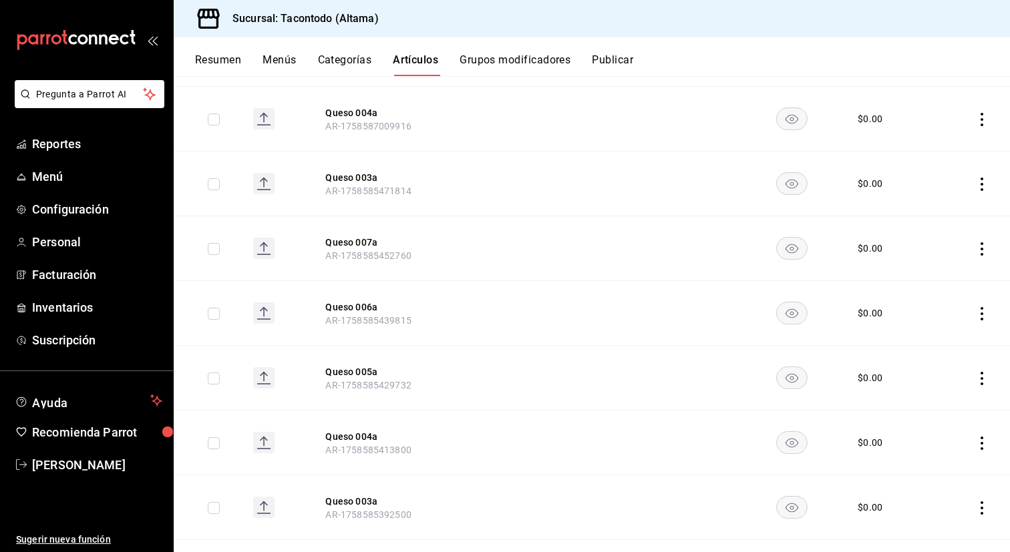
scroll to position [583, 0]
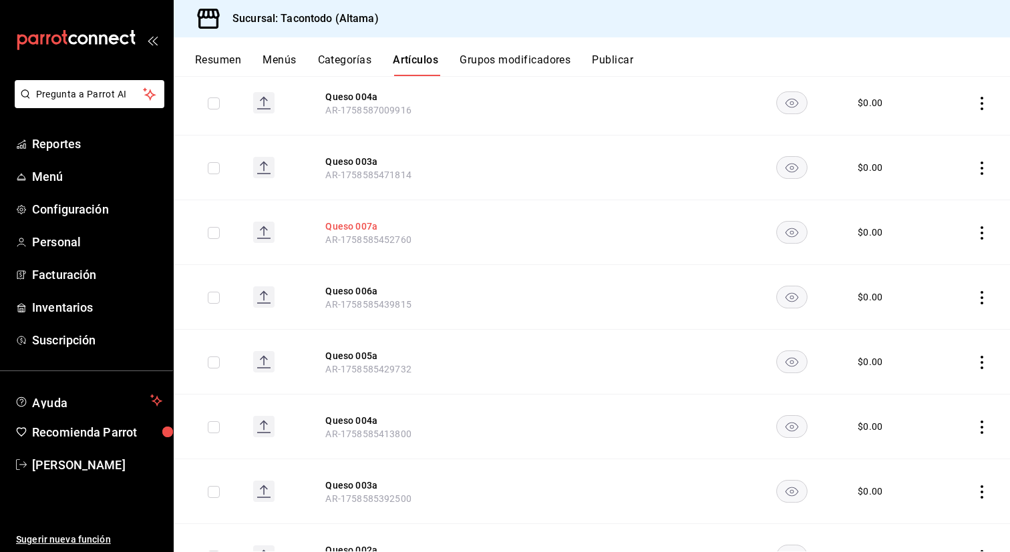
click at [363, 228] on button "Queso 007a" at bounding box center [378, 226] width 107 height 13
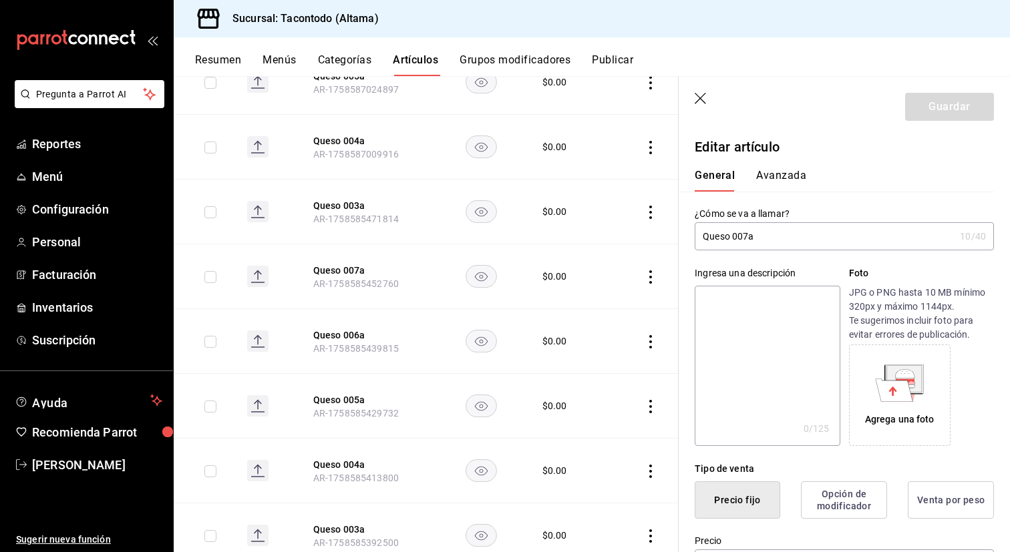
click at [785, 244] on input "Queso 007a" at bounding box center [825, 236] width 260 height 27
click at [341, 200] on button "Queso 003a" at bounding box center [366, 205] width 107 height 13
click at [779, 228] on input "Queso 003a" at bounding box center [825, 236] width 260 height 27
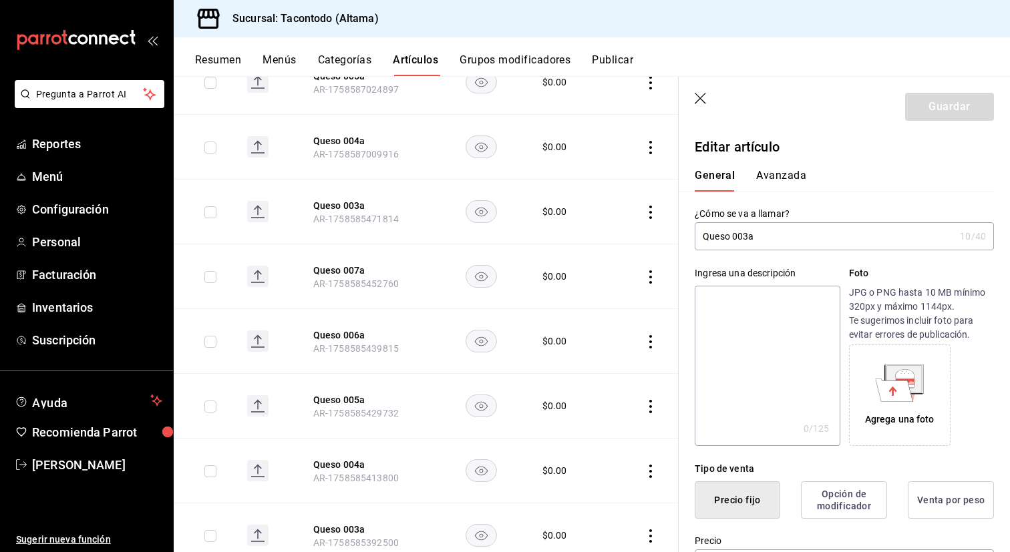
click at [779, 228] on input "Queso 003a" at bounding box center [825, 236] width 260 height 27
type input "Queso 007a"
click at [948, 109] on button "Guardar" at bounding box center [949, 107] width 89 height 28
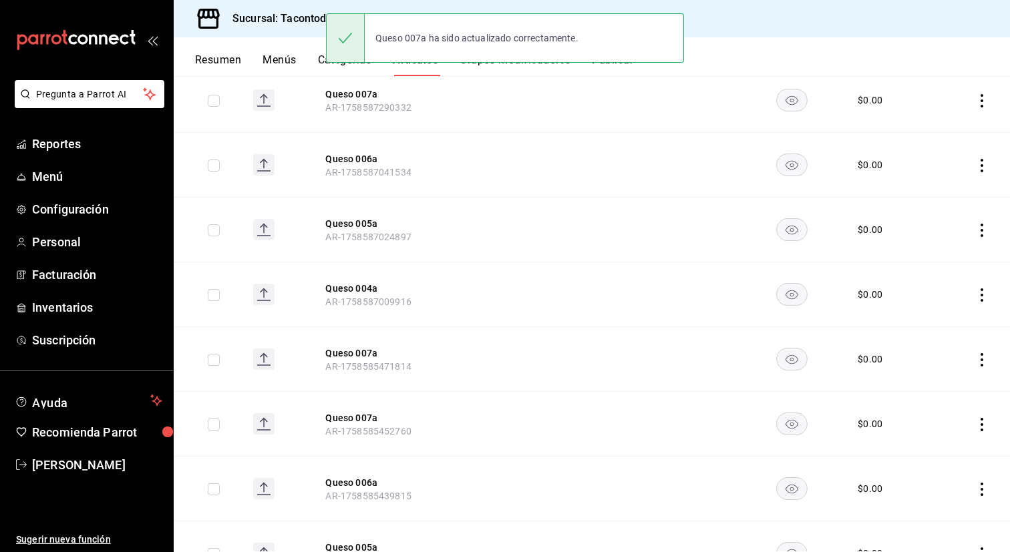
scroll to position [396, 0]
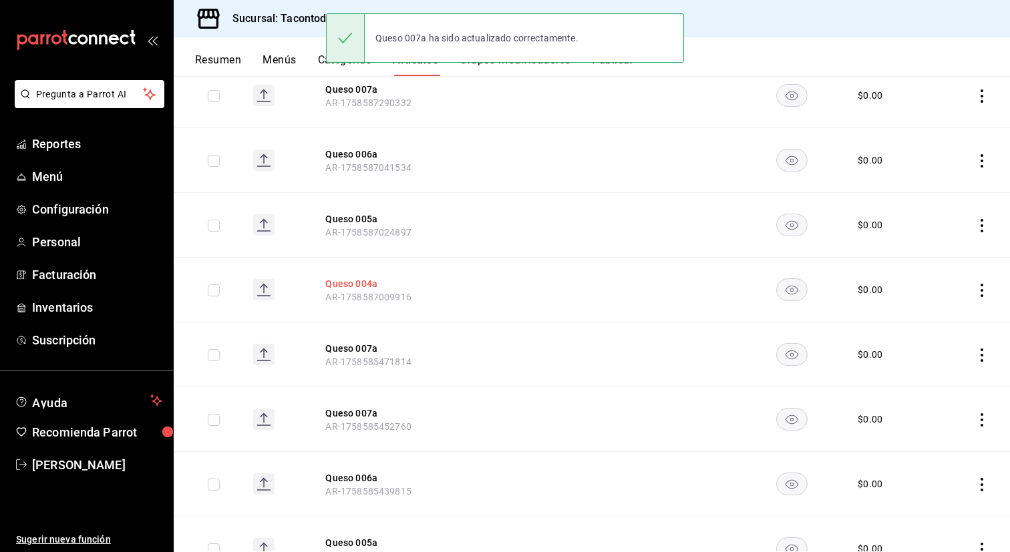
click at [365, 280] on button "Queso 004a" at bounding box center [378, 283] width 107 height 13
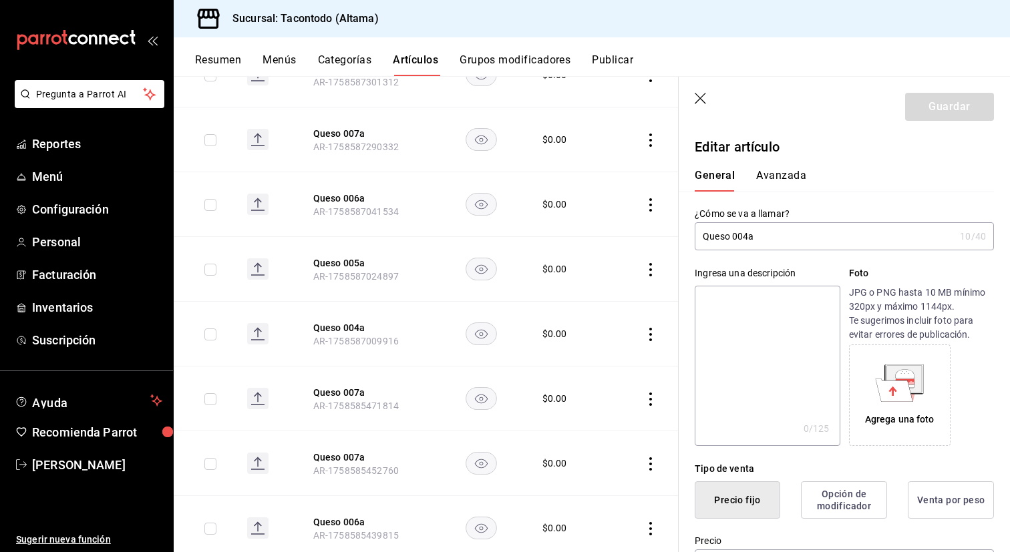
type input "$0.00"
click at [734, 230] on input "Queso 004a" at bounding box center [825, 236] width 260 height 27
type input "Queso 008a"
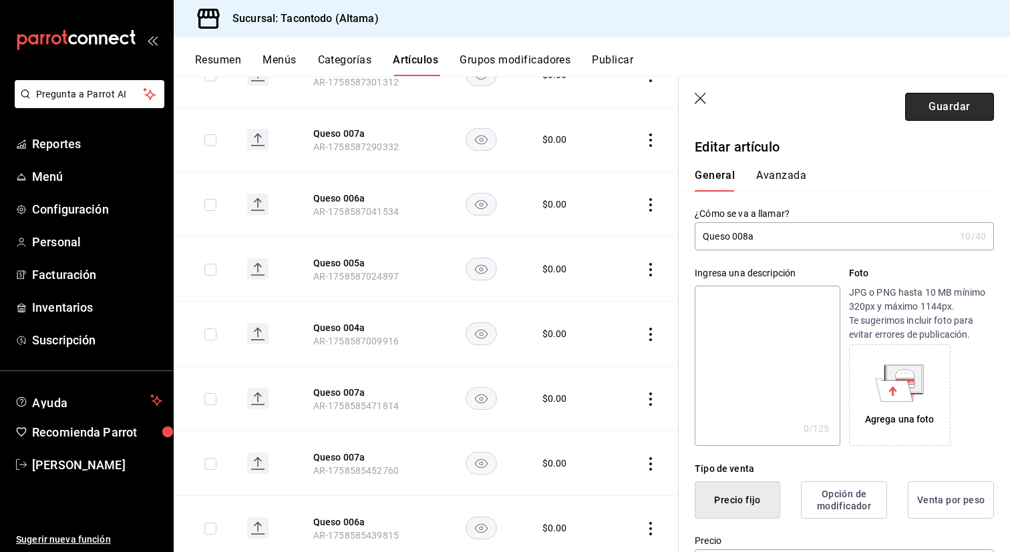
click at [927, 114] on button "Guardar" at bounding box center [949, 107] width 89 height 28
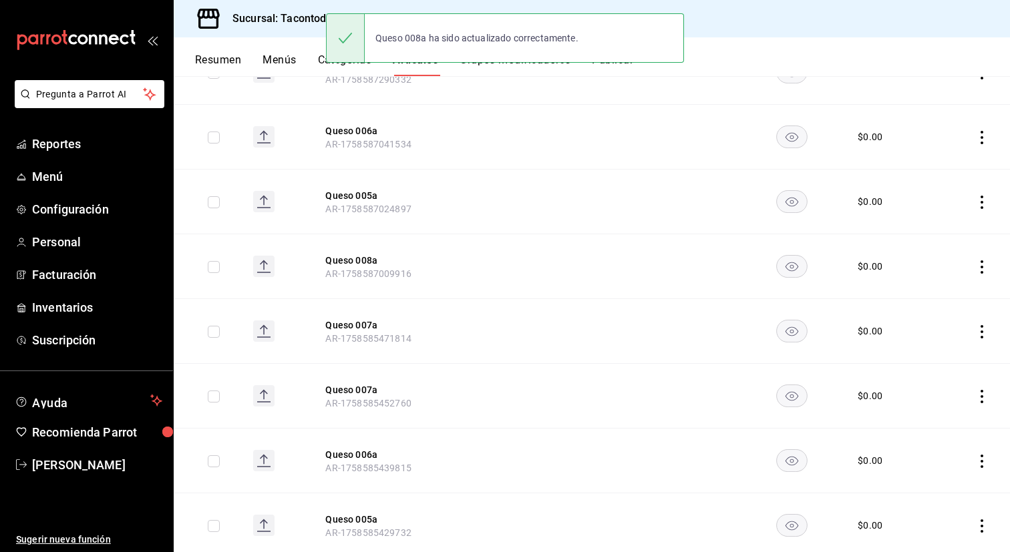
scroll to position [421, 0]
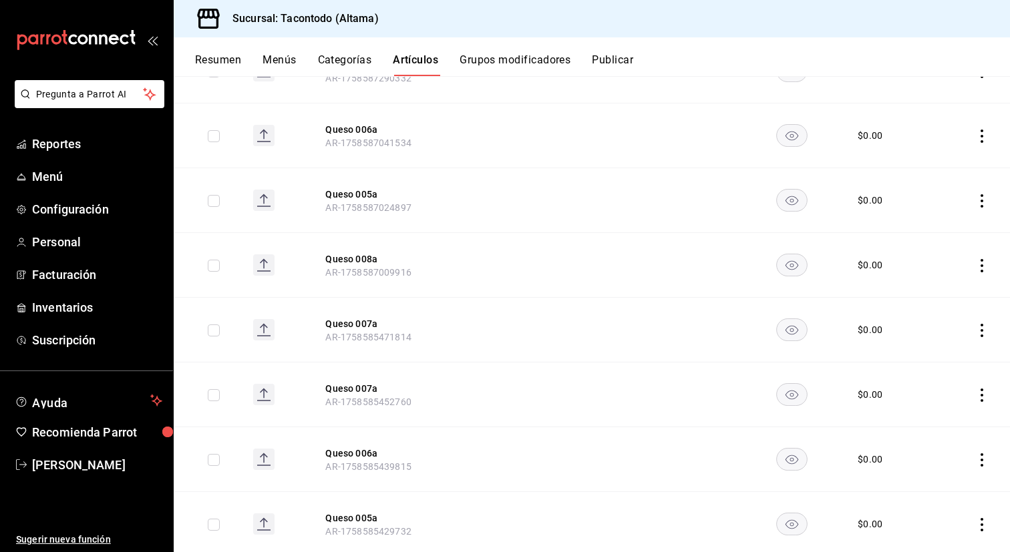
click at [355, 186] on th "Queso 005a AR-1758587024897" at bounding box center [378, 200] width 139 height 65
click at [355, 190] on button "Queso 005a" at bounding box center [378, 194] width 107 height 13
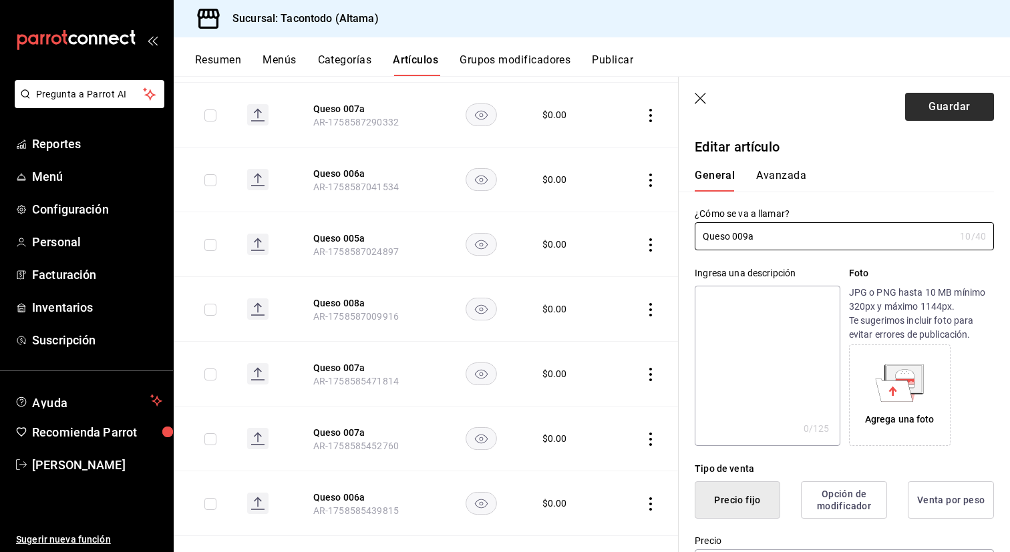
type input "Queso 009a"
click at [930, 119] on button "Guardar" at bounding box center [949, 107] width 89 height 28
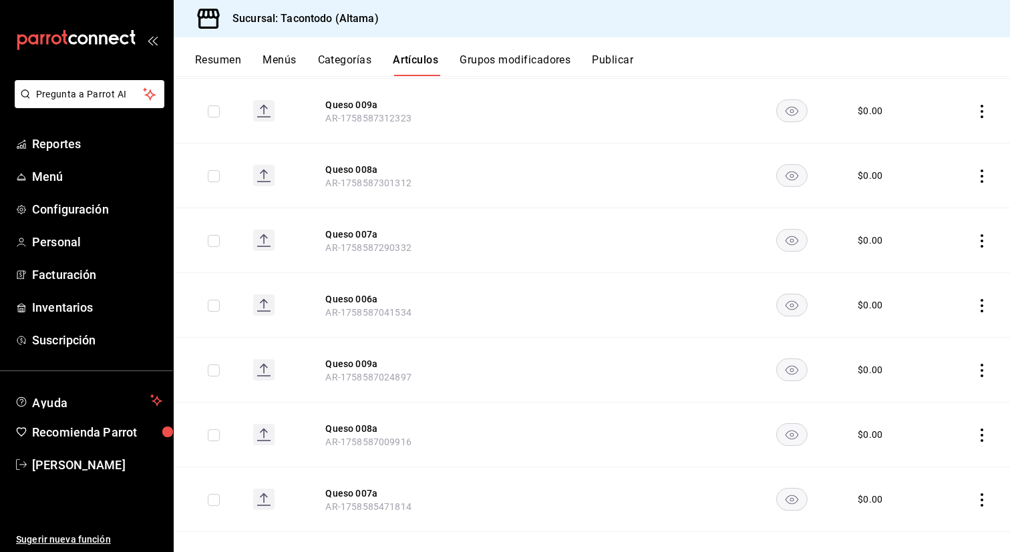
scroll to position [254, 0]
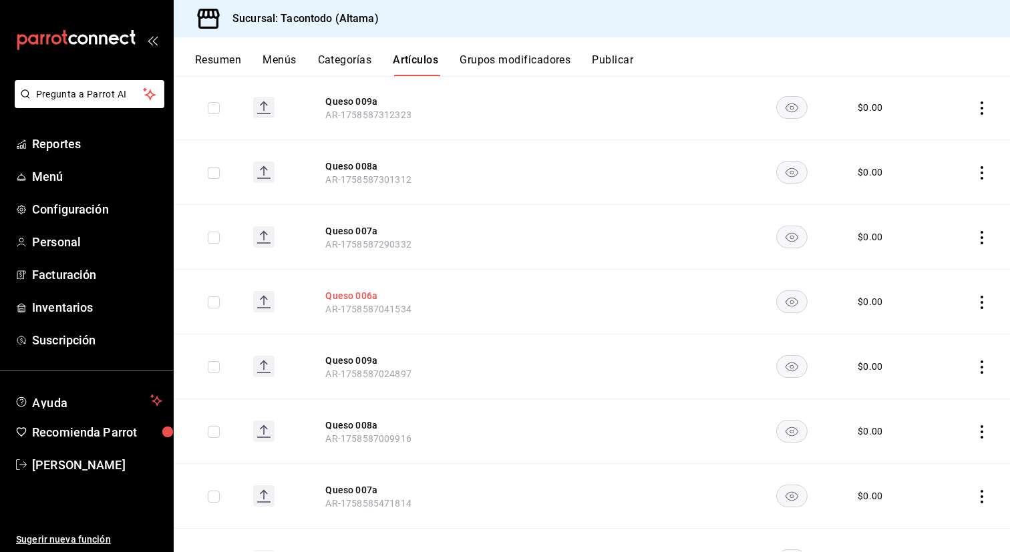
click at [361, 301] on button "Queso 006a" at bounding box center [378, 295] width 107 height 13
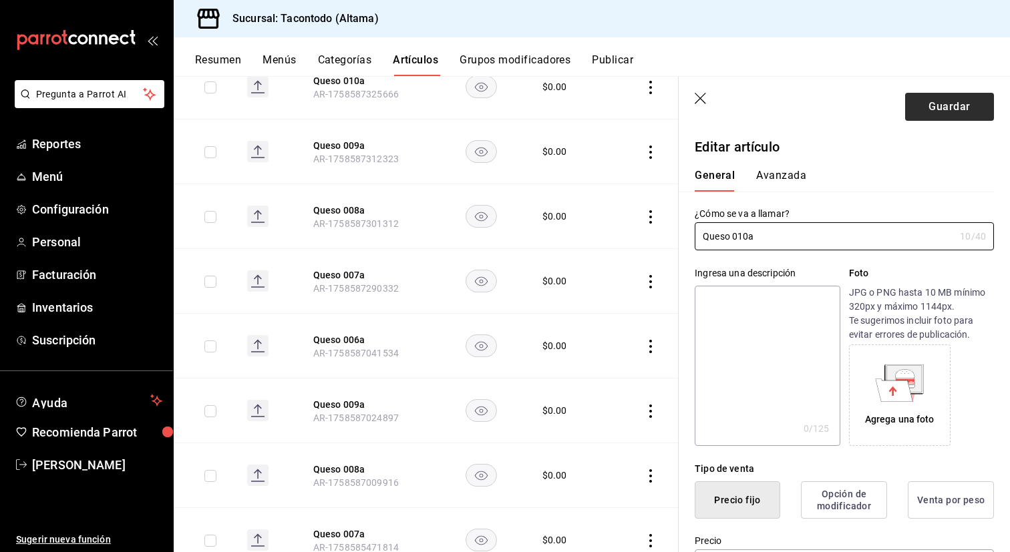
type input "Queso 010a"
click at [932, 108] on button "Guardar" at bounding box center [949, 107] width 89 height 28
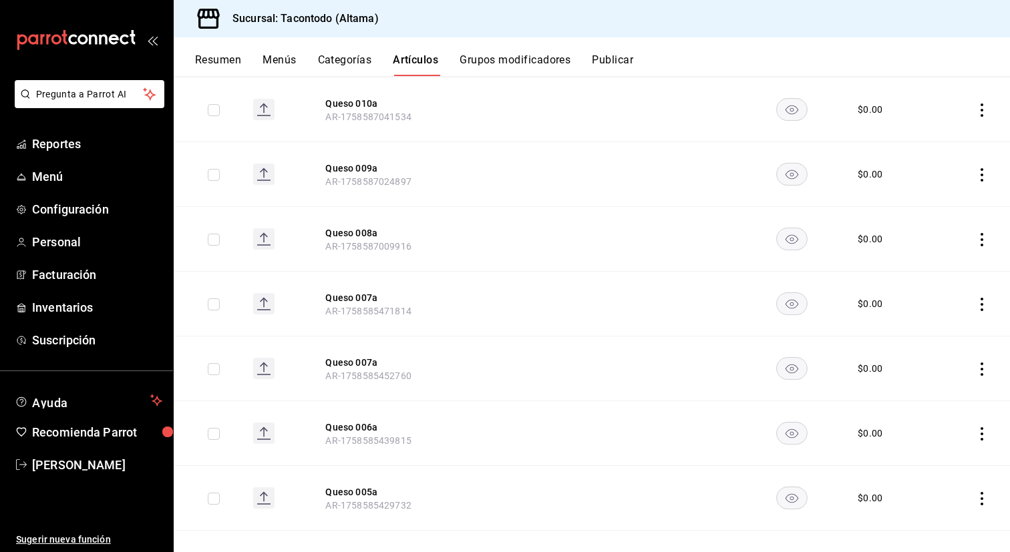
scroll to position [491, 0]
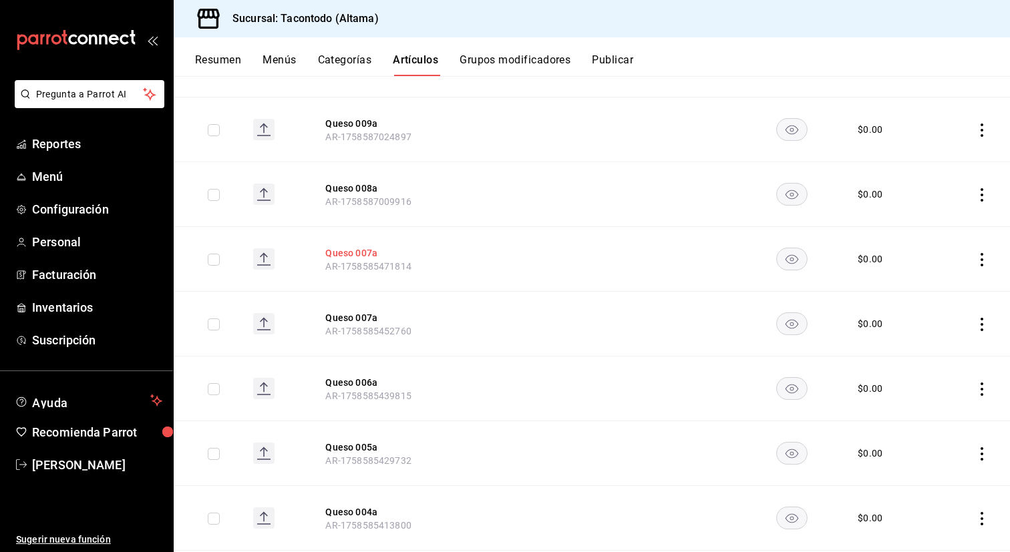
click at [355, 250] on button "Queso 007a" at bounding box center [378, 252] width 107 height 13
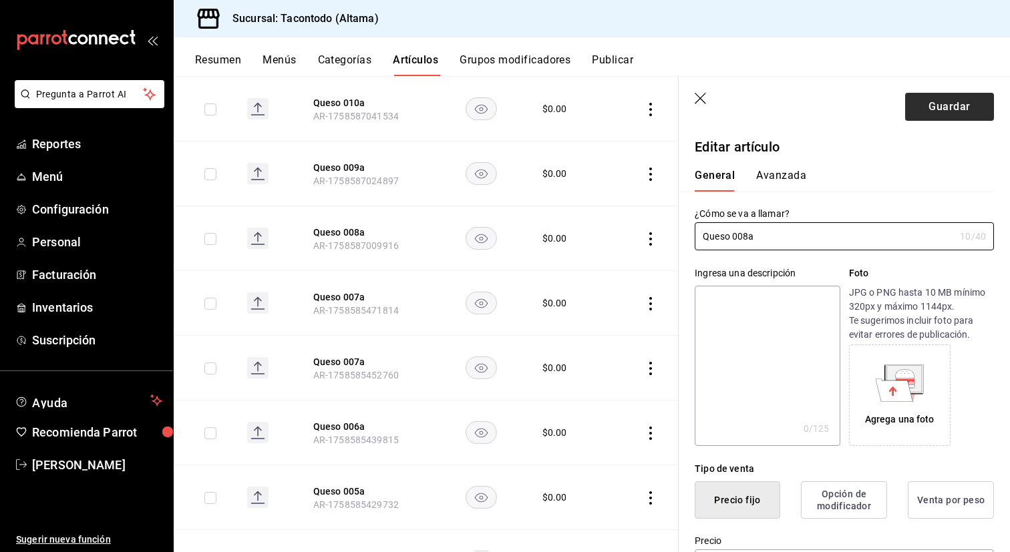
type input "Queso 008a"
click at [960, 112] on button "Guardar" at bounding box center [949, 107] width 89 height 28
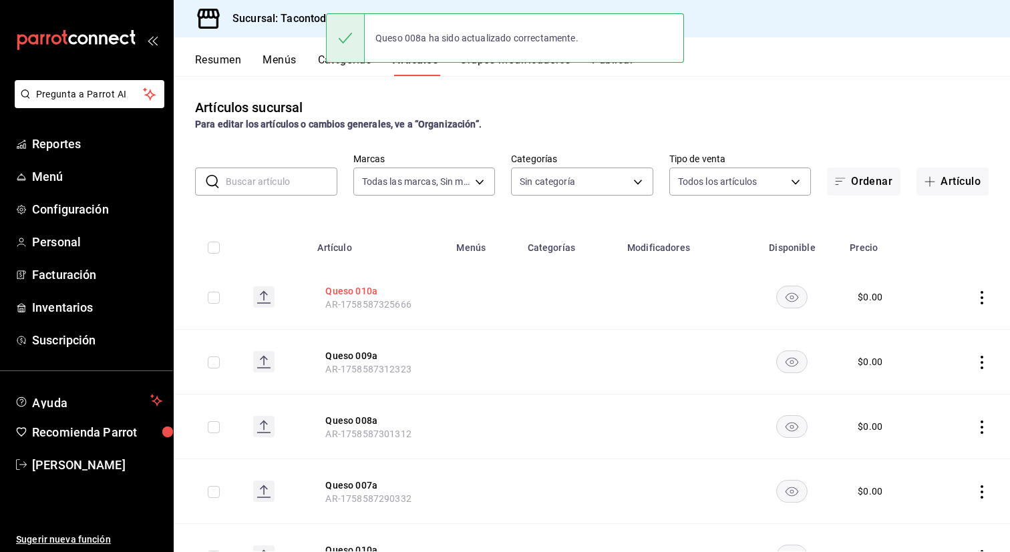
click at [354, 290] on button "Queso 010a" at bounding box center [378, 290] width 107 height 13
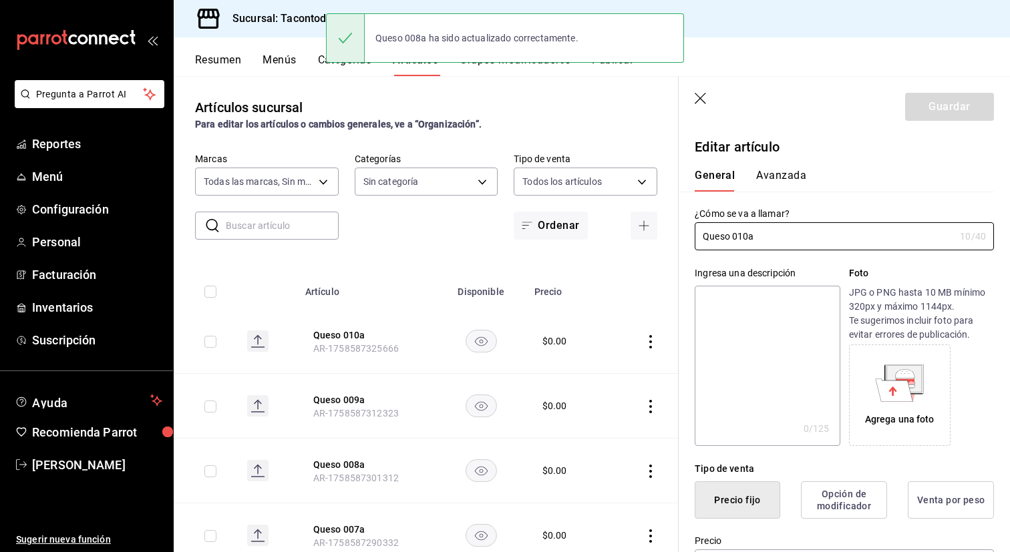
type input "$0.00"
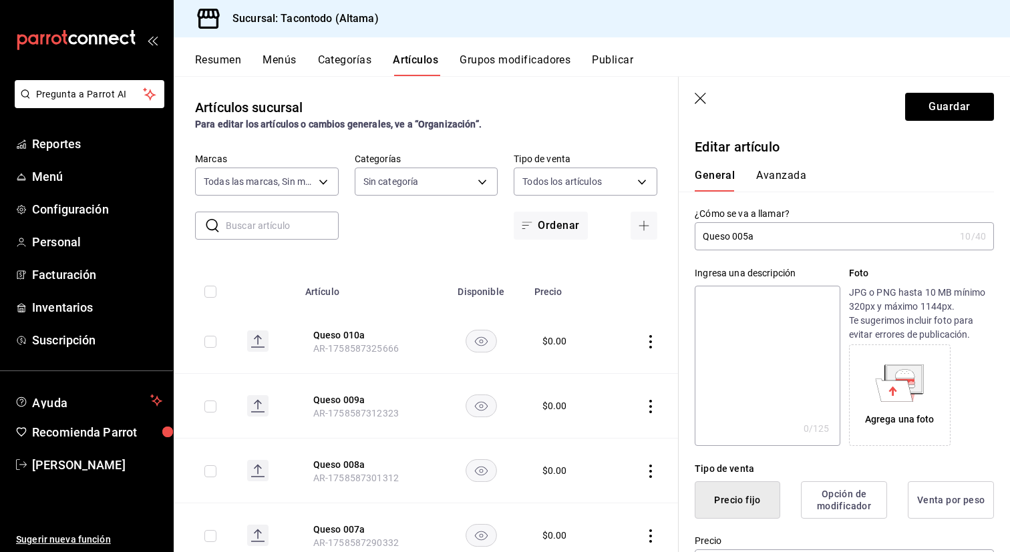
click at [717, 240] on input "Queso 005a" at bounding box center [825, 236] width 260 height 27
type input "Especialidad 005a"
click at [927, 107] on button "Guardar" at bounding box center [949, 107] width 89 height 28
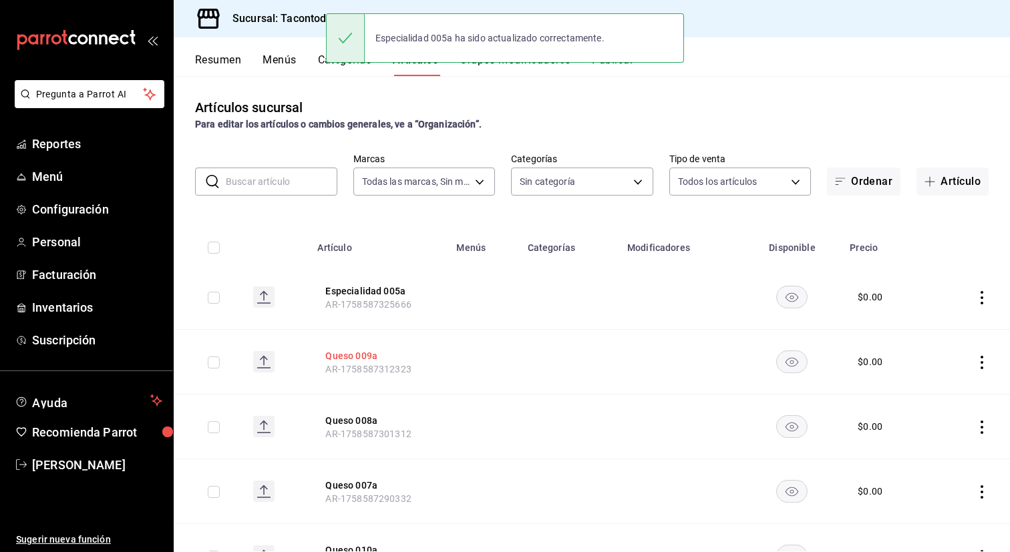
click at [361, 359] on button "Queso 009a" at bounding box center [378, 355] width 107 height 13
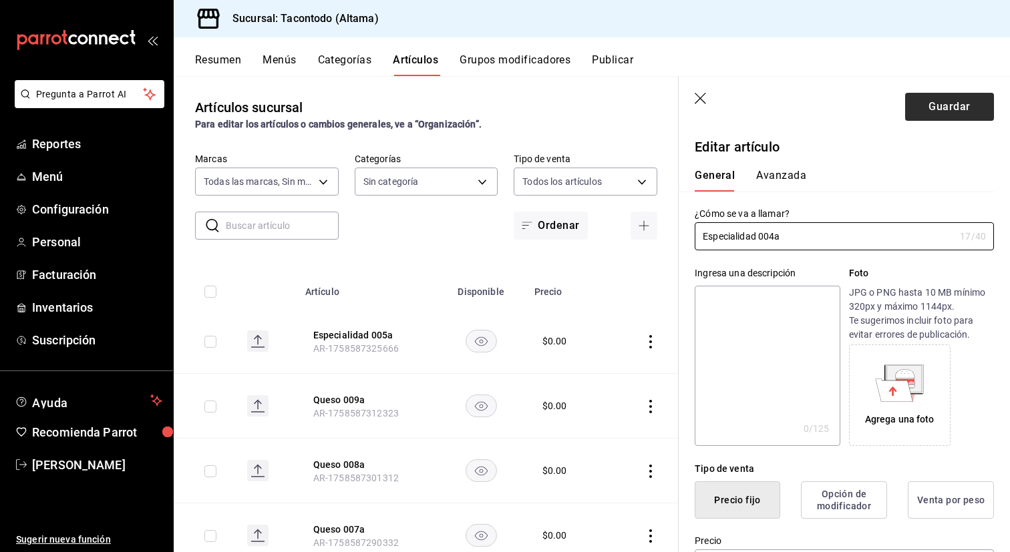
type input "Especialidad 004a"
click at [940, 103] on button "Guardar" at bounding box center [949, 107] width 89 height 28
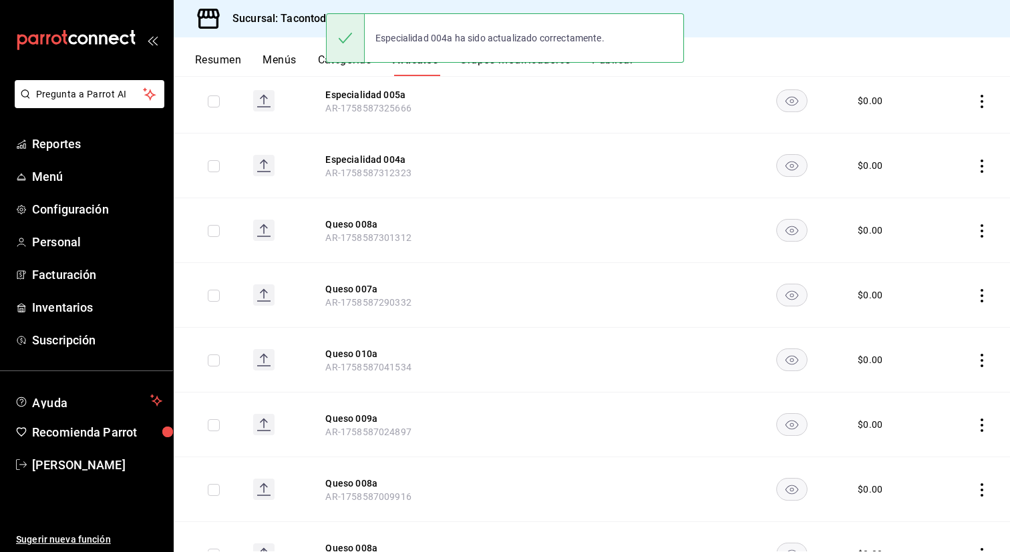
scroll to position [216, 0]
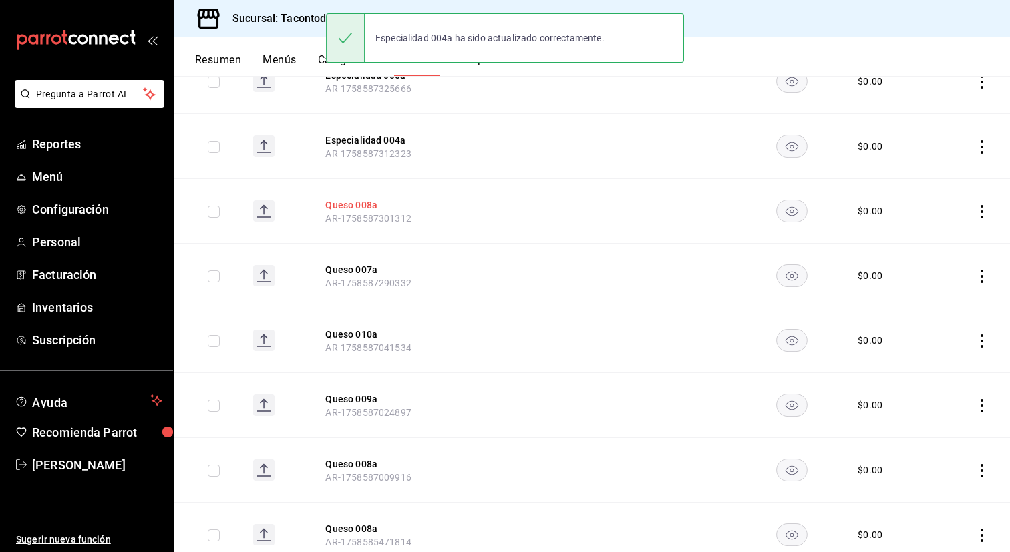
click at [362, 207] on button "Queso 008a" at bounding box center [378, 204] width 107 height 13
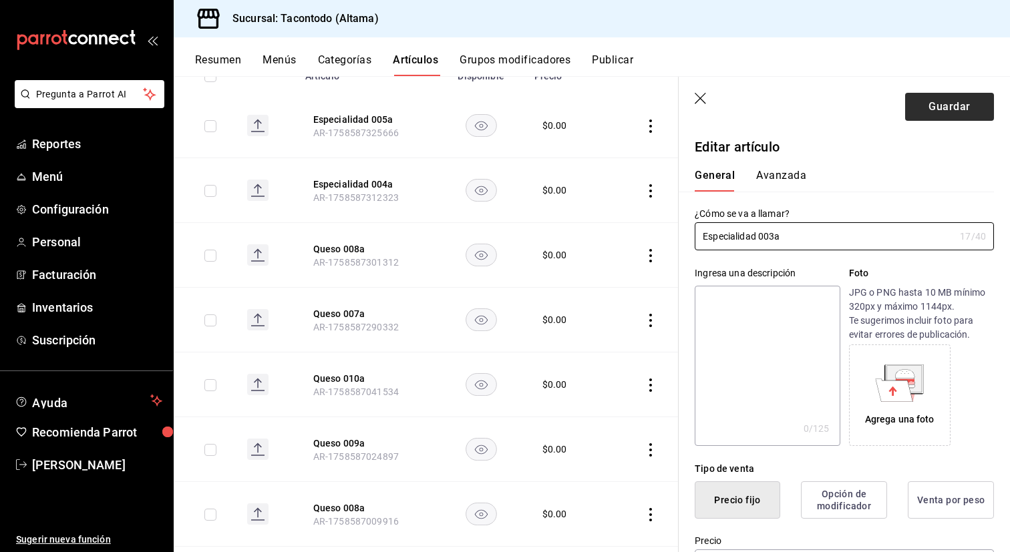
type input "Especialidad 003a"
click at [938, 115] on button "Guardar" at bounding box center [949, 107] width 89 height 28
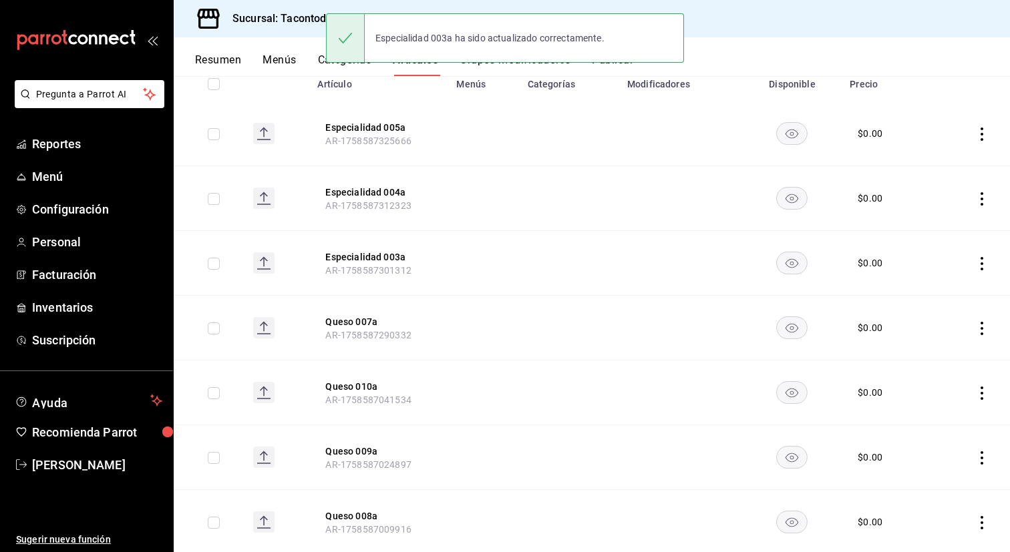
scroll to position [165, 0]
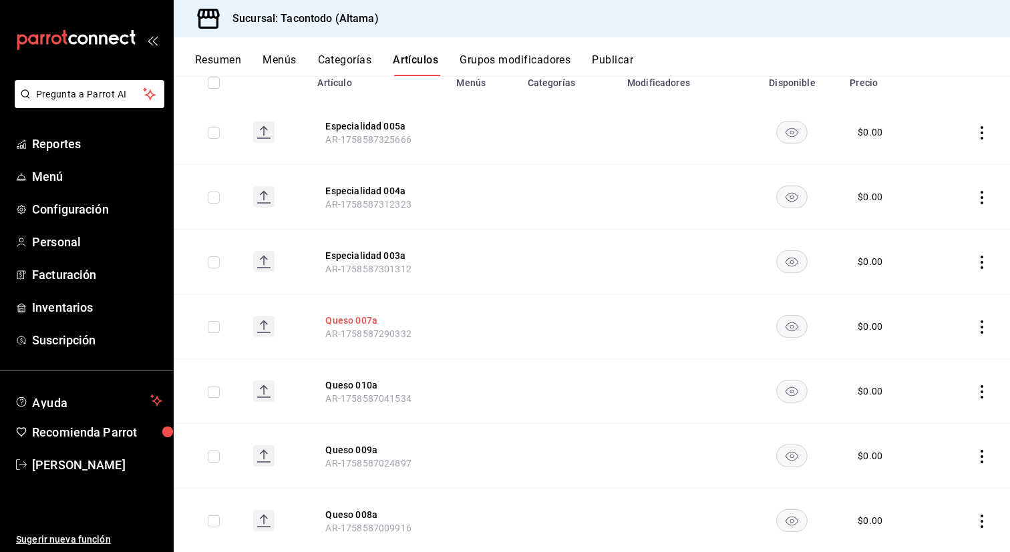
click at [365, 314] on button "Queso 007a" at bounding box center [378, 320] width 107 height 13
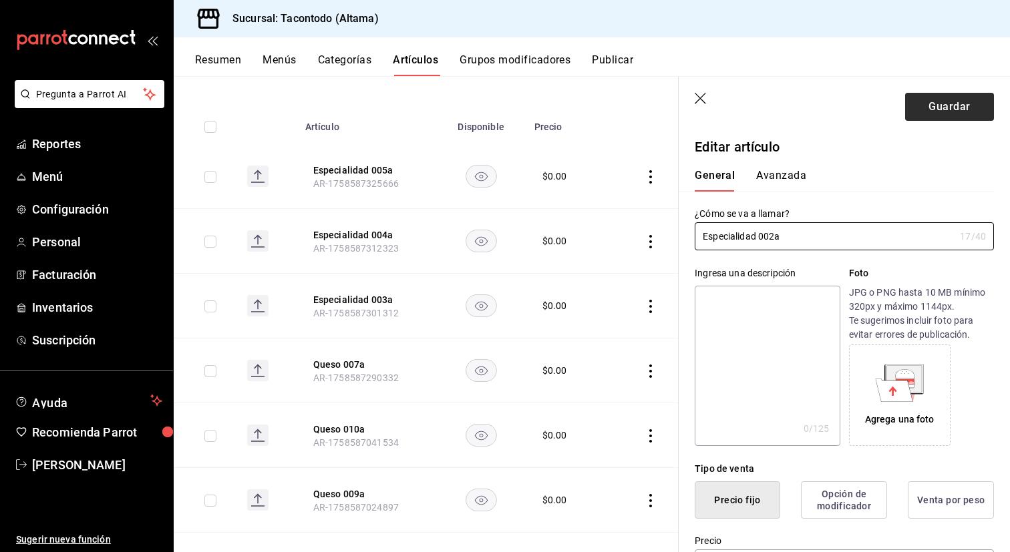
type input "Especialidad 002a"
click at [950, 106] on button "Guardar" at bounding box center [949, 107] width 89 height 28
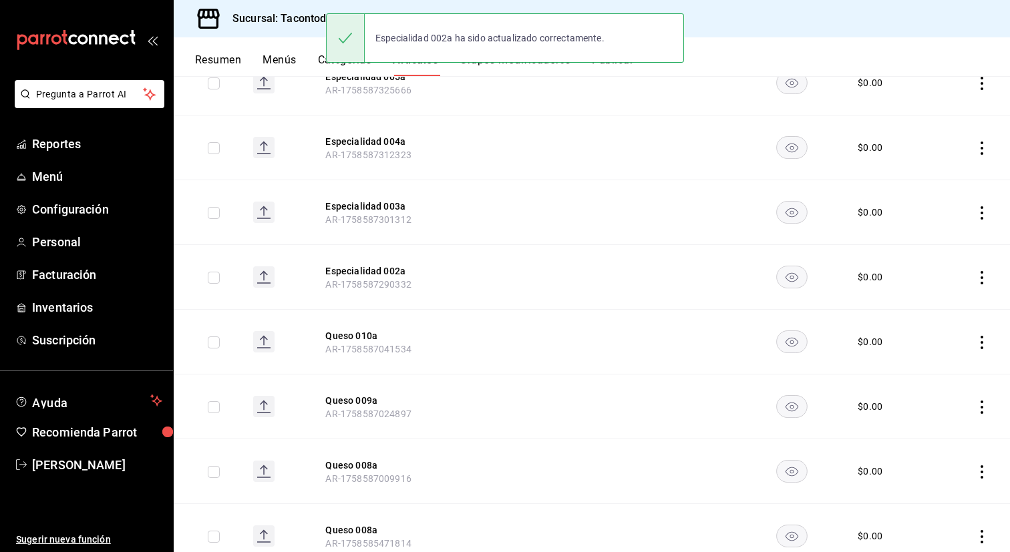
scroll to position [239, 0]
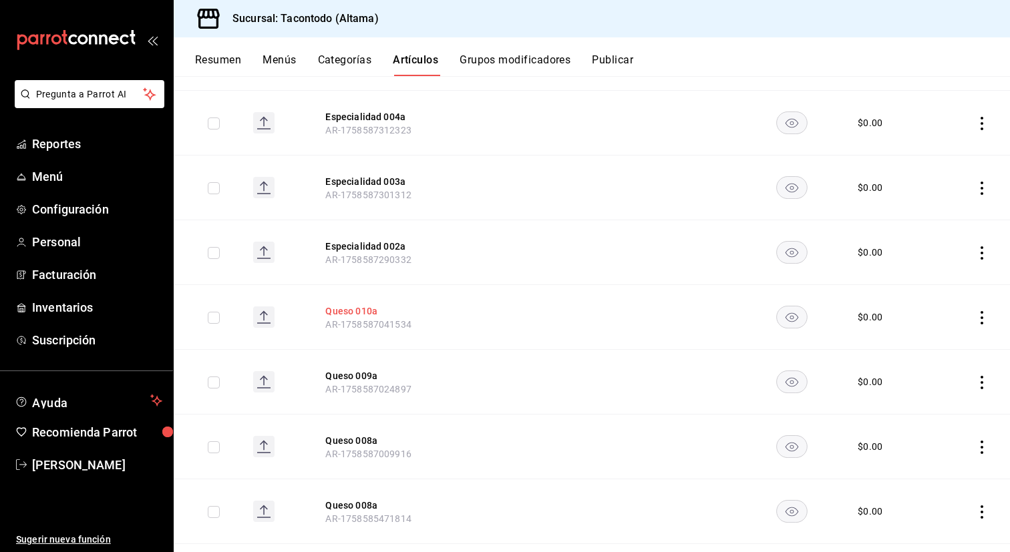
click at [355, 313] on button "Queso 010a" at bounding box center [378, 311] width 107 height 13
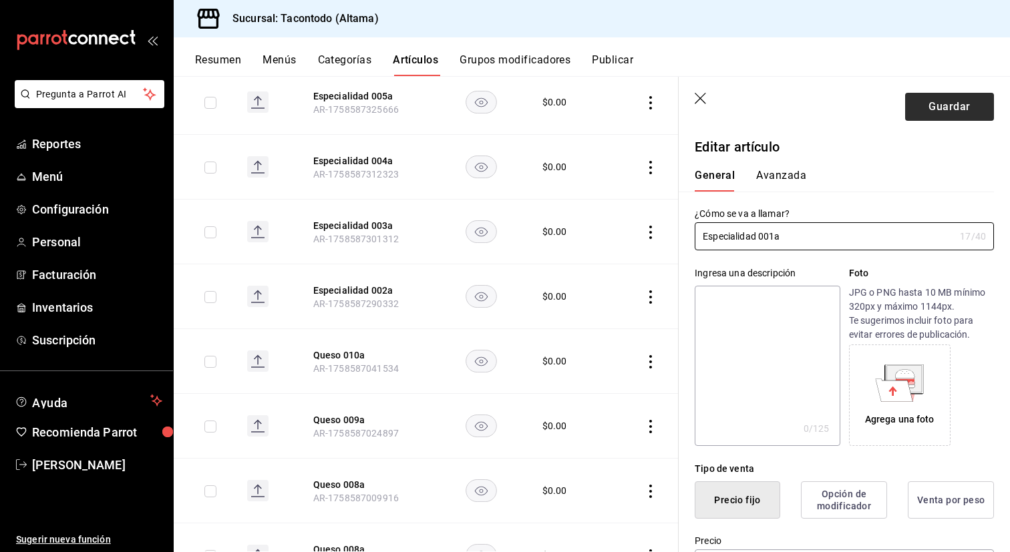
type input "Especialidad 001a"
click at [970, 101] on button "Guardar" at bounding box center [949, 107] width 89 height 28
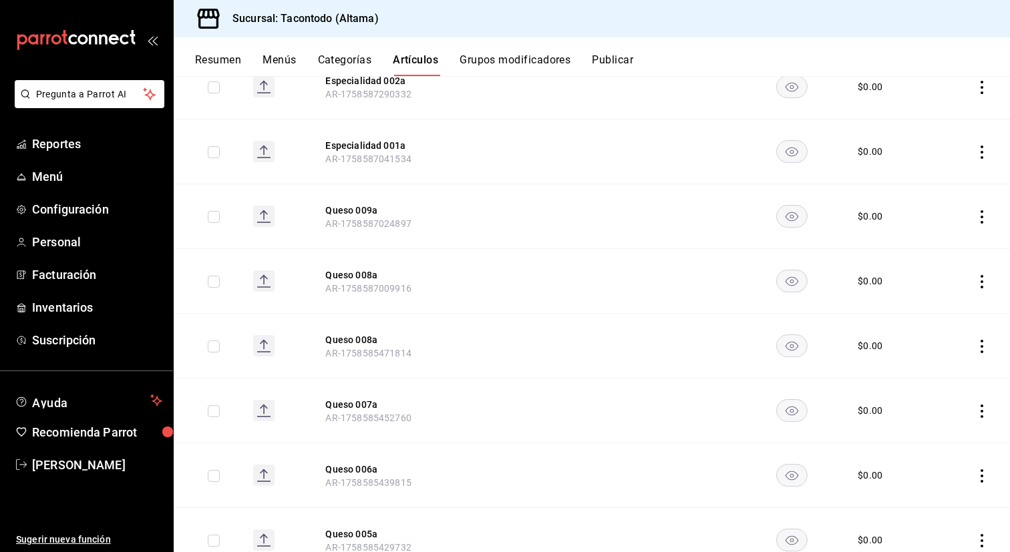
scroll to position [405, 0]
click at [371, 206] on button "Queso 009a" at bounding box center [378, 209] width 107 height 13
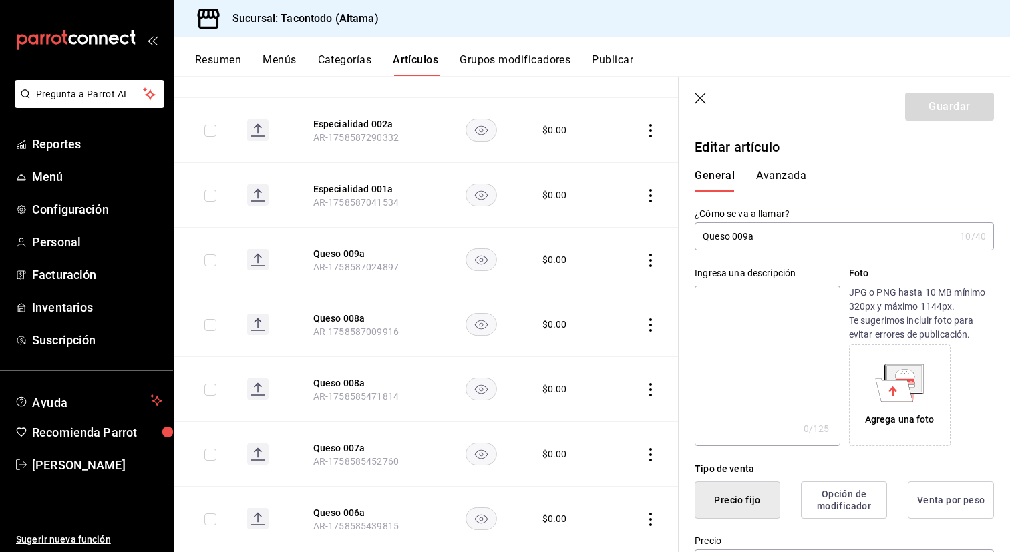
type input "$0.00"
type input "Queso 010a"
click at [941, 108] on button "Guardar" at bounding box center [949, 107] width 89 height 28
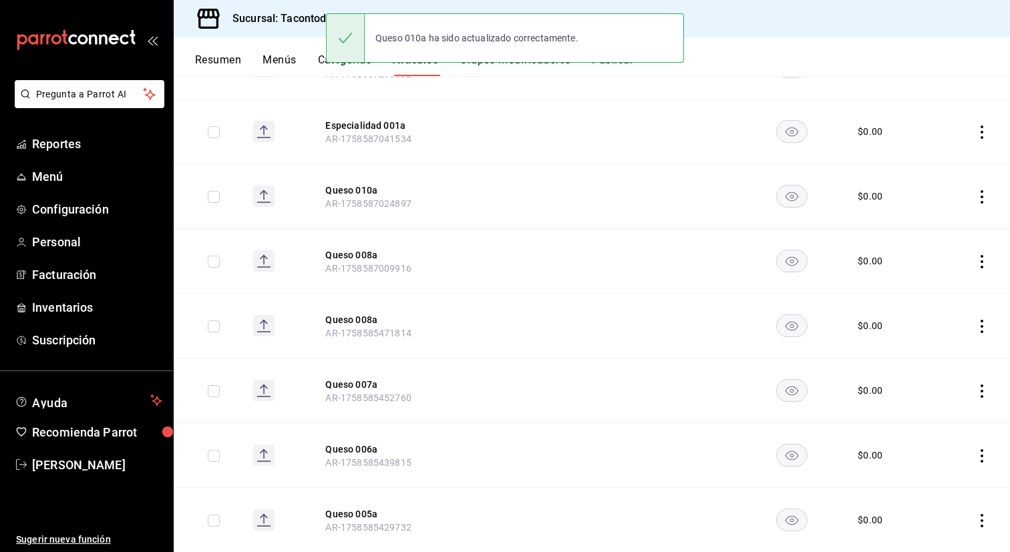
scroll to position [431, 0]
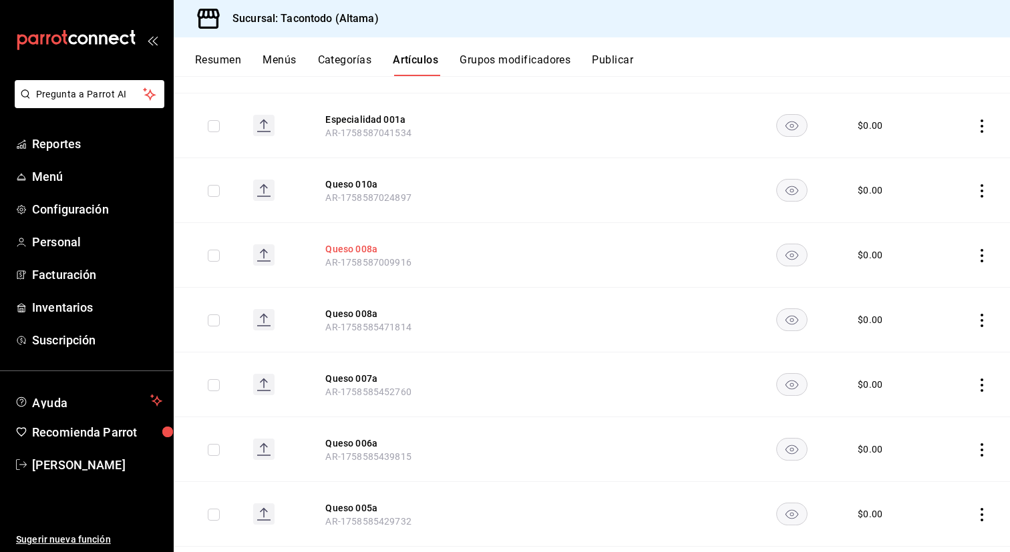
click at [365, 246] on button "Queso 008a" at bounding box center [378, 248] width 107 height 13
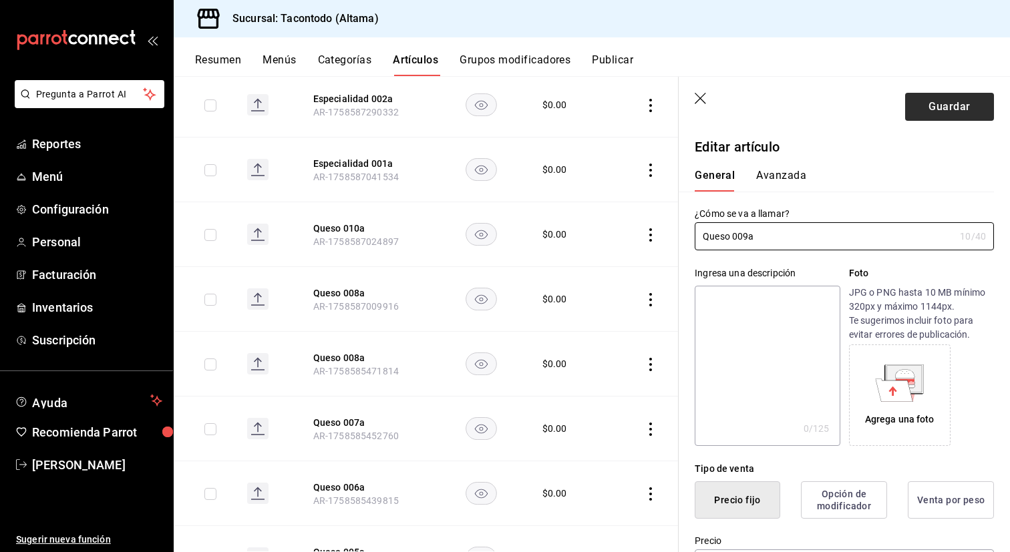
type input "Queso 009a"
click at [945, 106] on button "Guardar" at bounding box center [949, 107] width 89 height 28
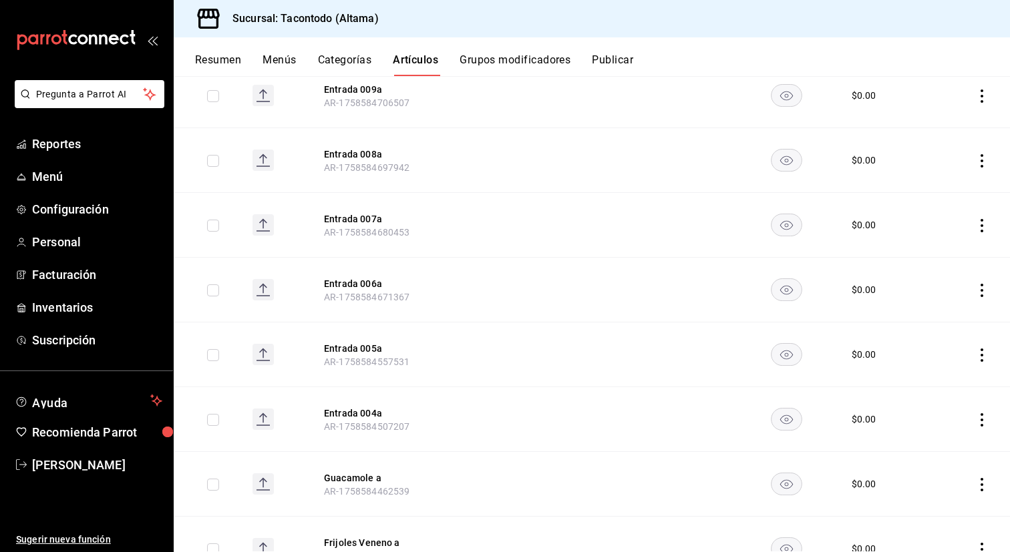
scroll to position [1258, 0]
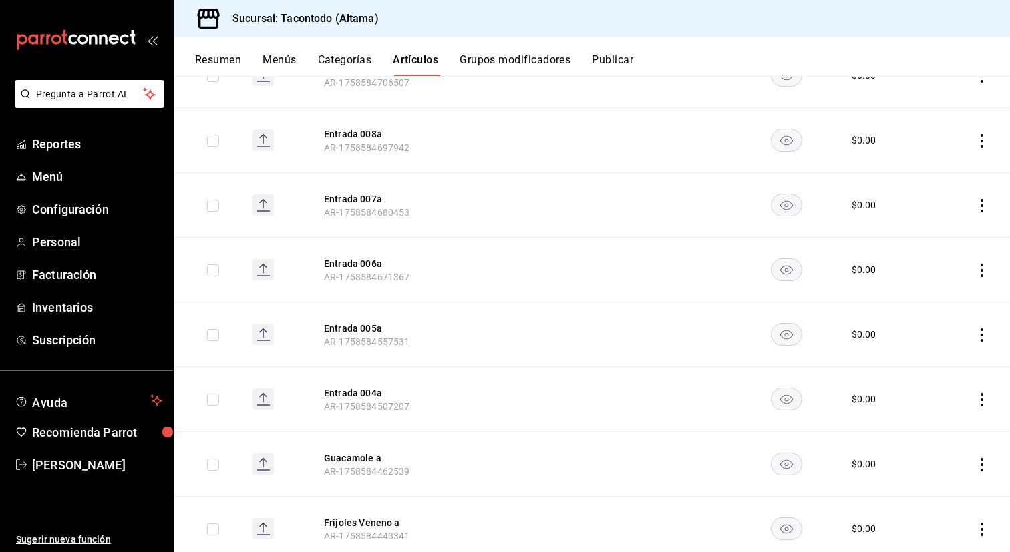
click at [340, 64] on button "Categorías" at bounding box center [345, 64] width 54 height 23
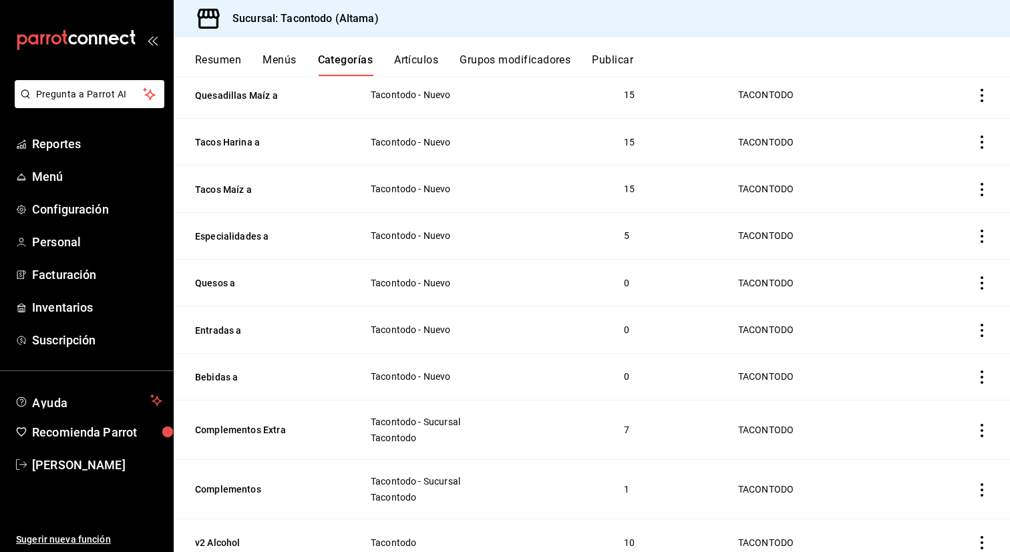
scroll to position [421, 0]
click at [224, 375] on button "Bebidas a" at bounding box center [262, 375] width 134 height 13
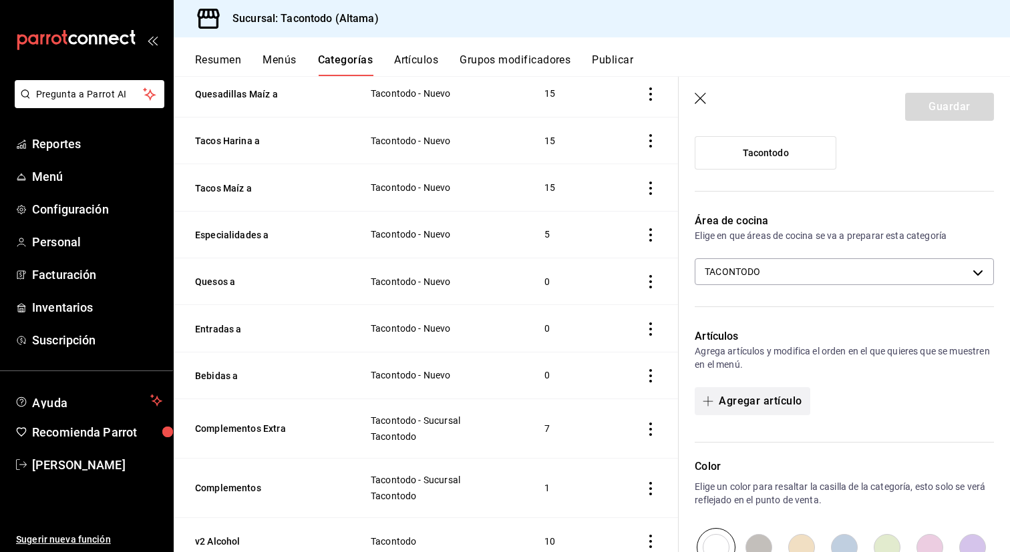
scroll to position [184, 0]
click at [747, 395] on button "Agregar artículo" at bounding box center [752, 402] width 115 height 28
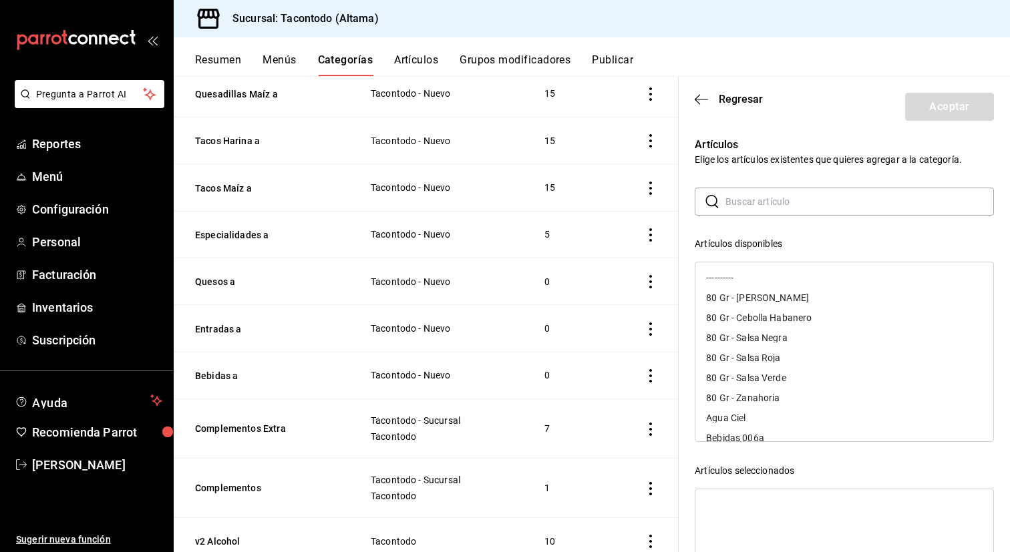
click at [767, 209] on input "text" at bounding box center [859, 201] width 268 height 27
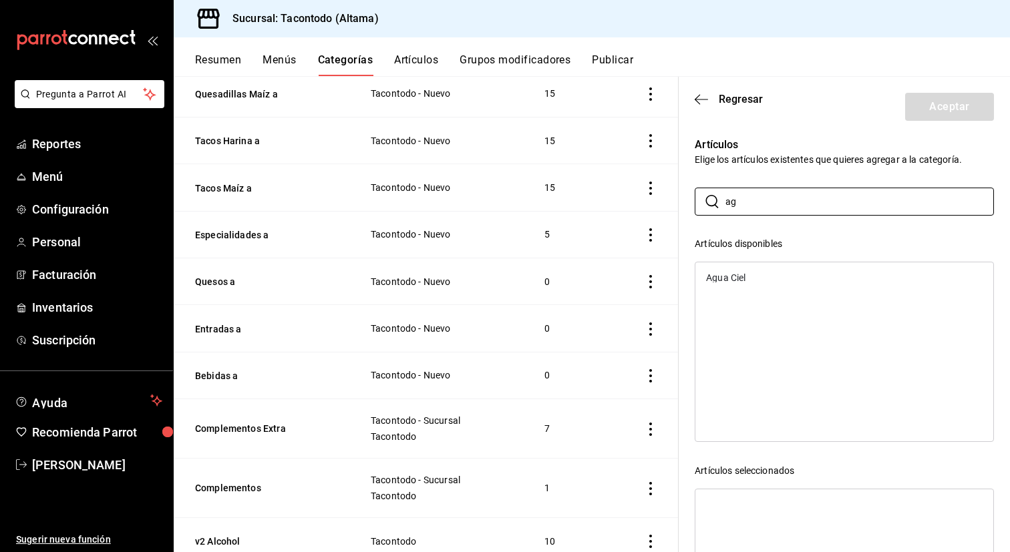
type input "a"
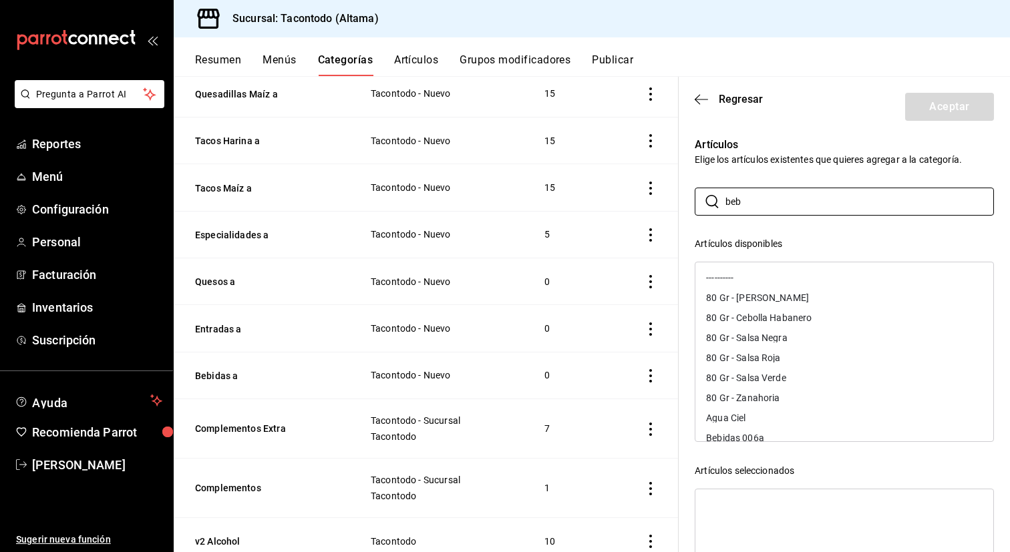
type input "bebi"
click at [767, 200] on input "bebi" at bounding box center [859, 201] width 268 height 27
click at [423, 64] on button "Artículos" at bounding box center [416, 64] width 44 height 23
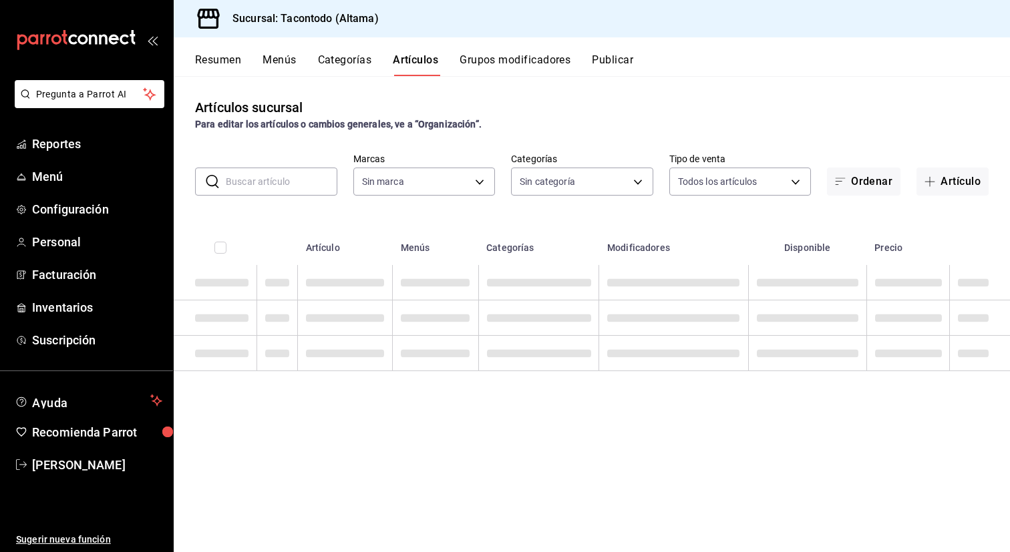
type input "56f755ab-7396-4f10-bb3c-049bffdbebb5"
type input "ea7f118b-53d1-4281-a9de-b1bc2d85afad,d6f6d3a0-bfff-472c-8696-873cdd87f005,46ab6…"
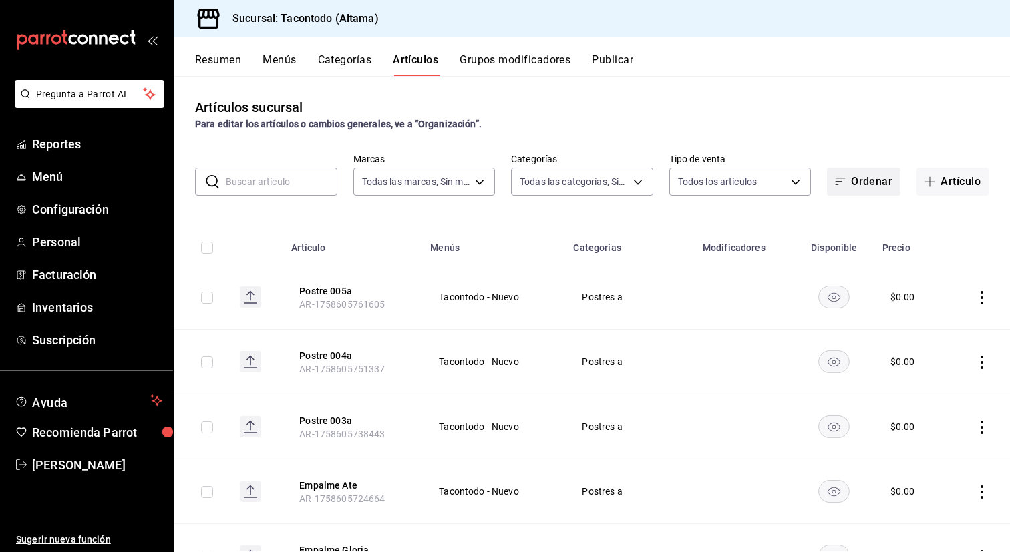
click at [859, 185] on button "Ordenar" at bounding box center [863, 182] width 73 height 28
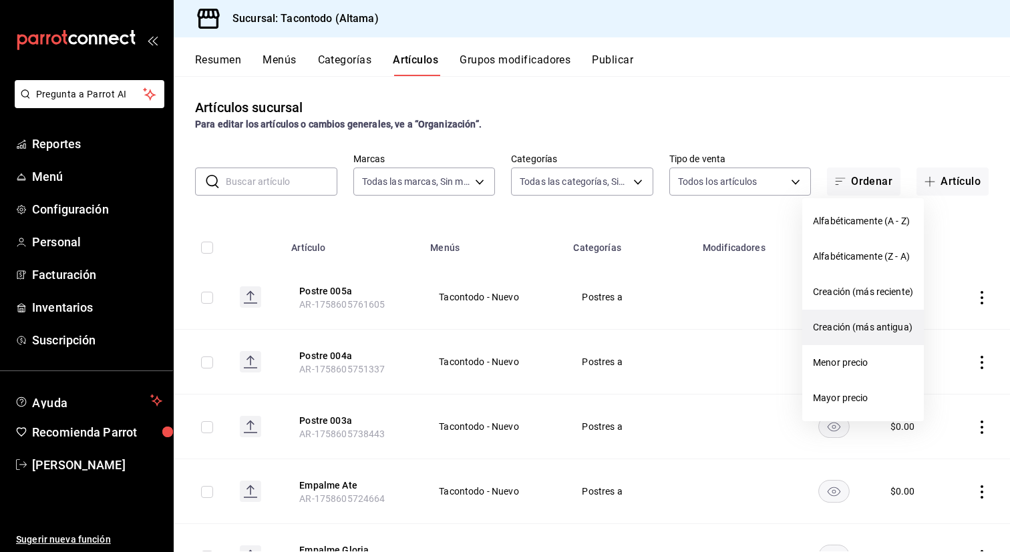
click at [869, 317] on li "Creación (más antigua)" at bounding box center [863, 327] width 122 height 35
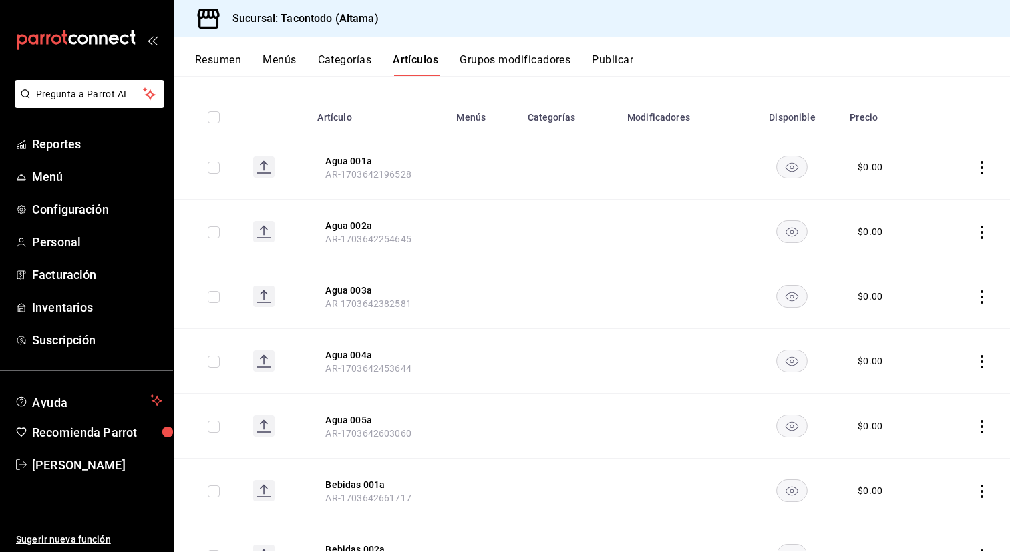
scroll to position [136, 0]
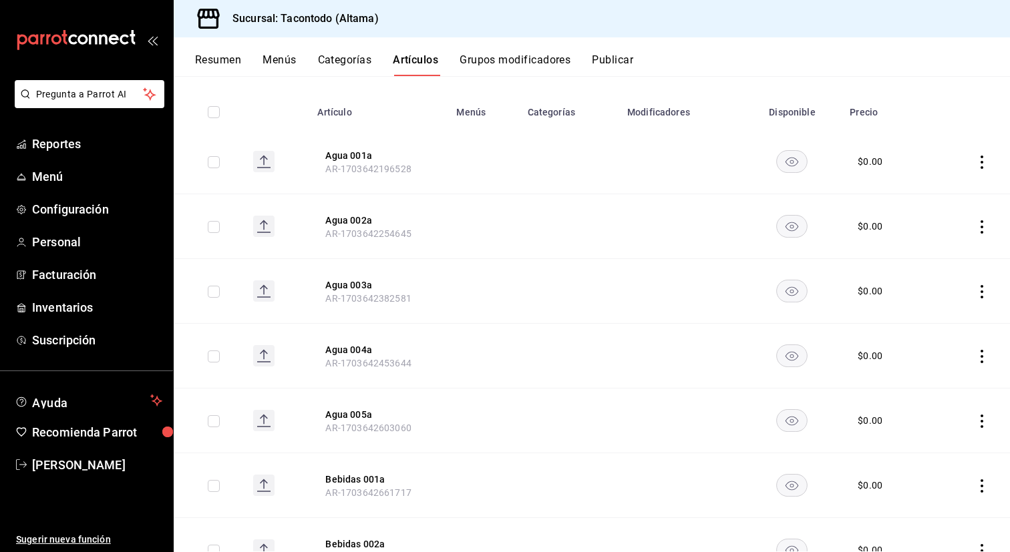
click at [342, 63] on button "Categorías" at bounding box center [345, 64] width 54 height 23
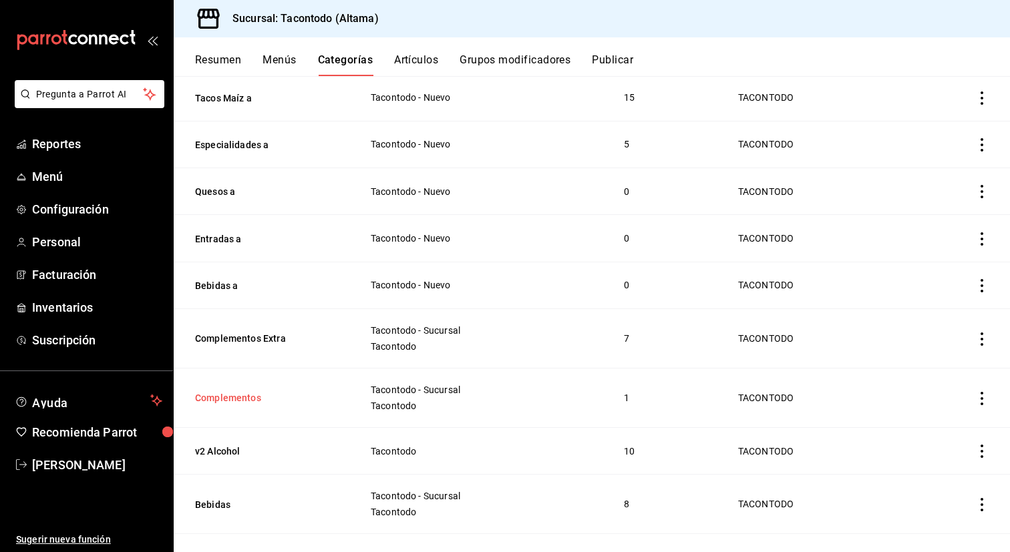
scroll to position [496, 0]
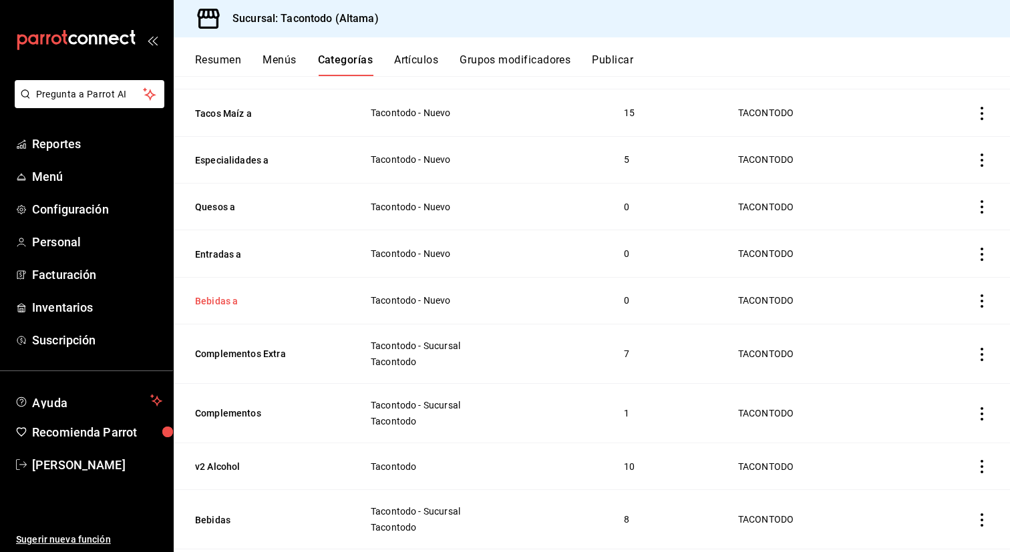
click at [215, 294] on button "Bebidas a" at bounding box center [262, 300] width 134 height 13
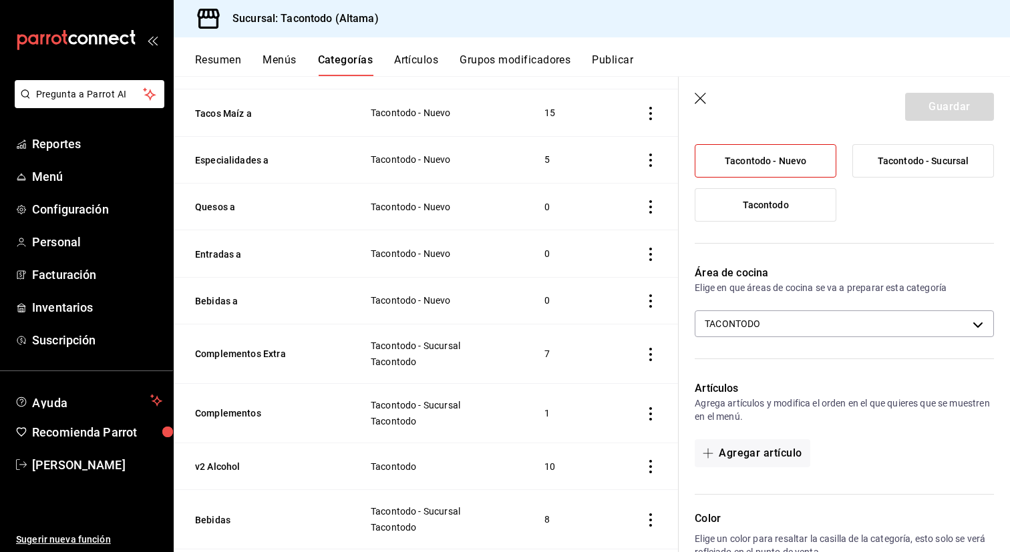
scroll to position [140, 0]
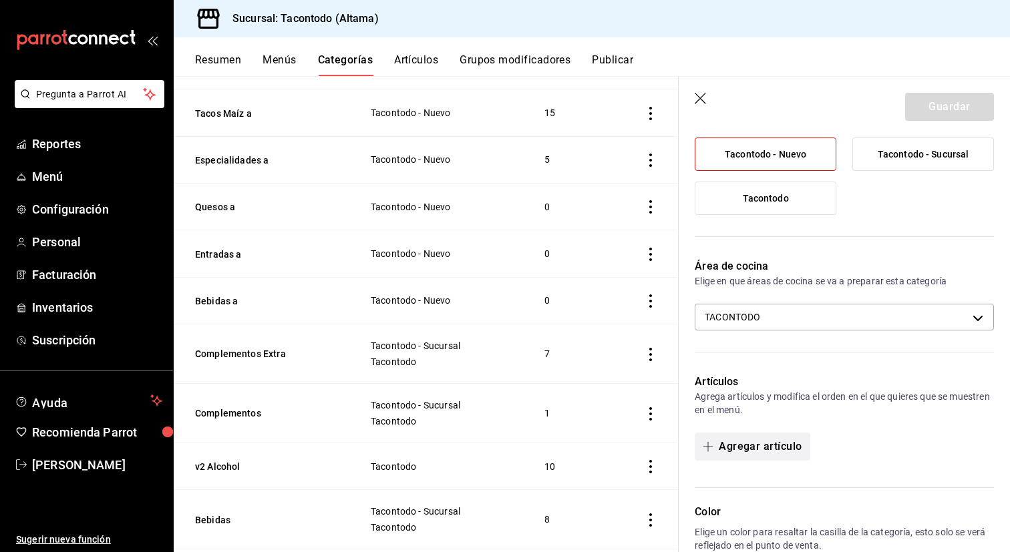
click at [745, 447] on button "Agregar artículo" at bounding box center [752, 447] width 115 height 28
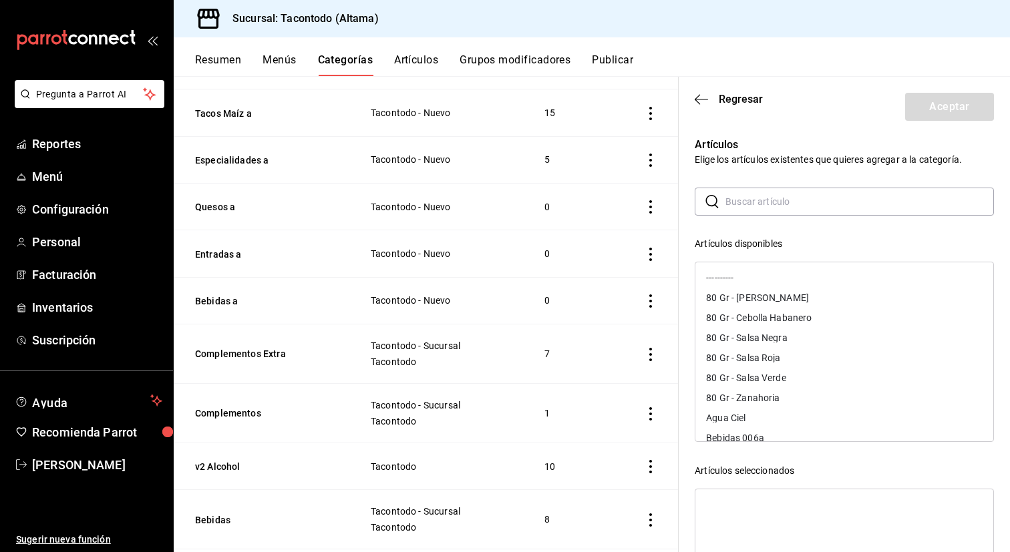
click at [771, 200] on input "text" at bounding box center [859, 201] width 268 height 27
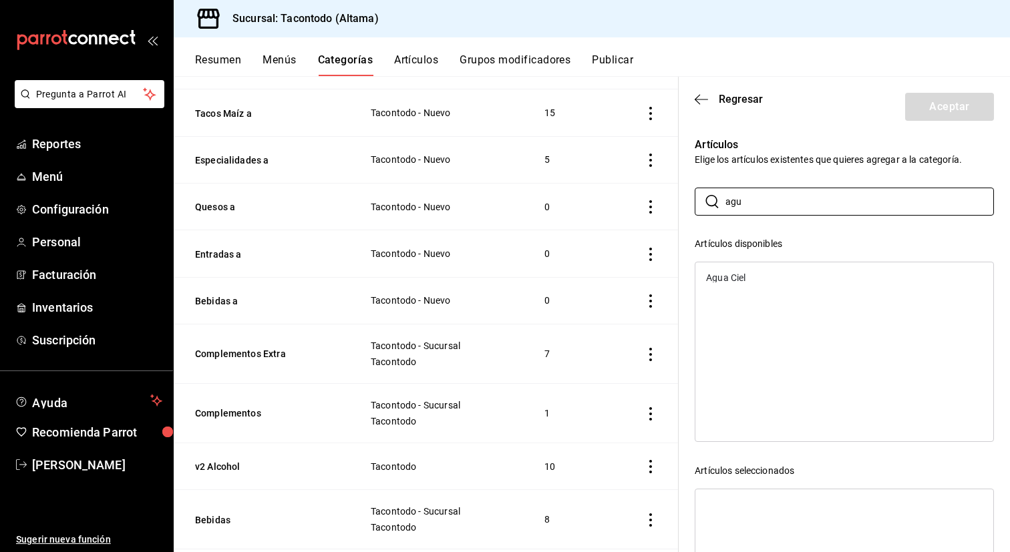
type input "agu"
click at [421, 58] on button "Artículos" at bounding box center [416, 64] width 44 height 23
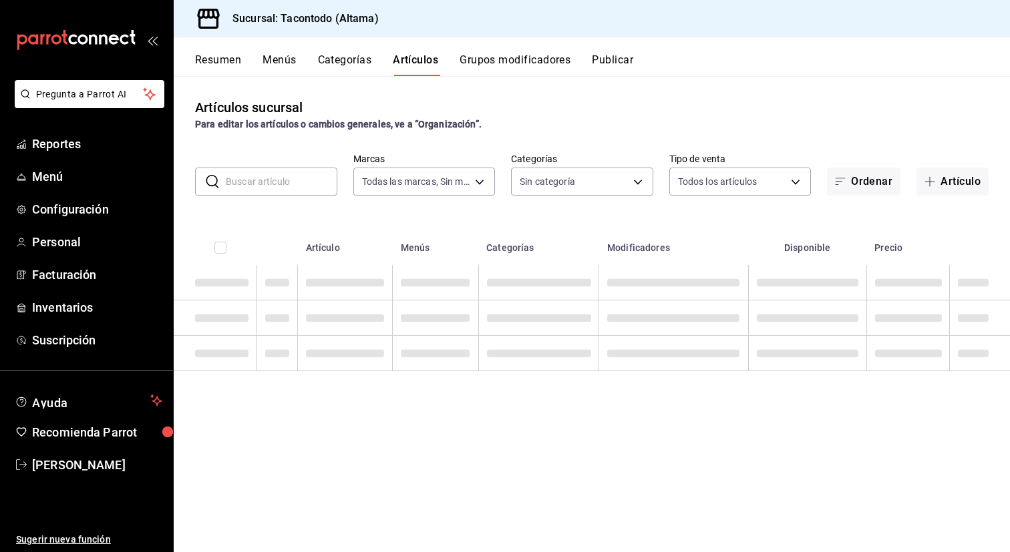
type input "56f755ab-7396-4f10-bb3c-049bffdbebb5"
type input "ea7f118b-53d1-4281-a9de-b1bc2d85afad,d6f6d3a0-bfff-472c-8696-873cdd87f005,46ab6…"
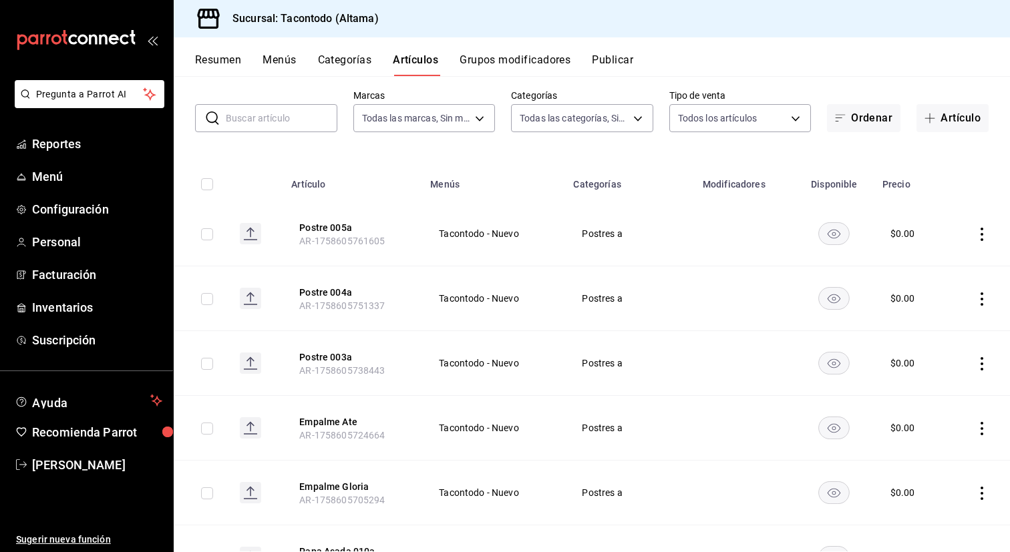
scroll to position [65, 0]
click at [853, 118] on button "Ordenar" at bounding box center [863, 117] width 73 height 28
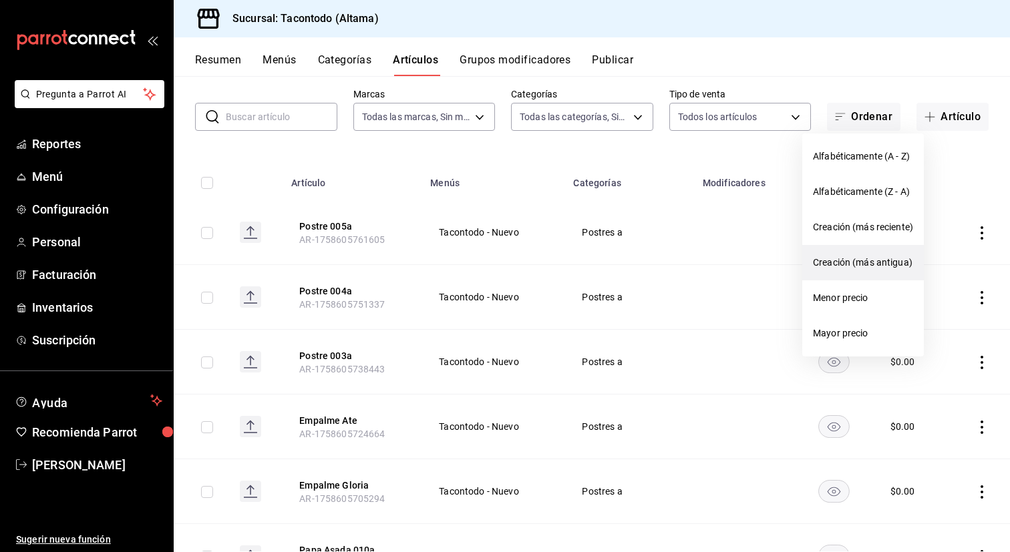
click at [879, 264] on span "Creación (más antigua)" at bounding box center [863, 263] width 100 height 14
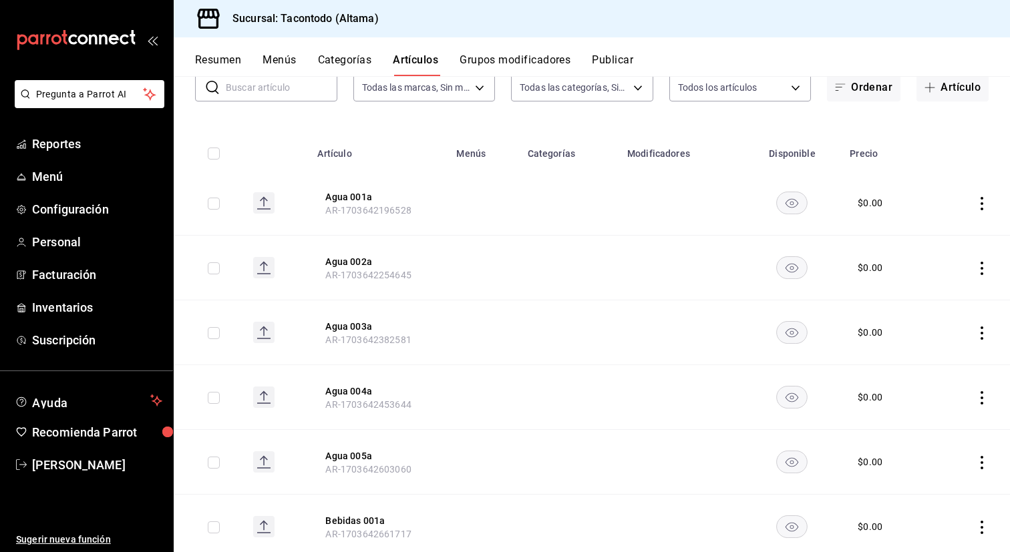
scroll to position [106, 0]
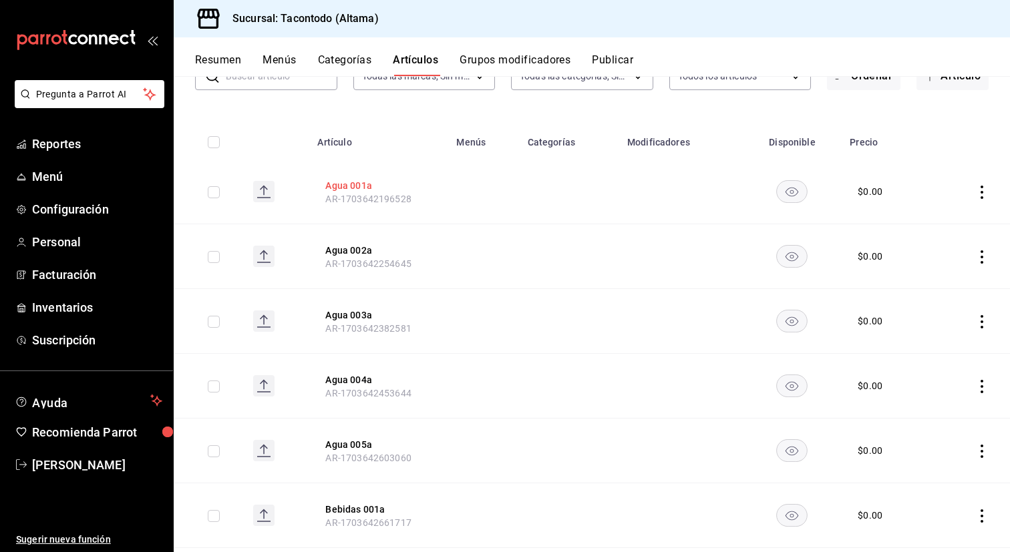
click at [361, 184] on button "Agua 001a" at bounding box center [378, 185] width 107 height 13
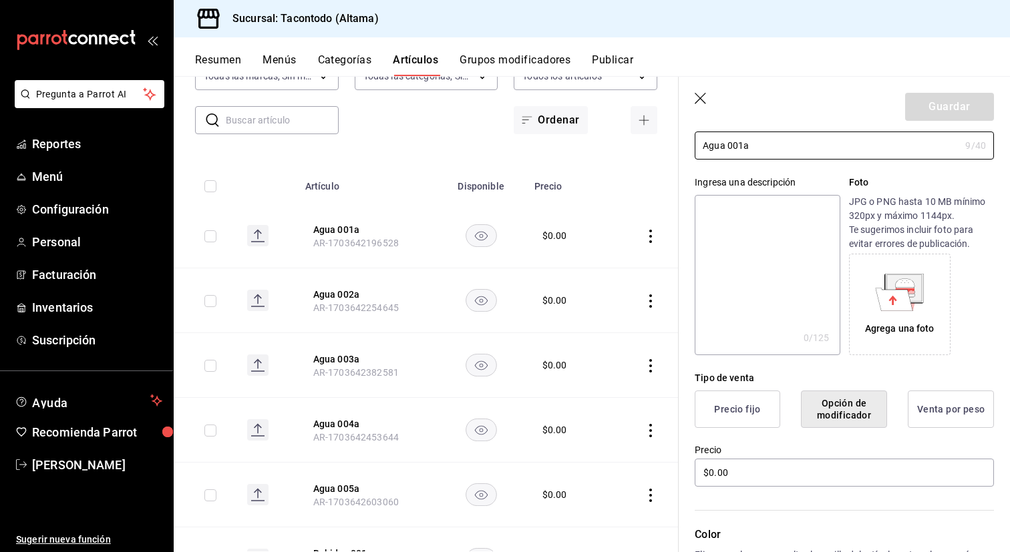
scroll to position [100, 0]
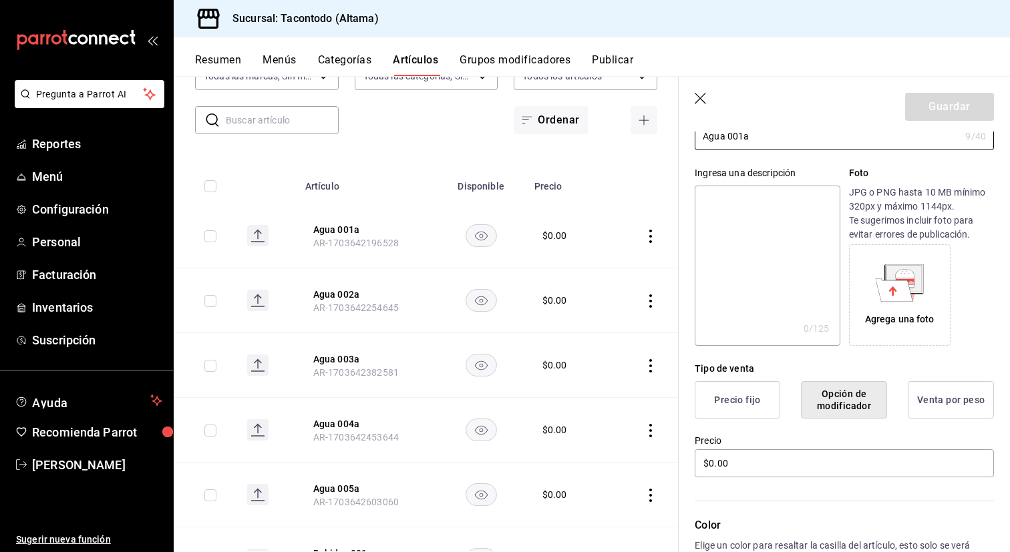
click at [742, 405] on button "Precio fijo" at bounding box center [737, 399] width 85 height 37
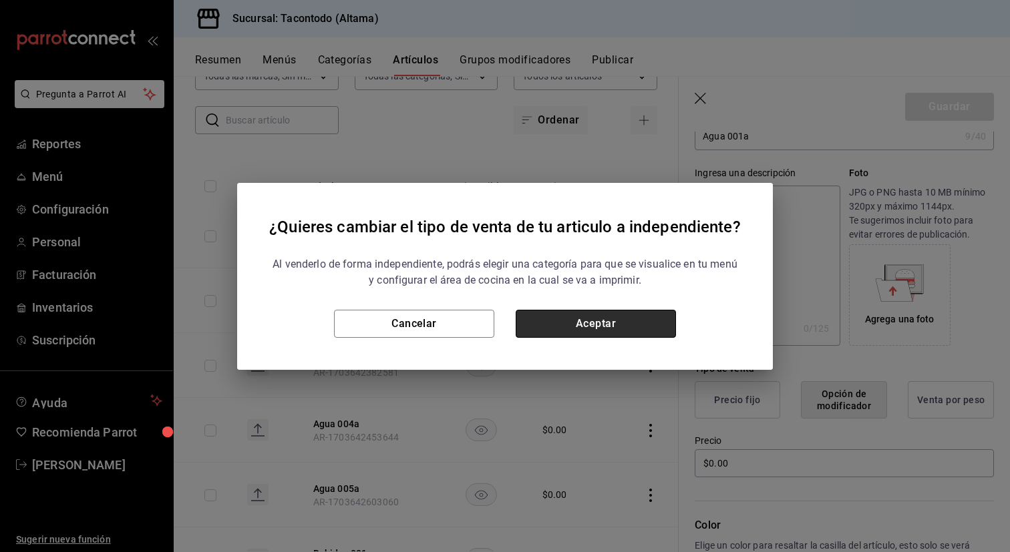
click at [627, 327] on button "Aceptar" at bounding box center [596, 324] width 160 height 28
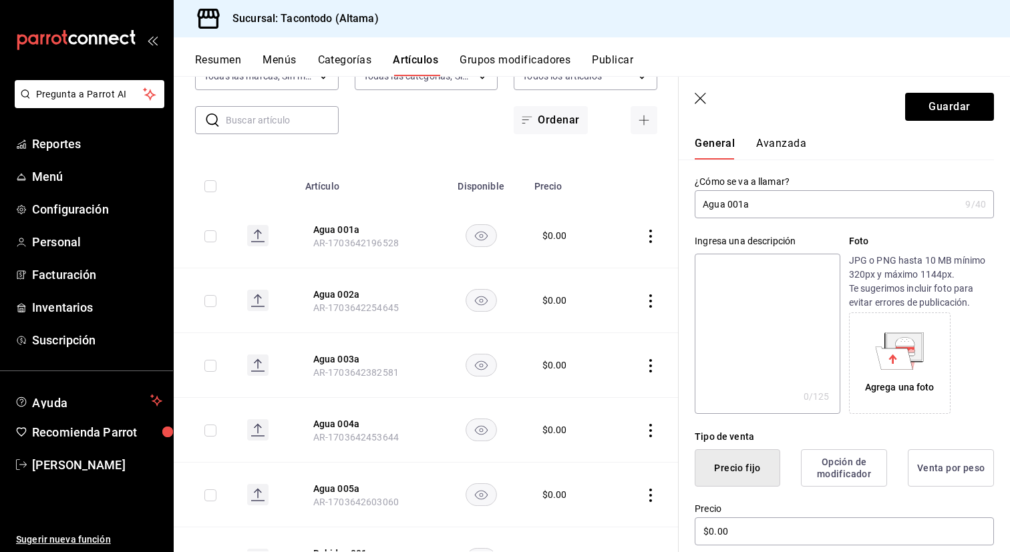
scroll to position [0, 0]
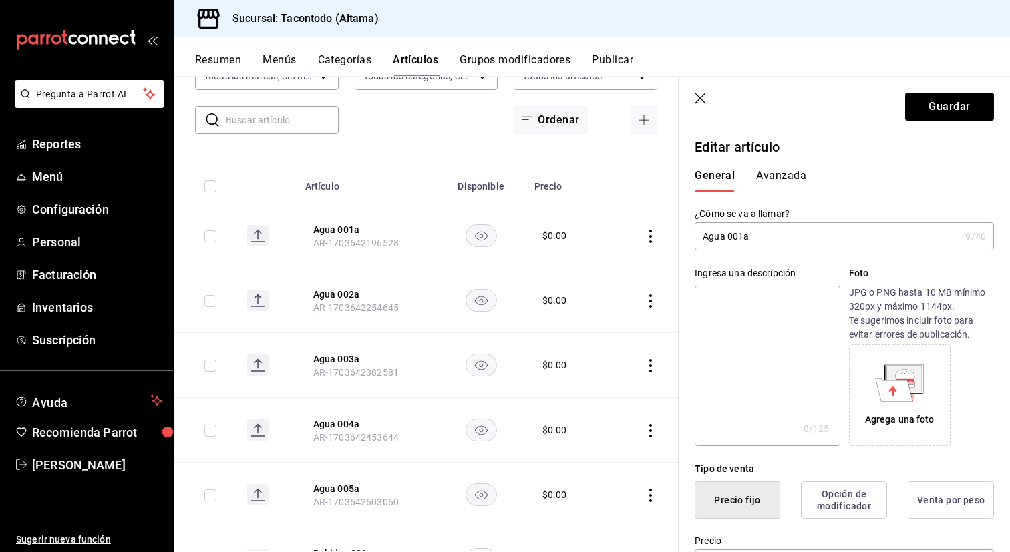
click at [794, 176] on button "Avanzada" at bounding box center [781, 180] width 50 height 23
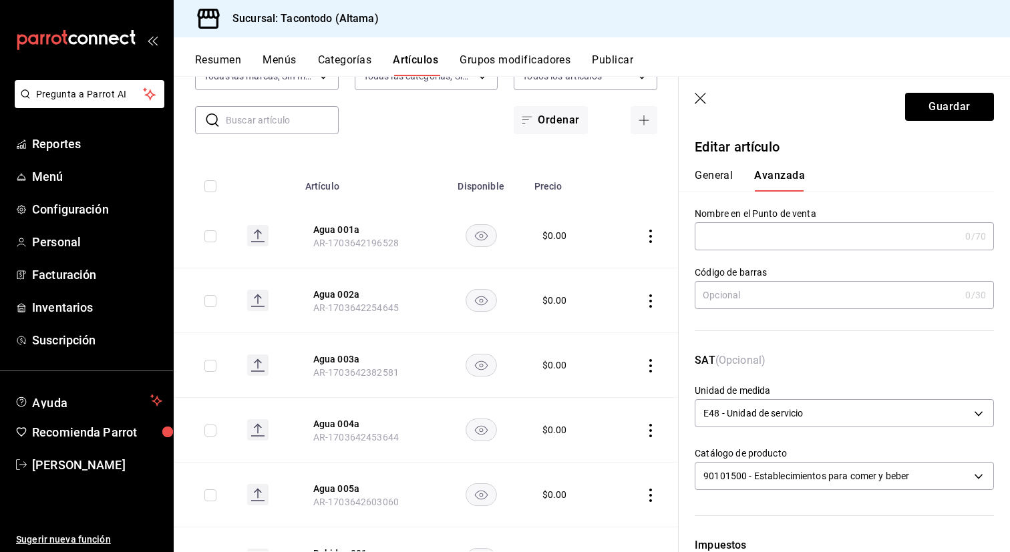
click at [716, 178] on button "General" at bounding box center [714, 180] width 38 height 23
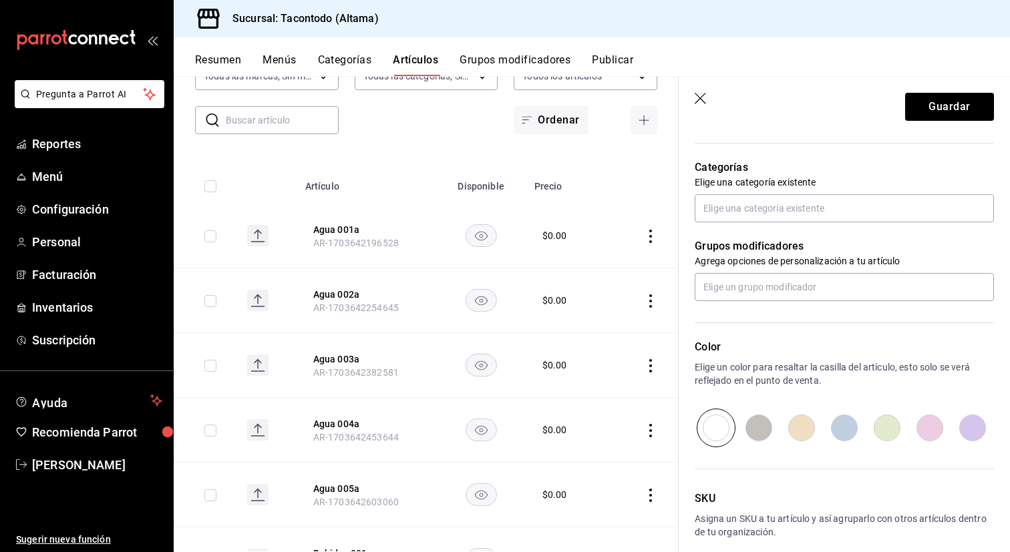
scroll to position [453, 0]
click at [942, 112] on button "Guardar" at bounding box center [949, 107] width 89 height 28
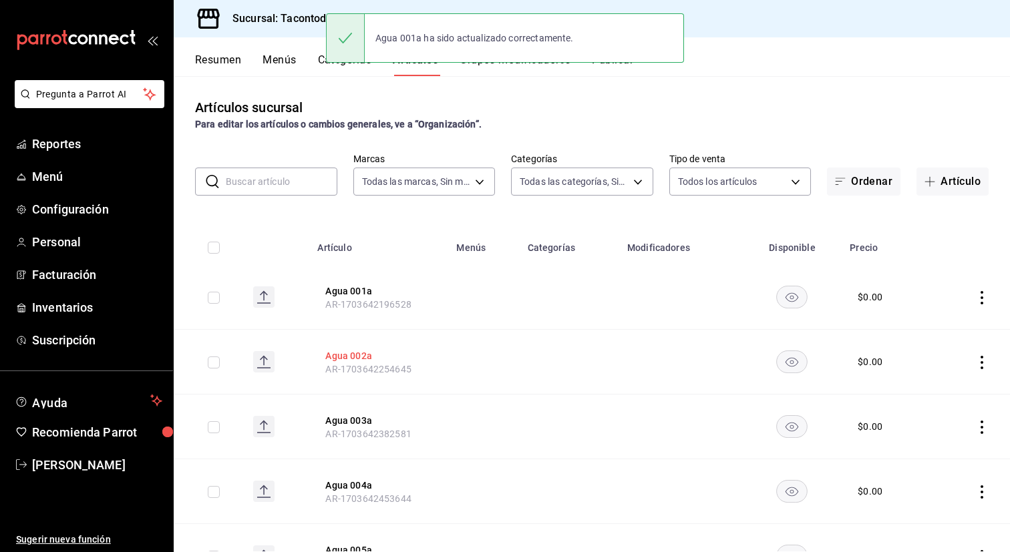
click at [341, 359] on button "Agua 002a" at bounding box center [378, 355] width 107 height 13
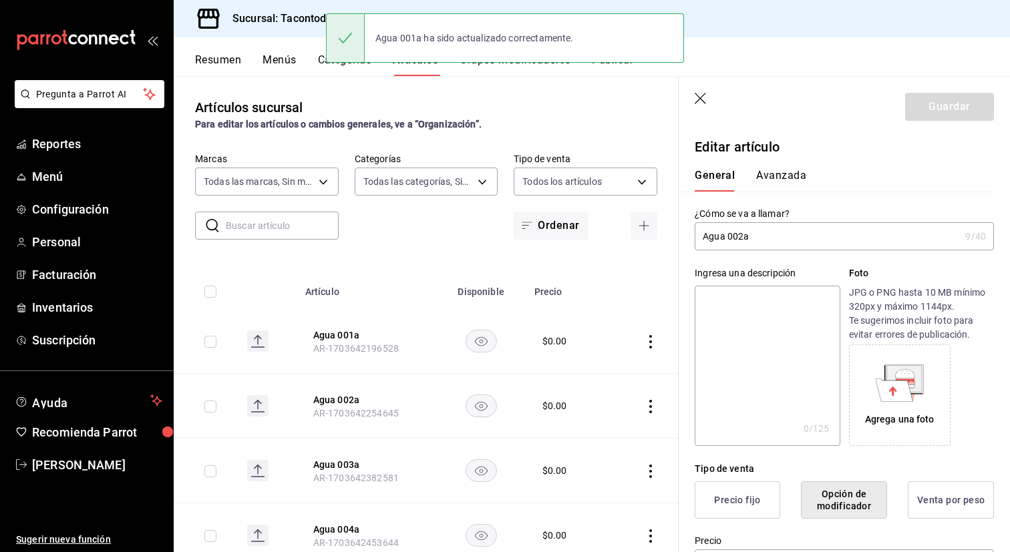
click at [768, 504] on button "Precio fijo" at bounding box center [737, 499] width 85 height 37
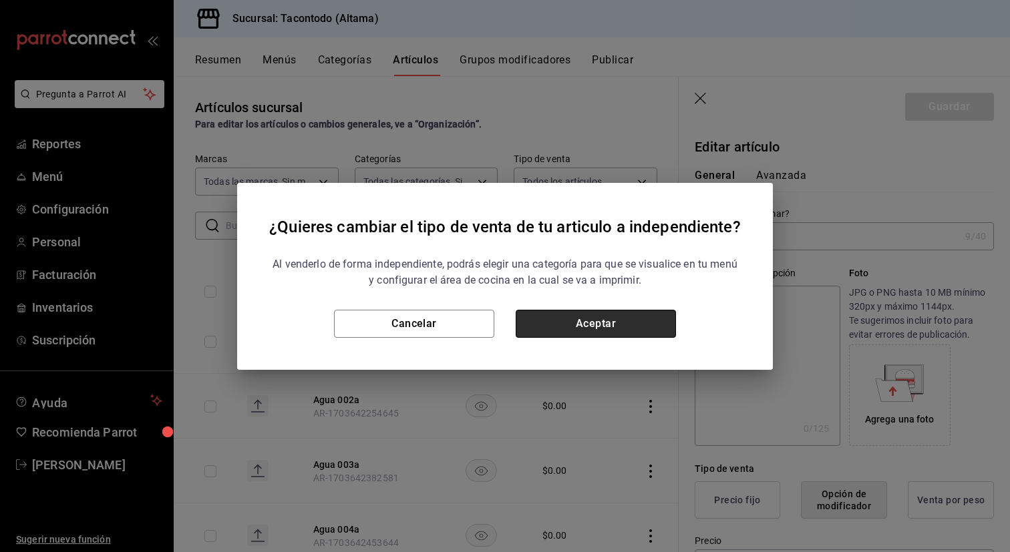
click at [655, 334] on button "Aceptar" at bounding box center [596, 324] width 160 height 28
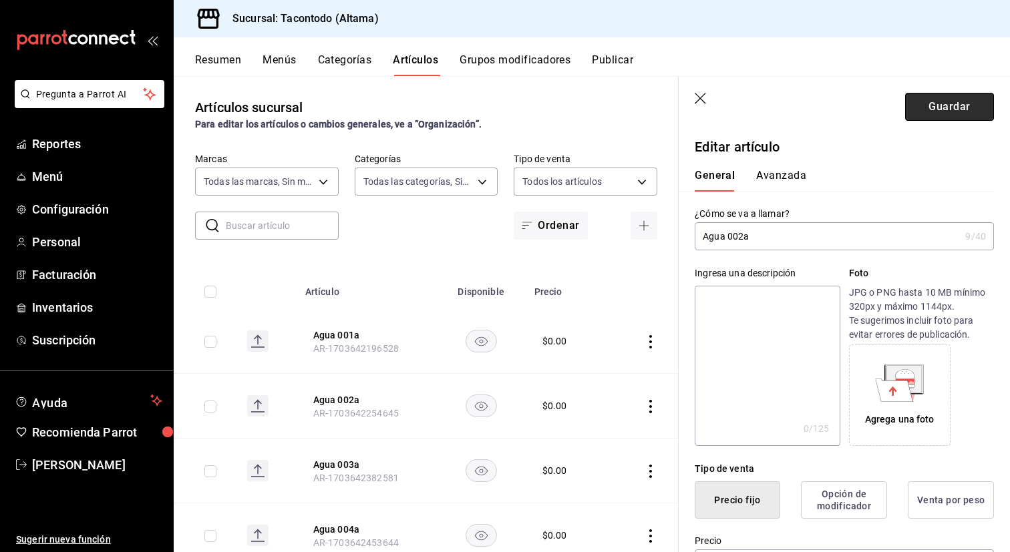
click at [960, 116] on button "Guardar" at bounding box center [949, 107] width 89 height 28
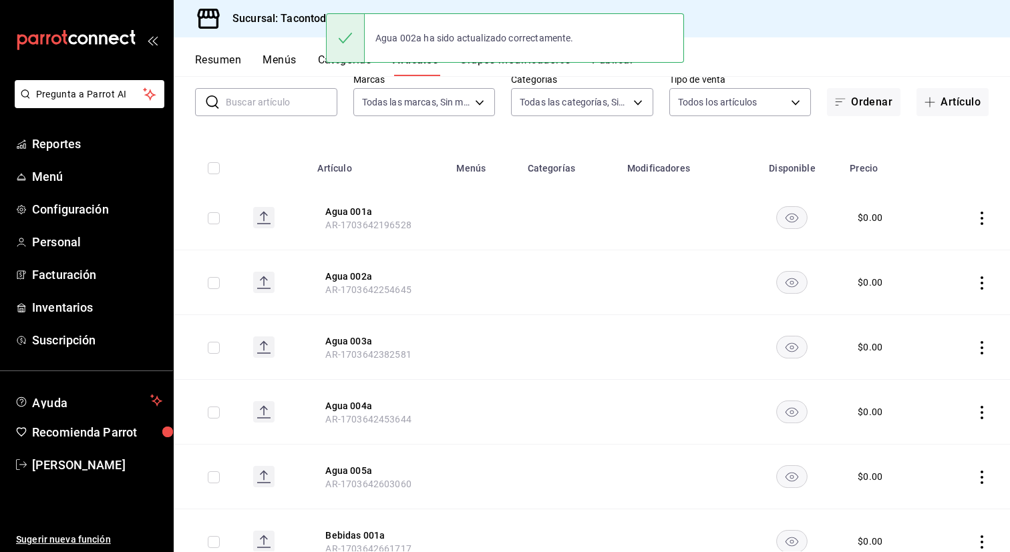
scroll to position [97, 0]
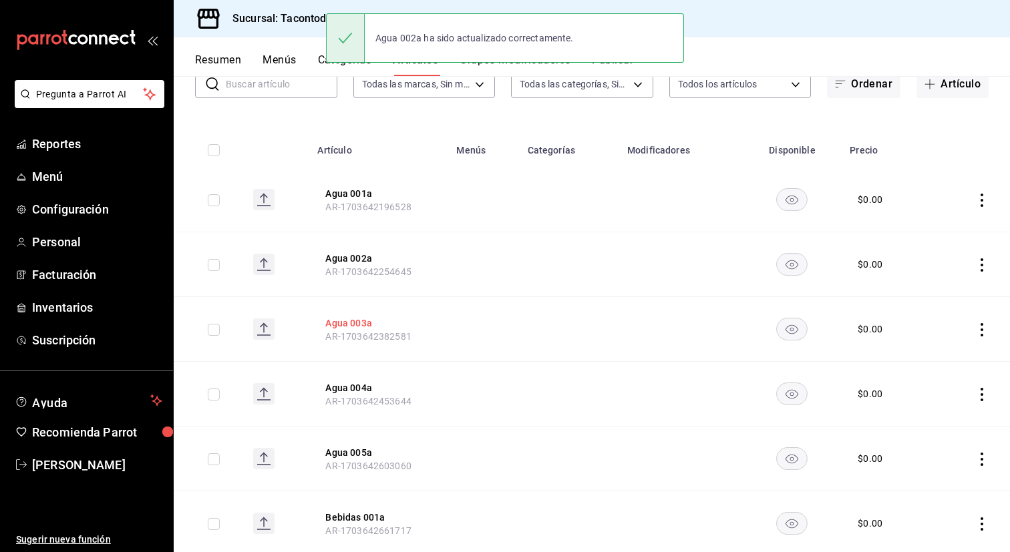
click at [359, 320] on button "Agua 003a" at bounding box center [378, 323] width 107 height 13
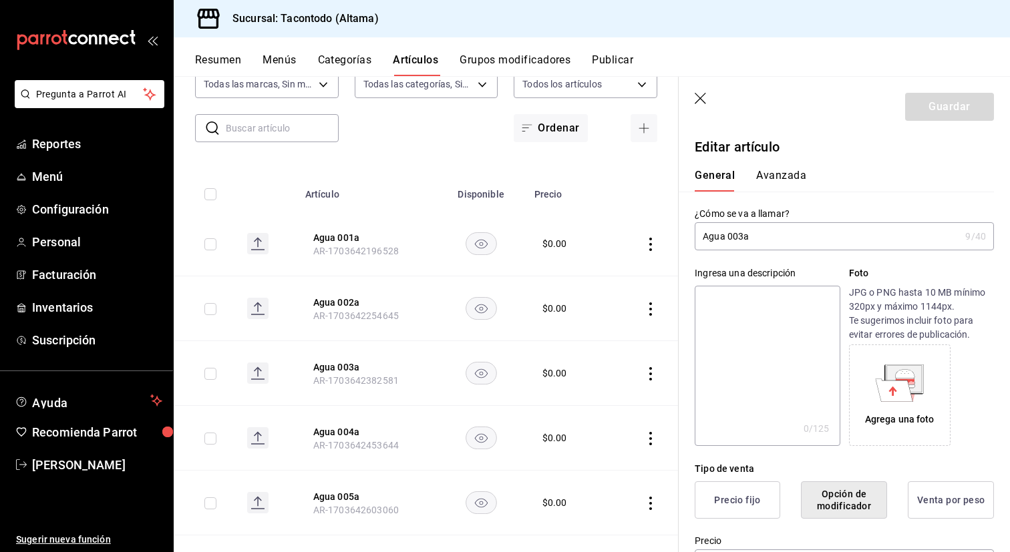
click at [749, 495] on button "Precio fijo" at bounding box center [737, 499] width 85 height 37
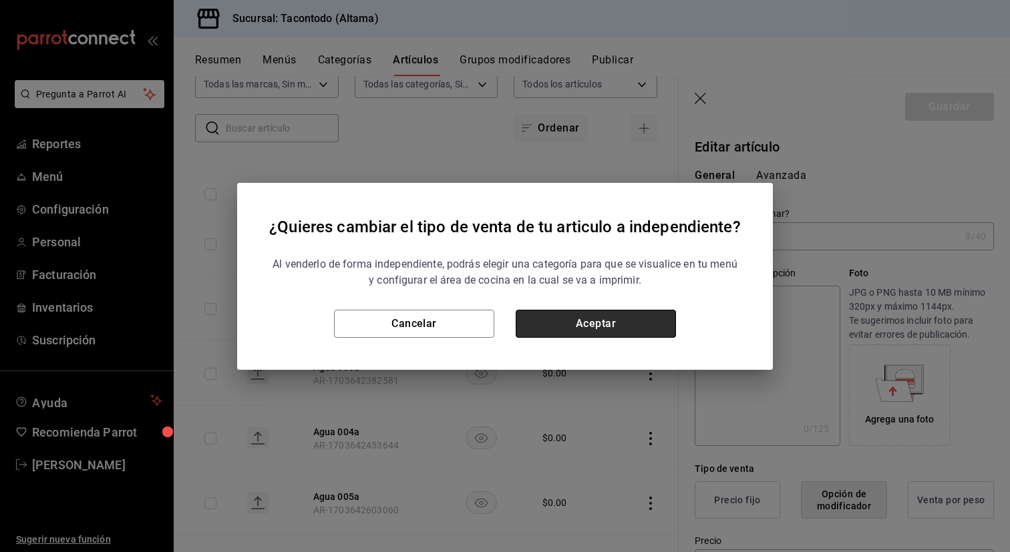
click at [648, 313] on button "Aceptar" at bounding box center [596, 324] width 160 height 28
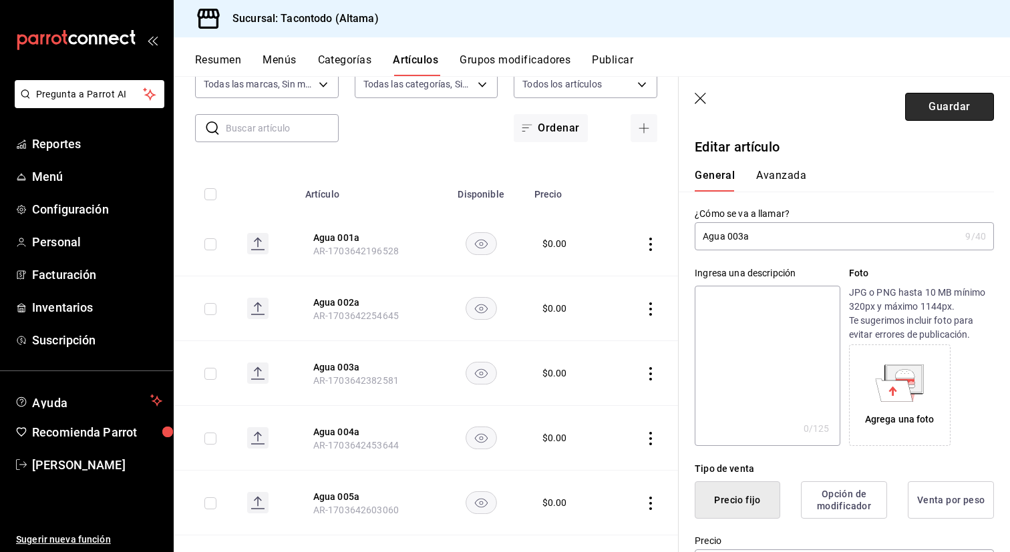
click at [944, 114] on button "Guardar" at bounding box center [949, 107] width 89 height 28
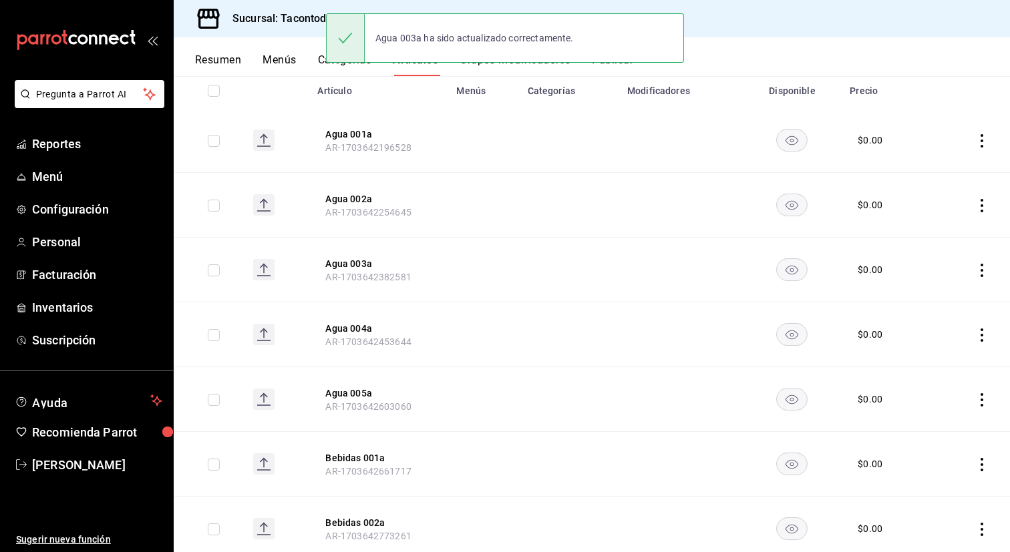
scroll to position [167, 0]
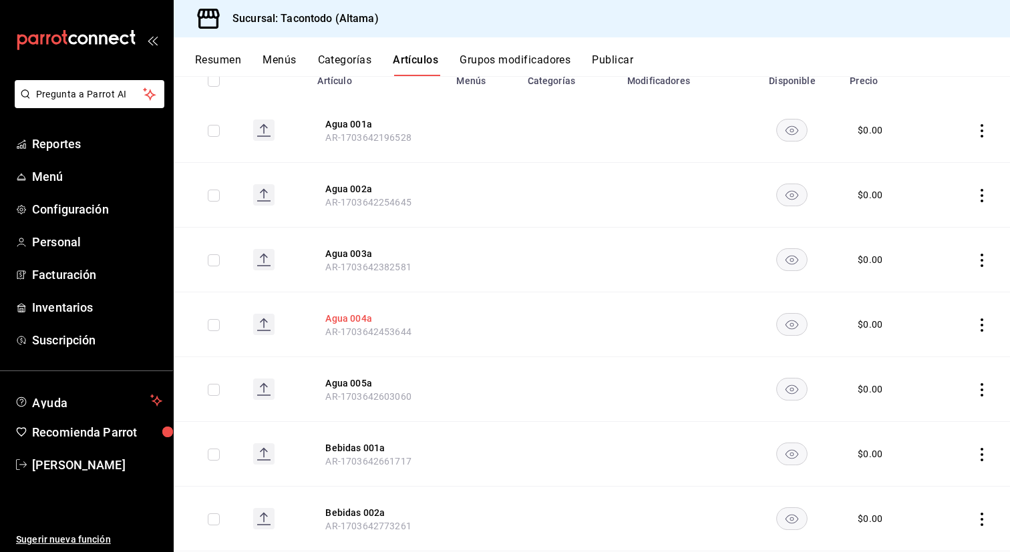
click at [357, 323] on button "Agua 004a" at bounding box center [378, 318] width 107 height 13
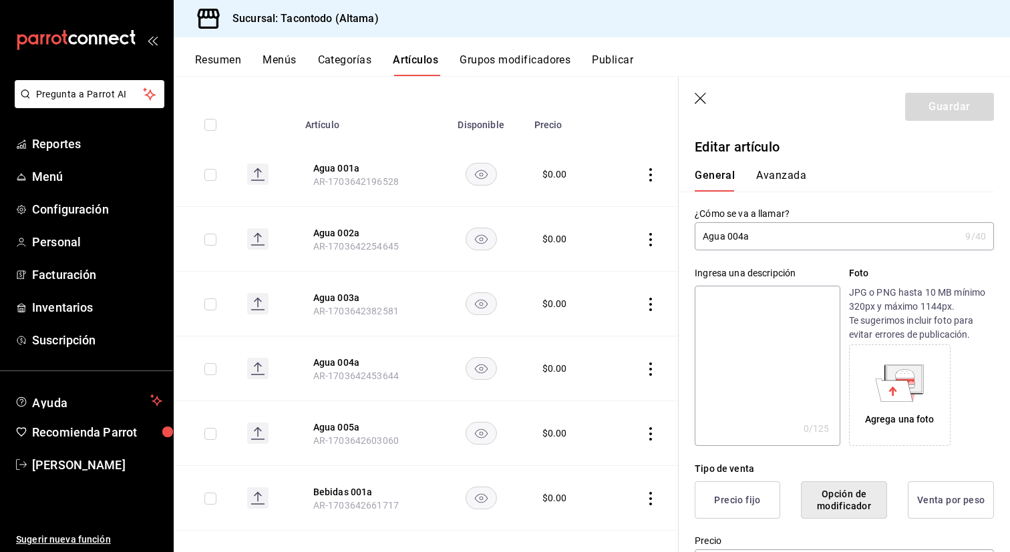
click at [743, 493] on button "Precio fijo" at bounding box center [737, 499] width 85 height 37
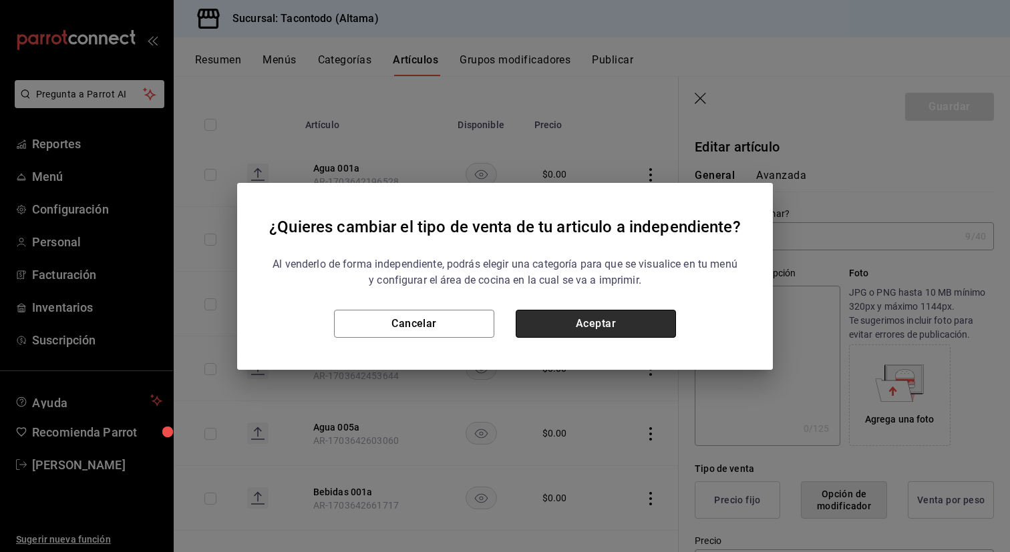
click at [655, 321] on button "Aceptar" at bounding box center [596, 324] width 160 height 28
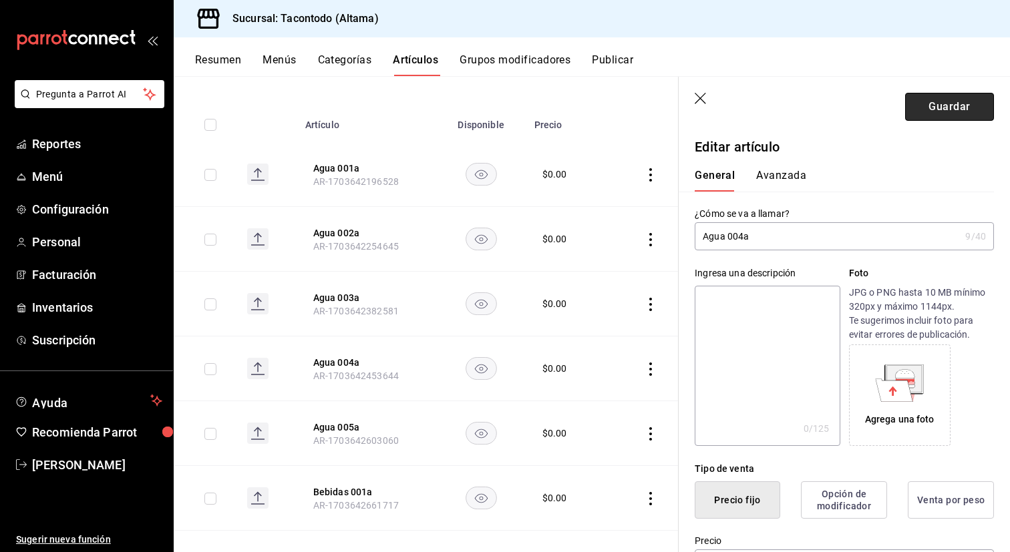
click at [958, 115] on button "Guardar" at bounding box center [949, 107] width 89 height 28
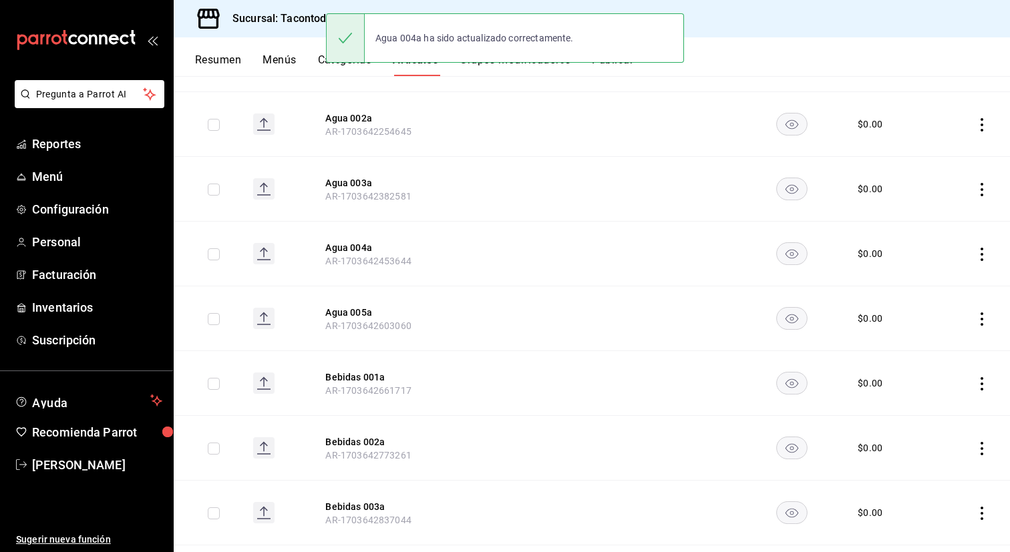
scroll to position [239, 0]
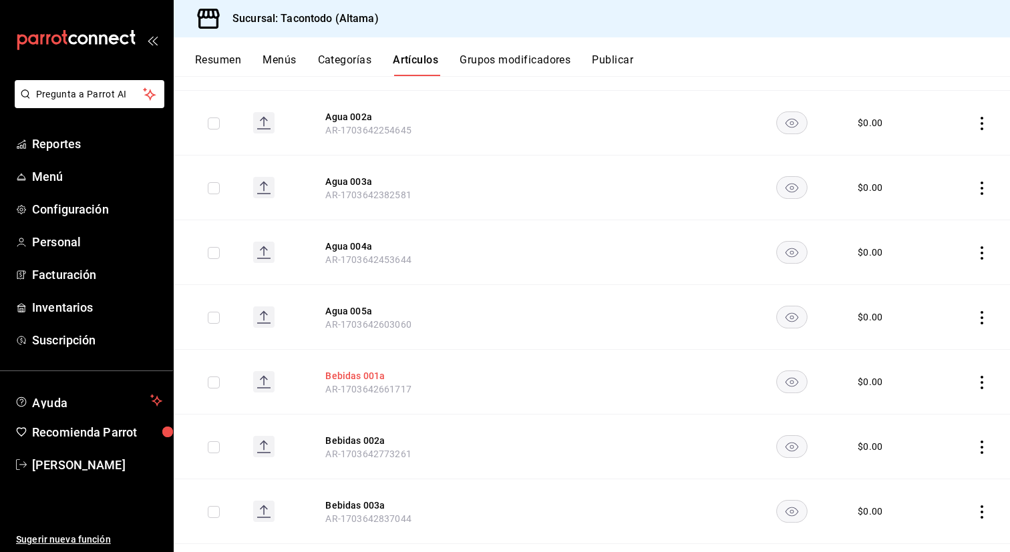
click at [369, 375] on button "Bebidas 001a" at bounding box center [378, 375] width 107 height 13
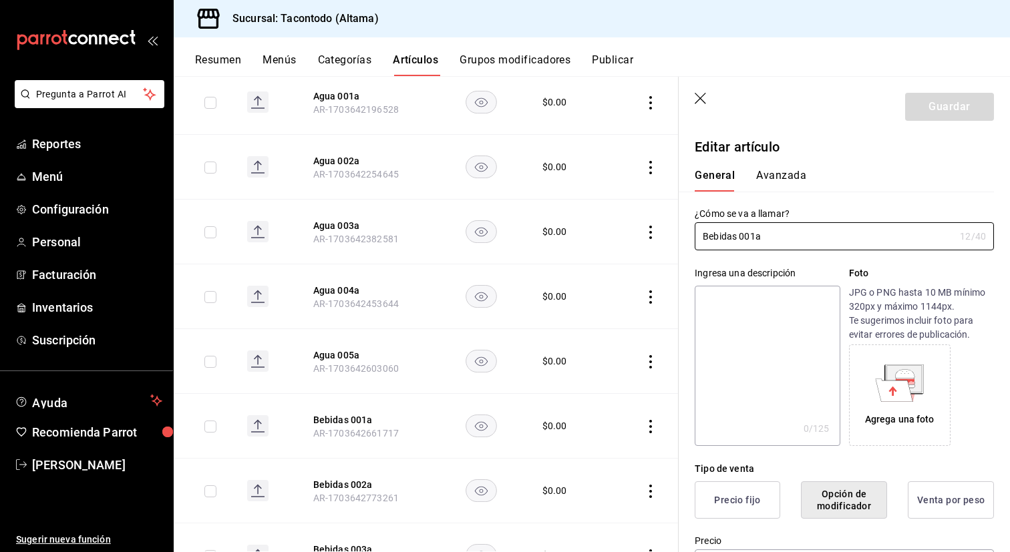
click at [737, 491] on button "Precio fijo" at bounding box center [737, 499] width 85 height 37
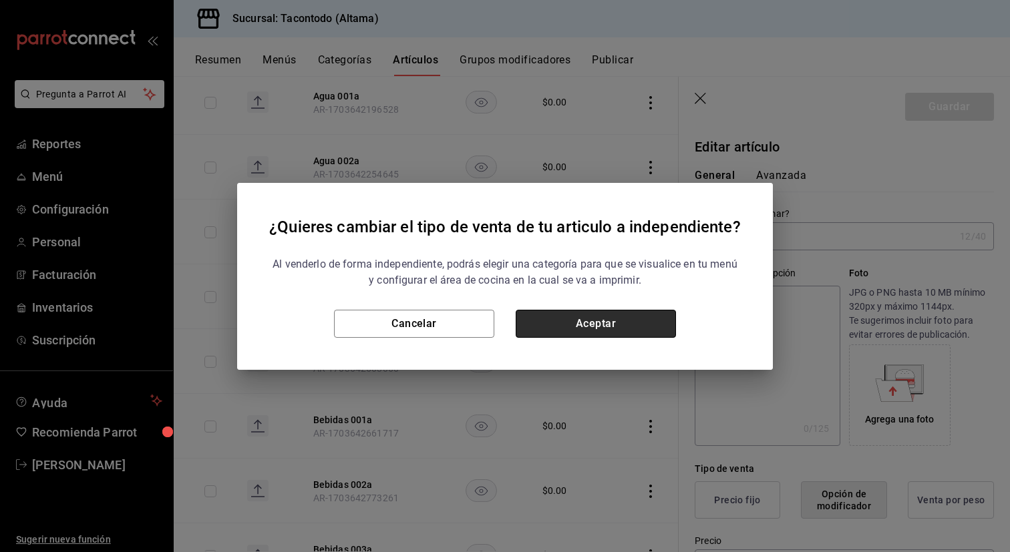
click at [644, 328] on button "Aceptar" at bounding box center [596, 324] width 160 height 28
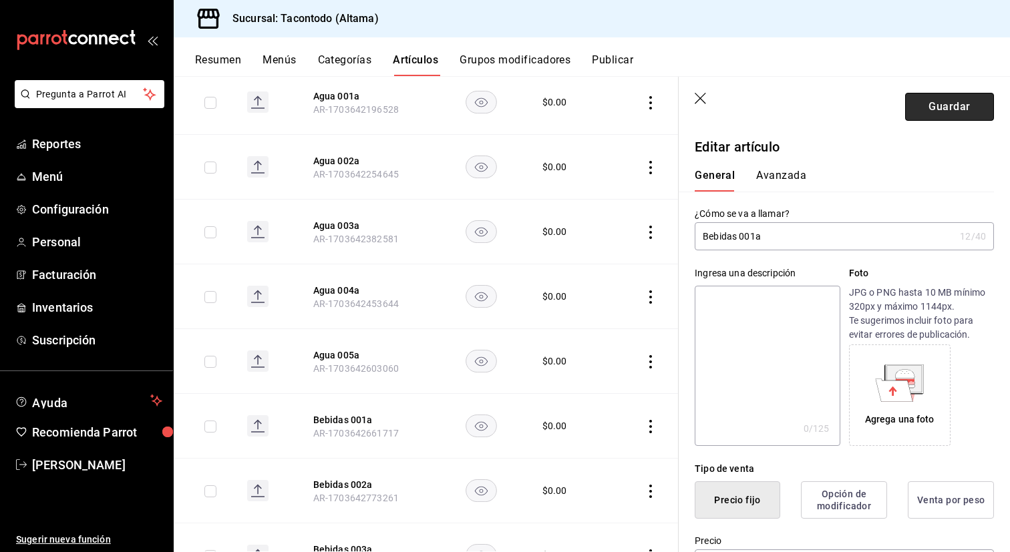
click at [947, 108] on button "Guardar" at bounding box center [949, 107] width 89 height 28
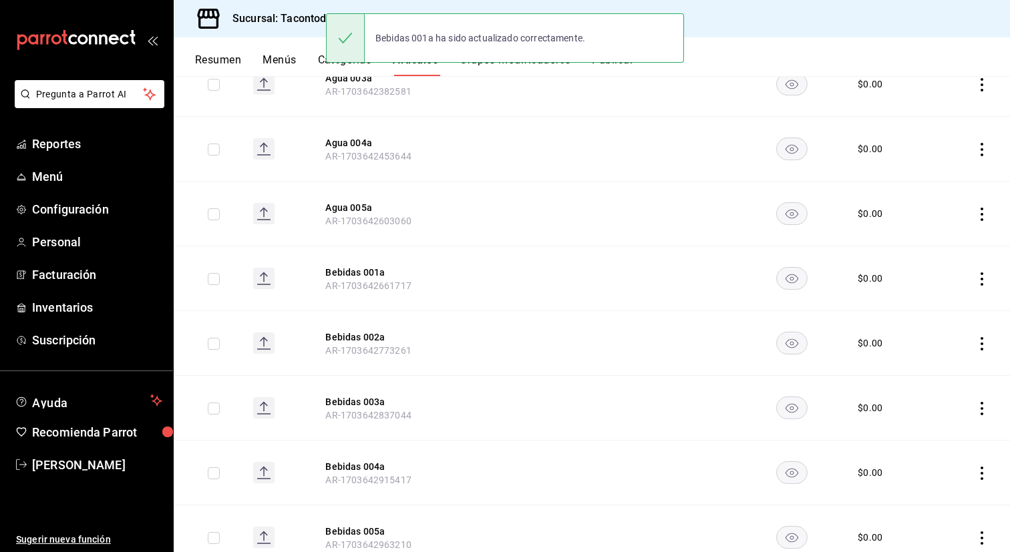
scroll to position [353, 0]
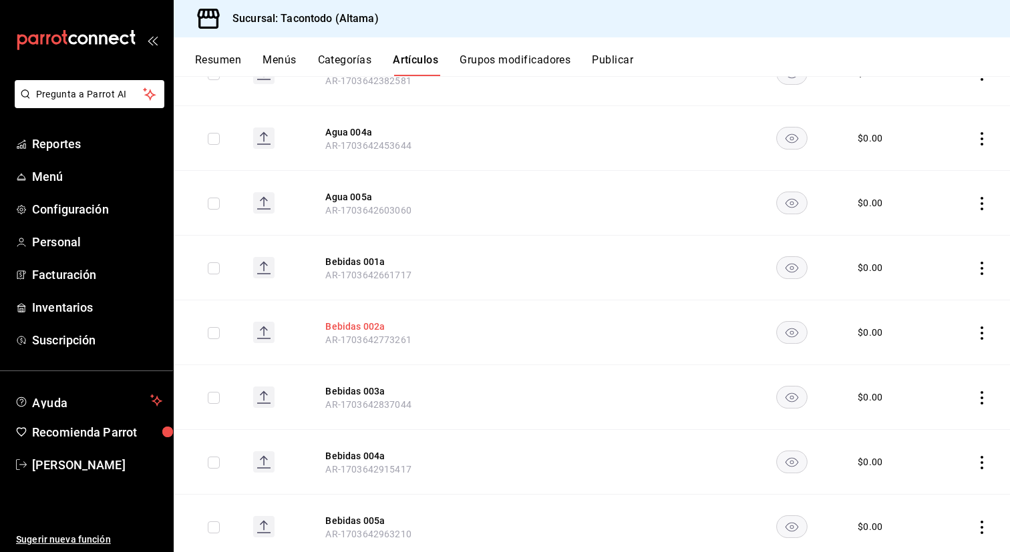
click at [355, 324] on button "Bebidas 002a" at bounding box center [378, 326] width 107 height 13
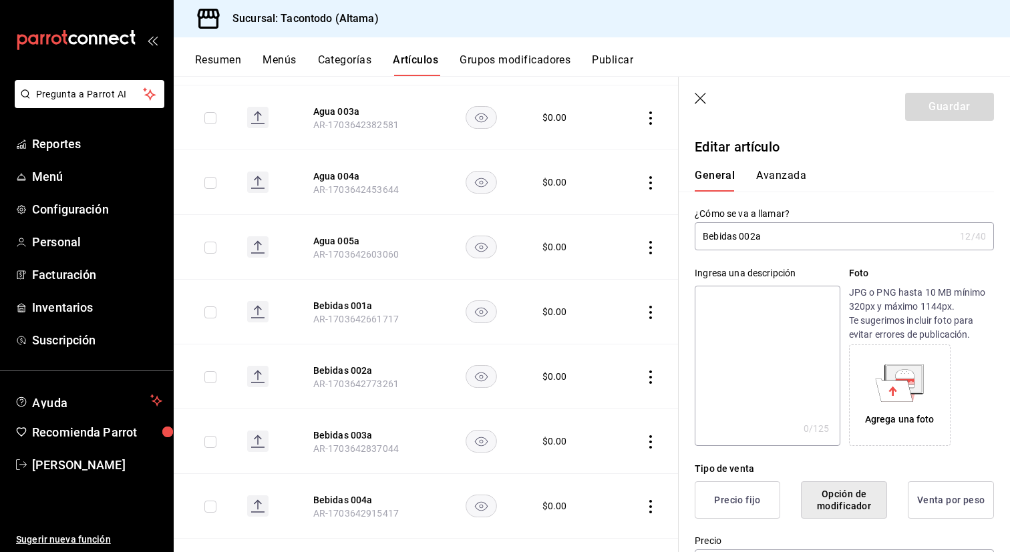
click at [735, 498] on button "Precio fijo" at bounding box center [737, 499] width 85 height 37
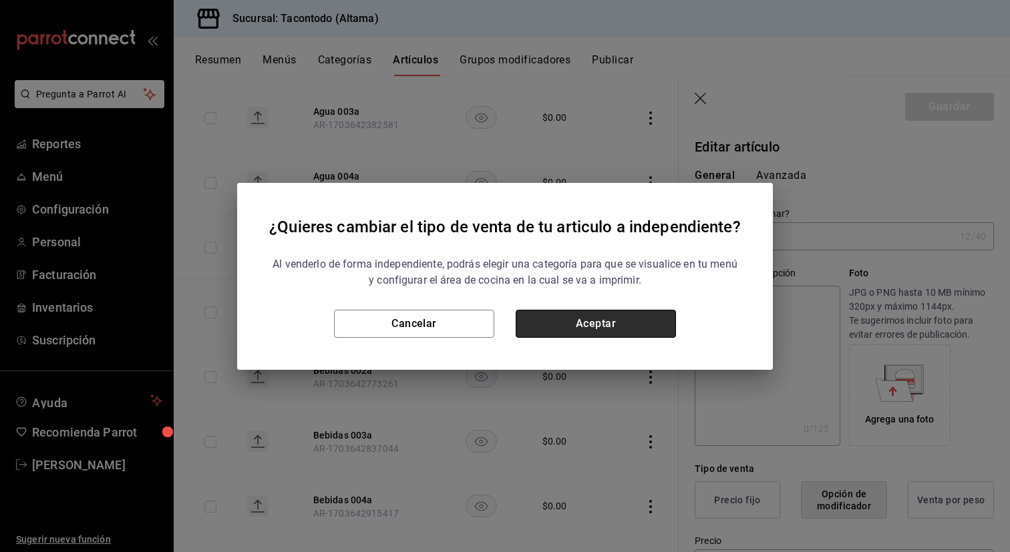
click at [626, 318] on button "Aceptar" at bounding box center [596, 324] width 160 height 28
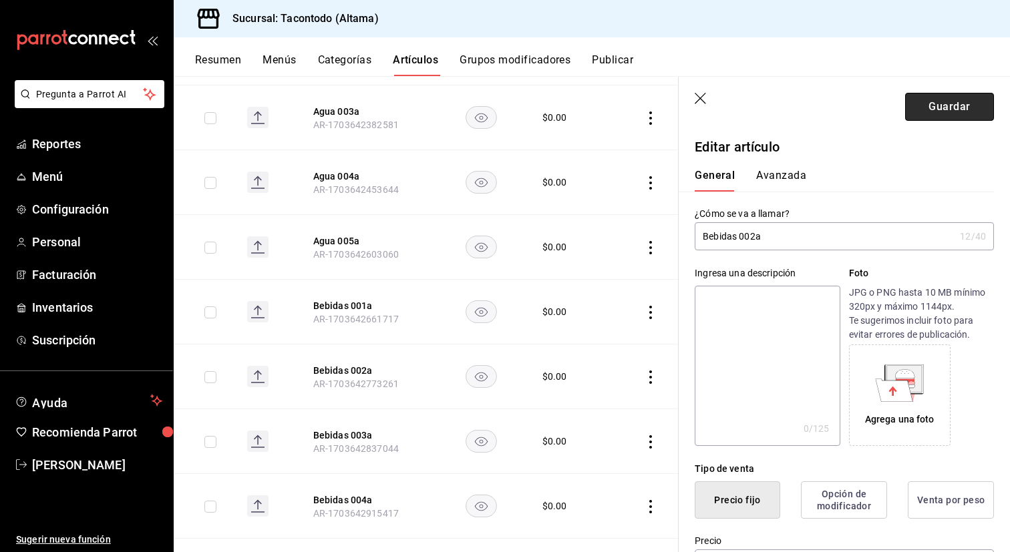
click at [944, 111] on button "Guardar" at bounding box center [949, 107] width 89 height 28
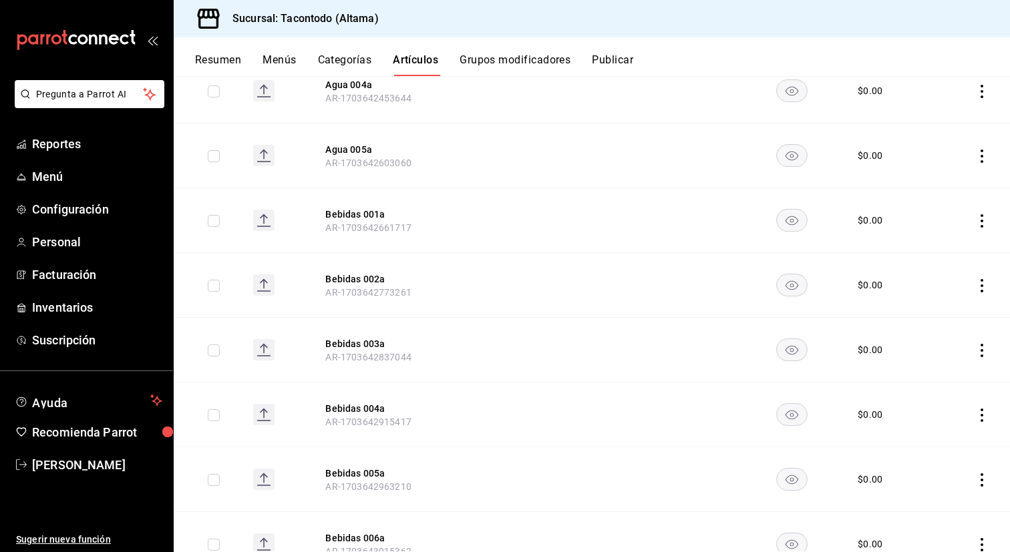
scroll to position [408, 0]
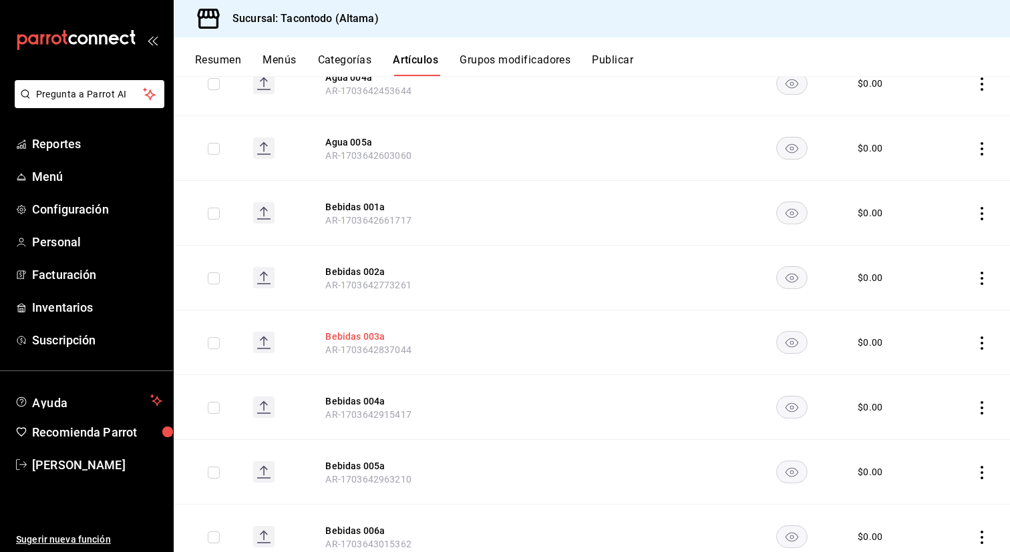
click at [380, 337] on button "Bebidas 003a" at bounding box center [378, 336] width 107 height 13
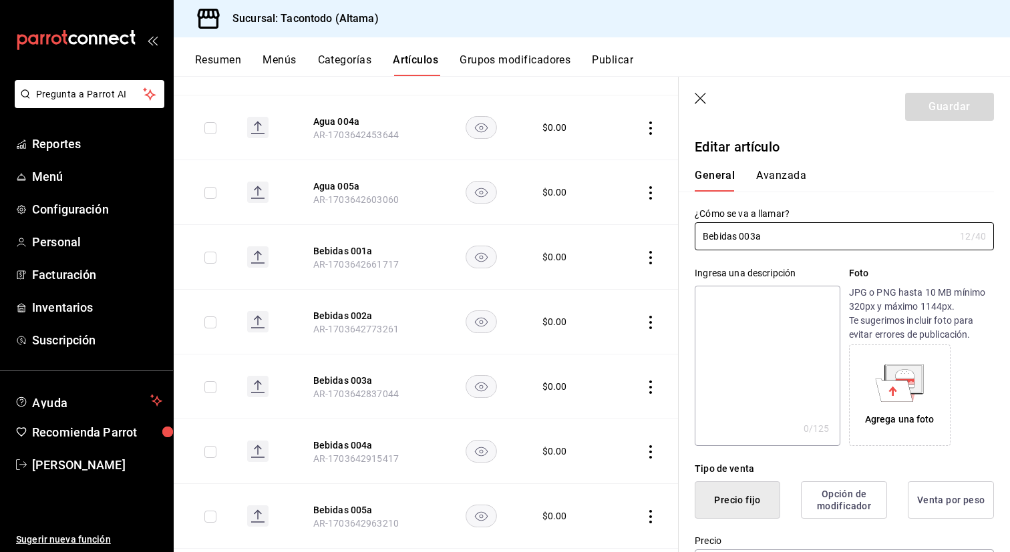
type input "$0.00"
click at [722, 501] on button "Precio fijo" at bounding box center [737, 499] width 85 height 37
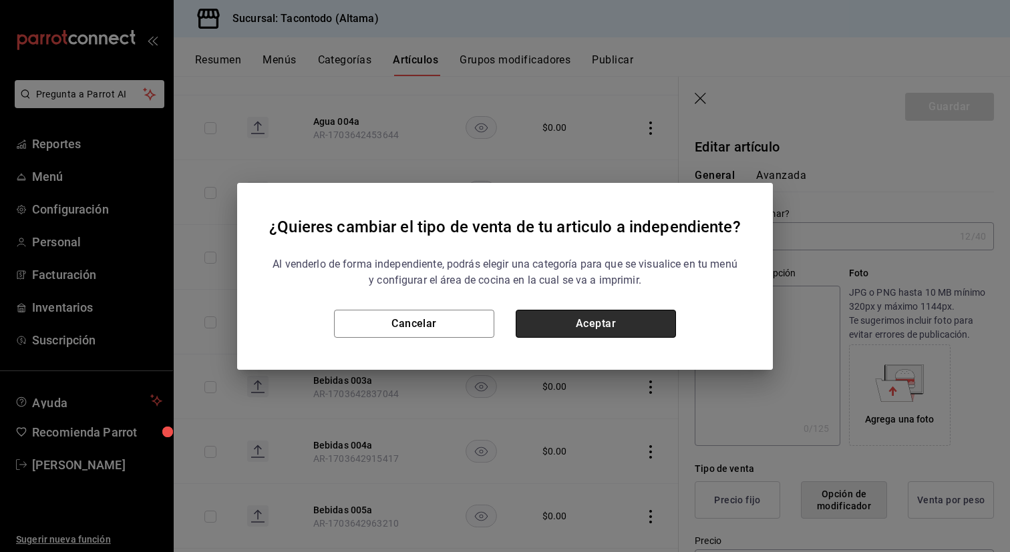
click at [656, 321] on button "Aceptar" at bounding box center [596, 324] width 160 height 28
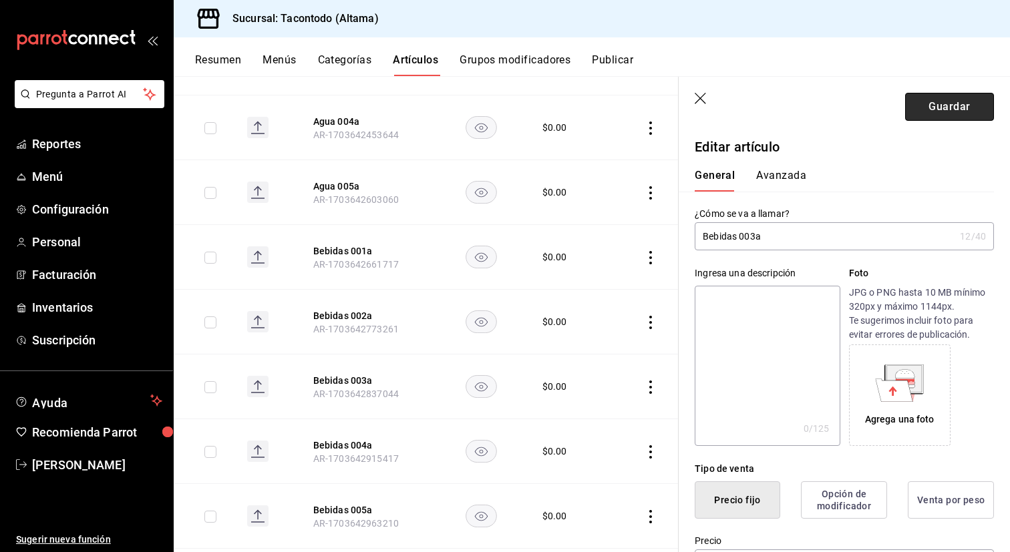
click at [959, 111] on button "Guardar" at bounding box center [949, 107] width 89 height 28
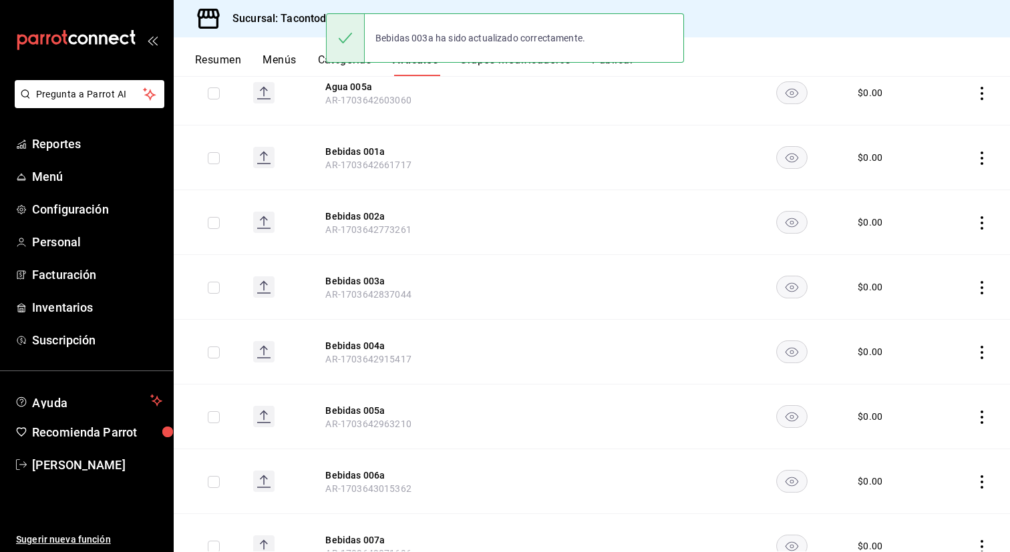
scroll to position [465, 0]
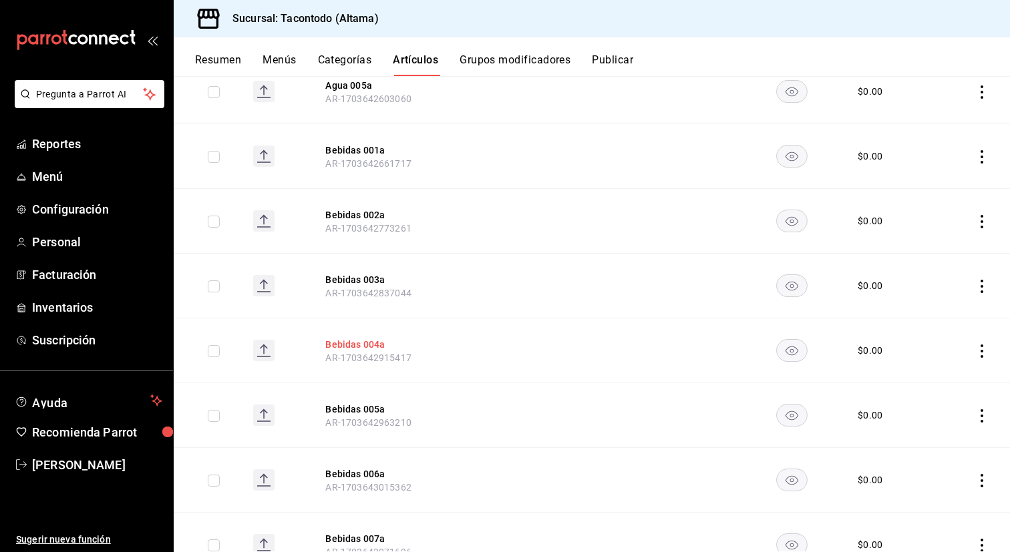
click at [354, 345] on button "Bebidas 004a" at bounding box center [378, 344] width 107 height 13
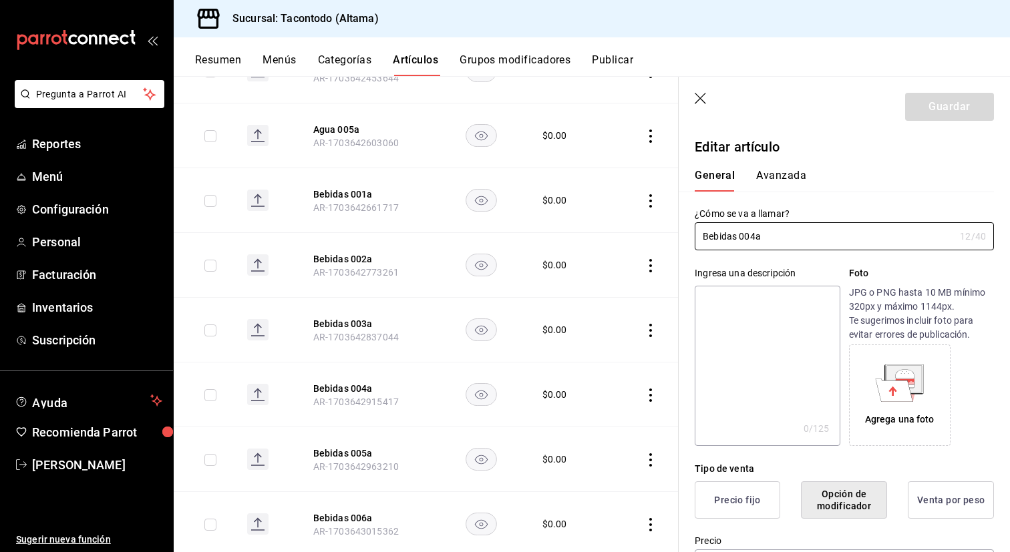
click at [732, 497] on button "Precio fijo" at bounding box center [737, 499] width 85 height 37
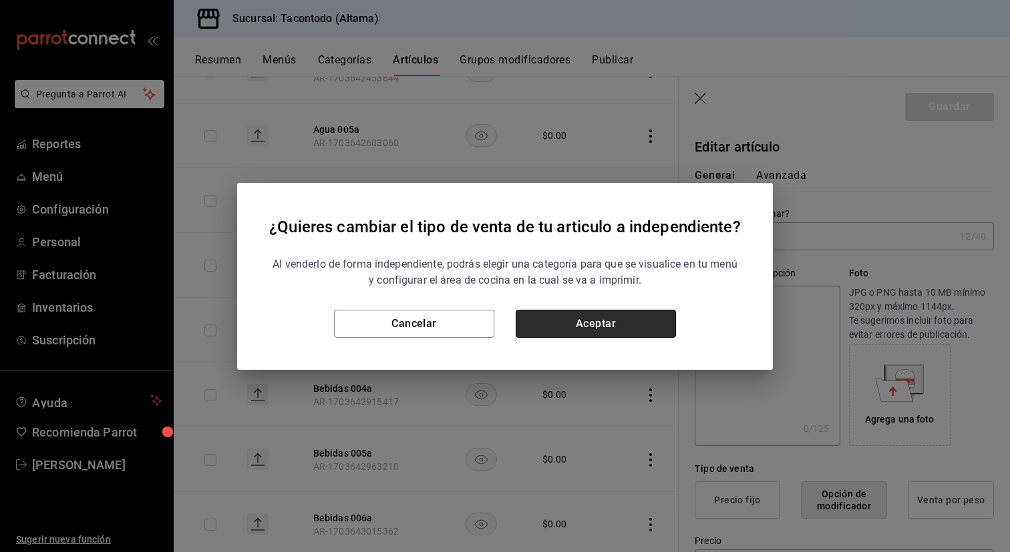
click at [626, 333] on button "Aceptar" at bounding box center [596, 324] width 160 height 28
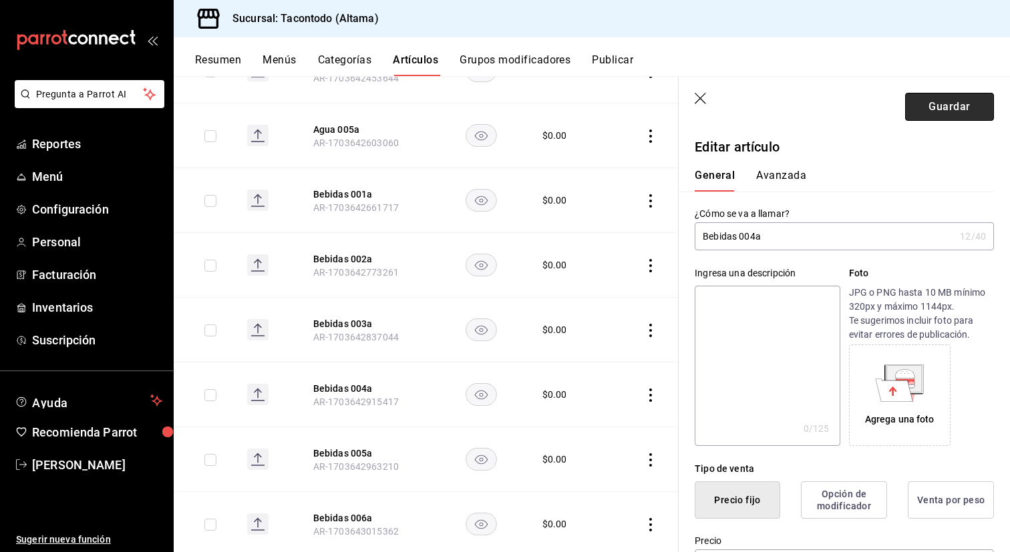
click at [946, 111] on button "Guardar" at bounding box center [949, 107] width 89 height 28
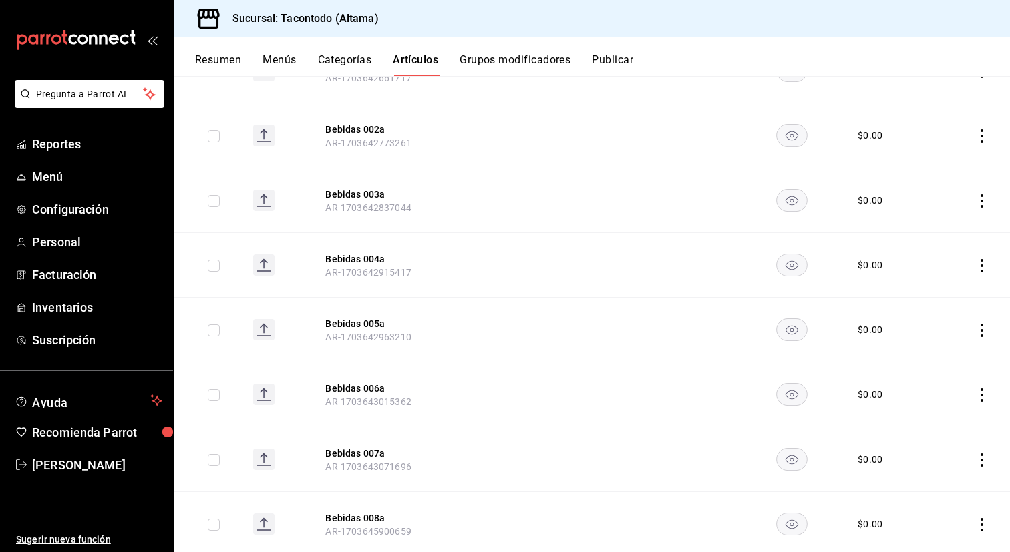
scroll to position [549, 0]
click at [377, 323] on button "Bebidas 005a" at bounding box center [378, 325] width 107 height 13
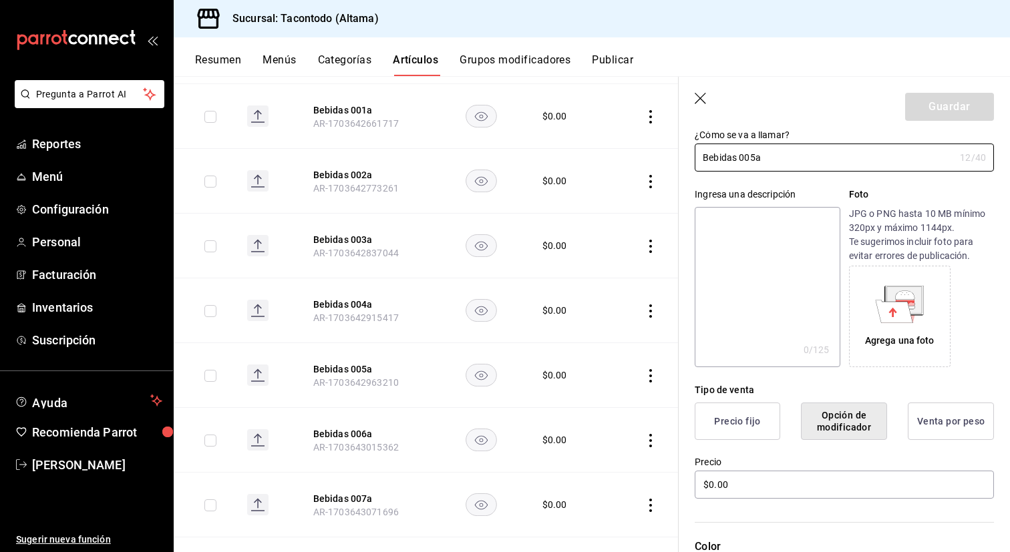
scroll to position [93, 0]
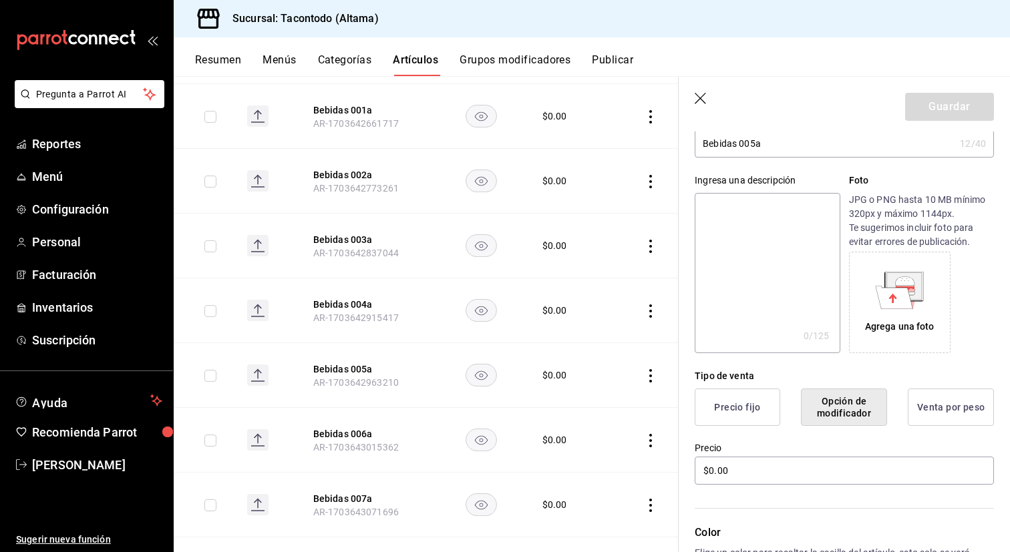
click at [737, 411] on button "Precio fijo" at bounding box center [737, 407] width 85 height 37
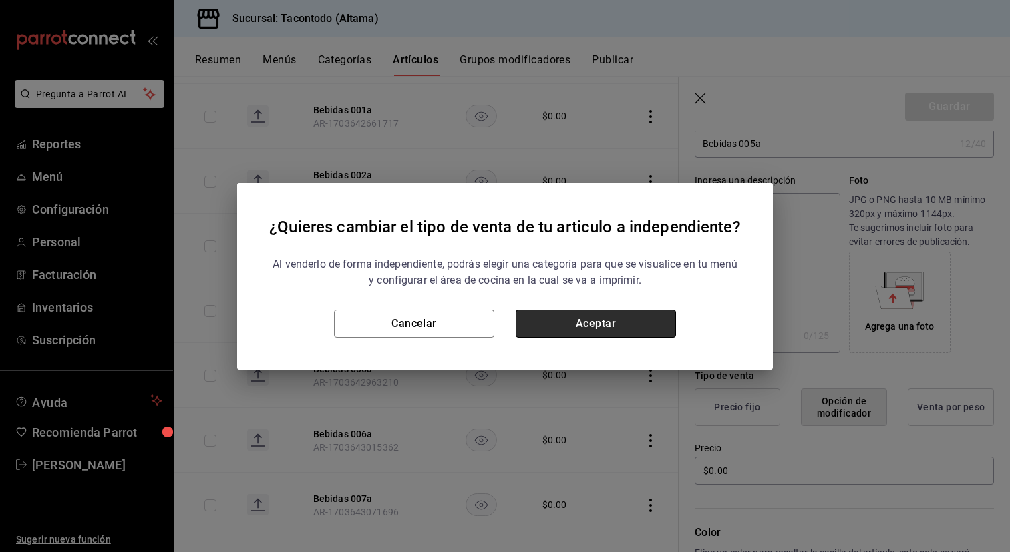
click at [574, 327] on button "Aceptar" at bounding box center [596, 324] width 160 height 28
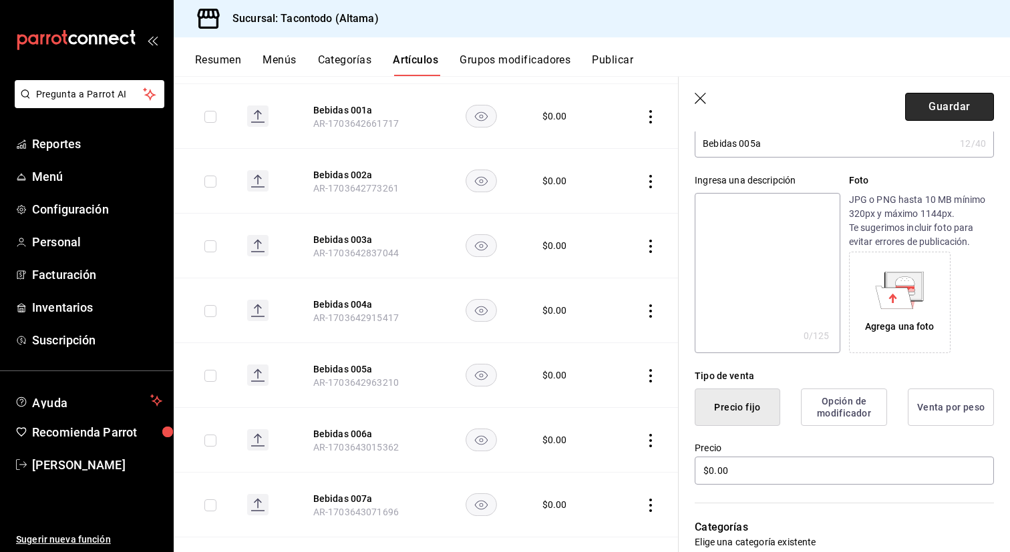
click at [941, 109] on button "Guardar" at bounding box center [949, 107] width 89 height 28
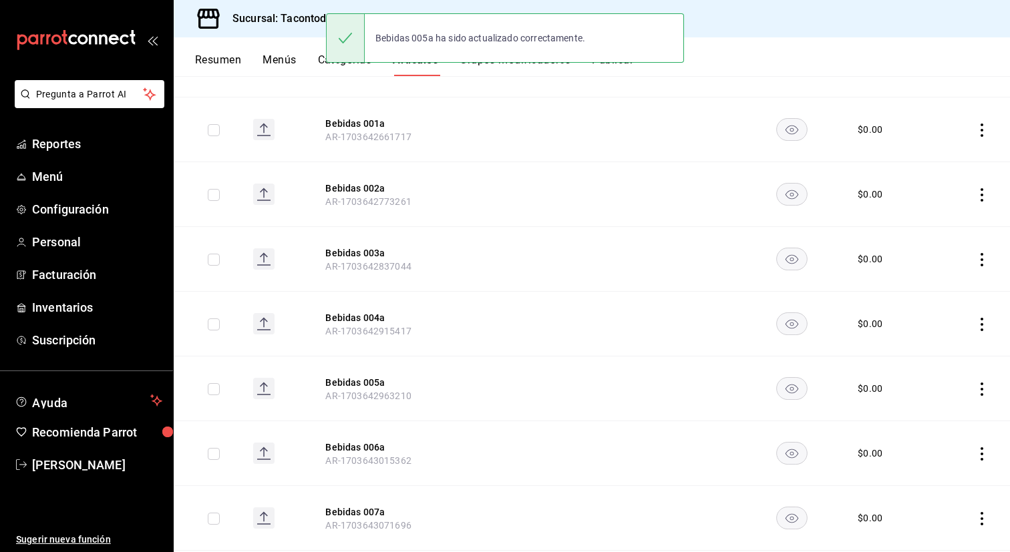
scroll to position [494, 0]
click at [380, 321] on button "Bebidas 004a" at bounding box center [378, 315] width 107 height 13
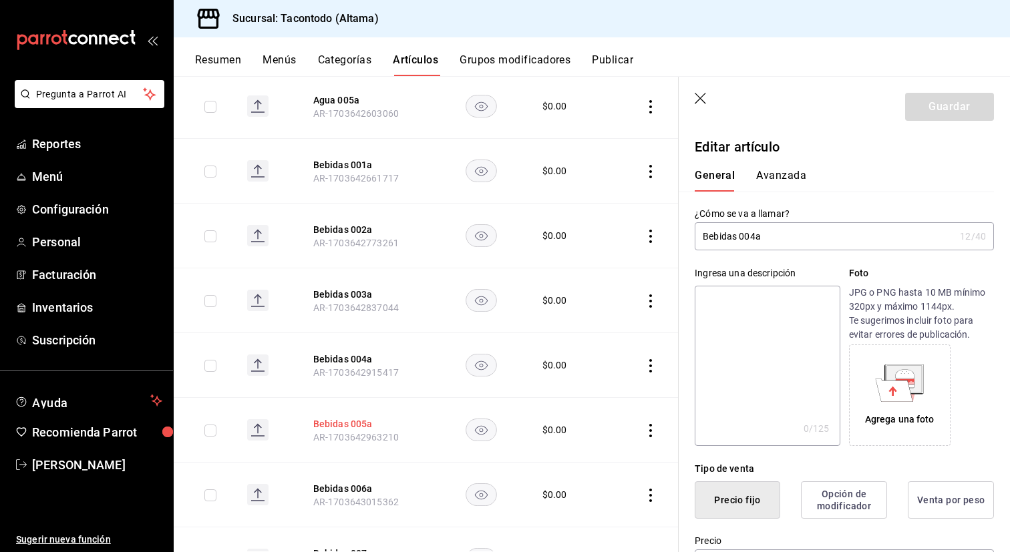
click at [357, 418] on button "Bebidas 005a" at bounding box center [366, 423] width 107 height 13
click at [354, 487] on button "Bebidas 006a" at bounding box center [366, 488] width 107 height 13
type input "$0.00"
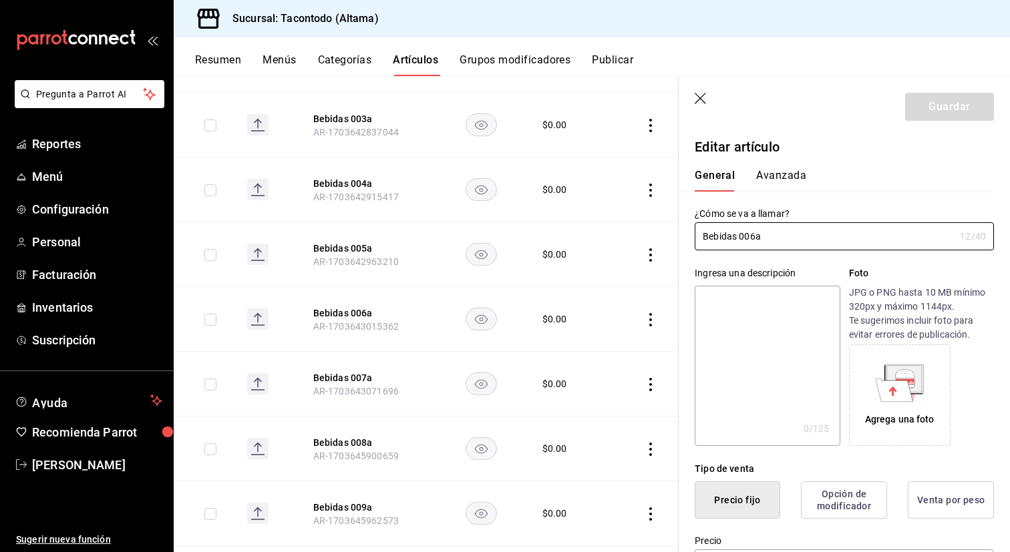
scroll to position [709, 0]
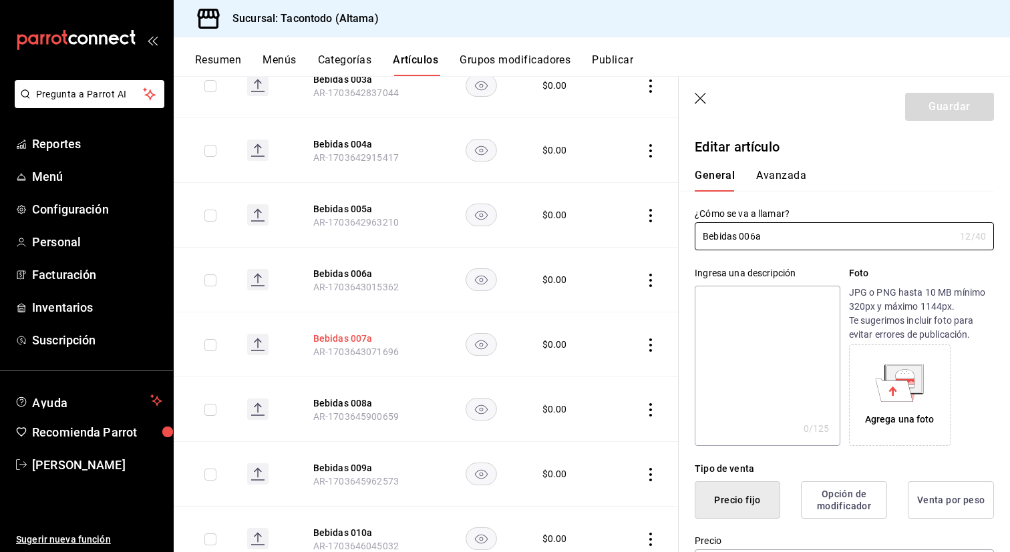
click at [363, 335] on button "Bebidas 007a" at bounding box center [366, 338] width 107 height 13
type input "$0.00"
click at [349, 397] on button "Bebidas 008a" at bounding box center [366, 403] width 107 height 13
click at [353, 466] on button "Bebidas 009a" at bounding box center [366, 467] width 107 height 13
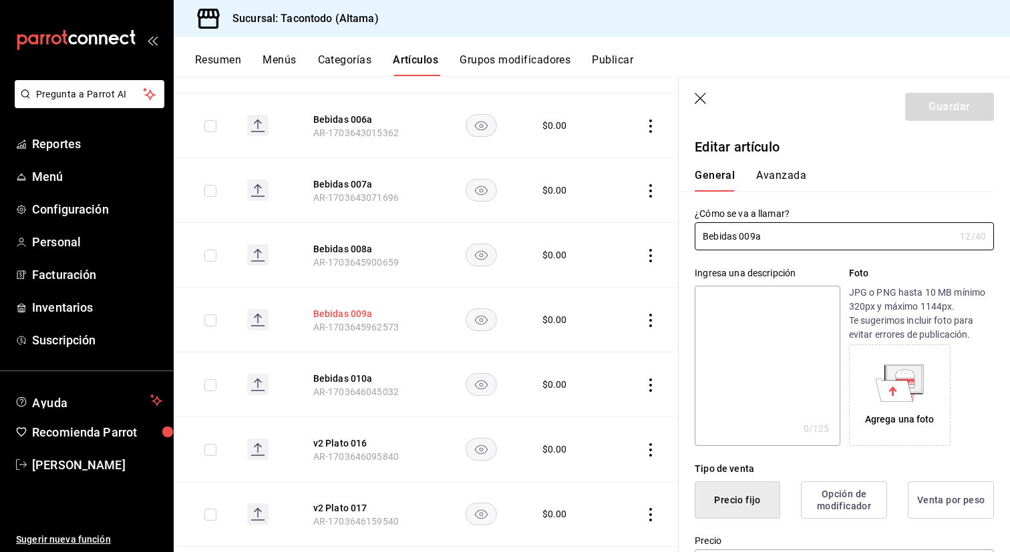
scroll to position [876, 0]
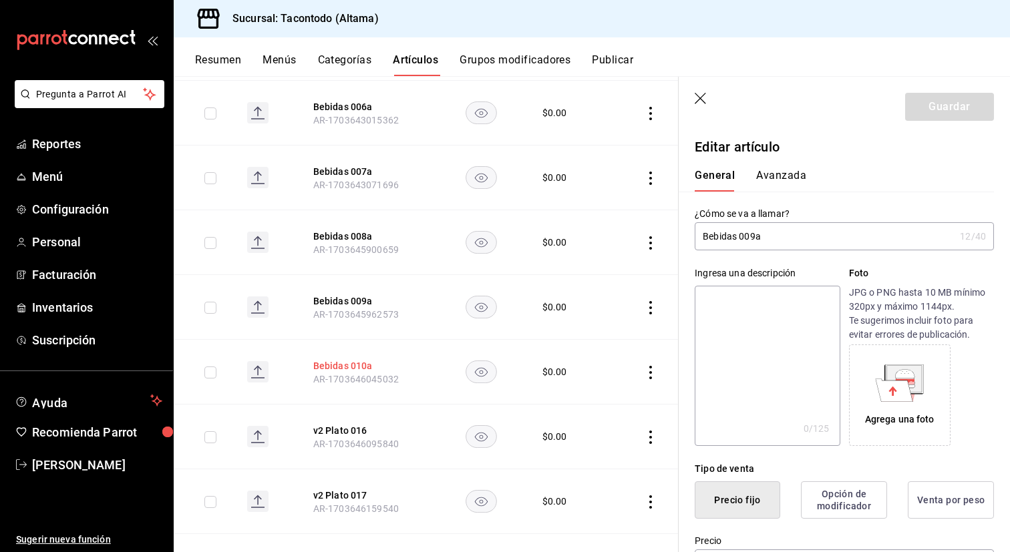
click at [349, 366] on button "Bebidas 010a" at bounding box center [366, 365] width 107 height 13
click at [354, 64] on button "Categorías" at bounding box center [345, 64] width 54 height 23
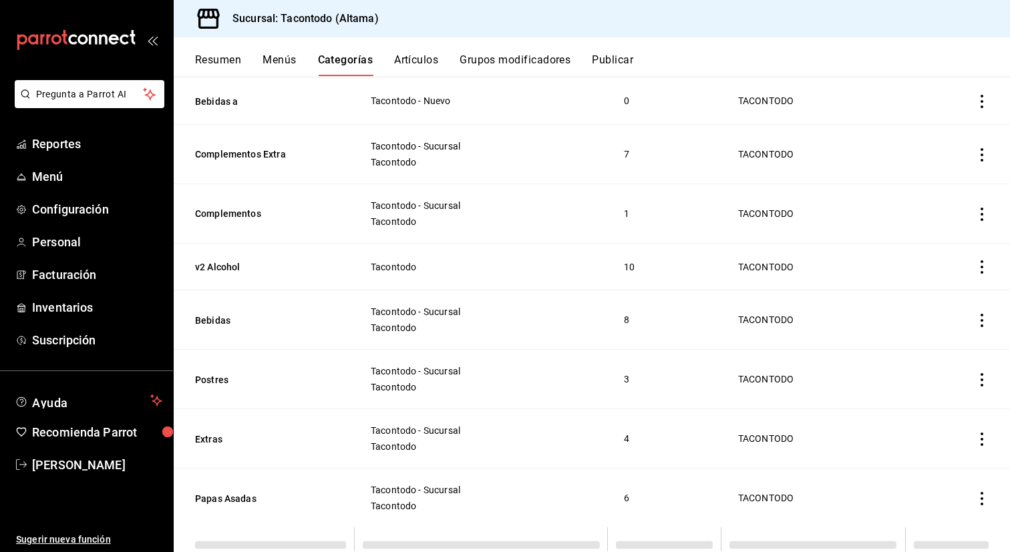
scroll to position [741, 0]
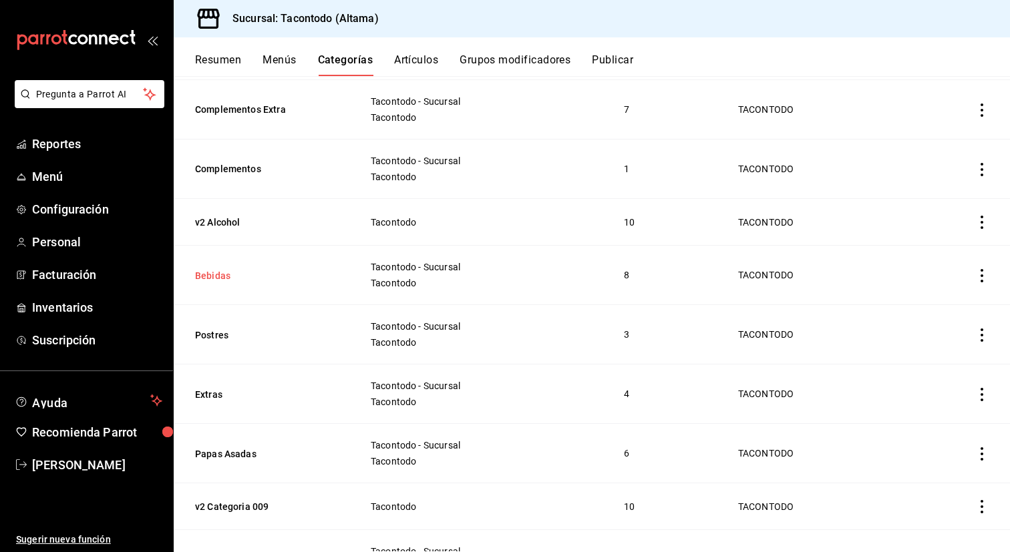
click at [219, 278] on button "Bebidas" at bounding box center [262, 275] width 134 height 13
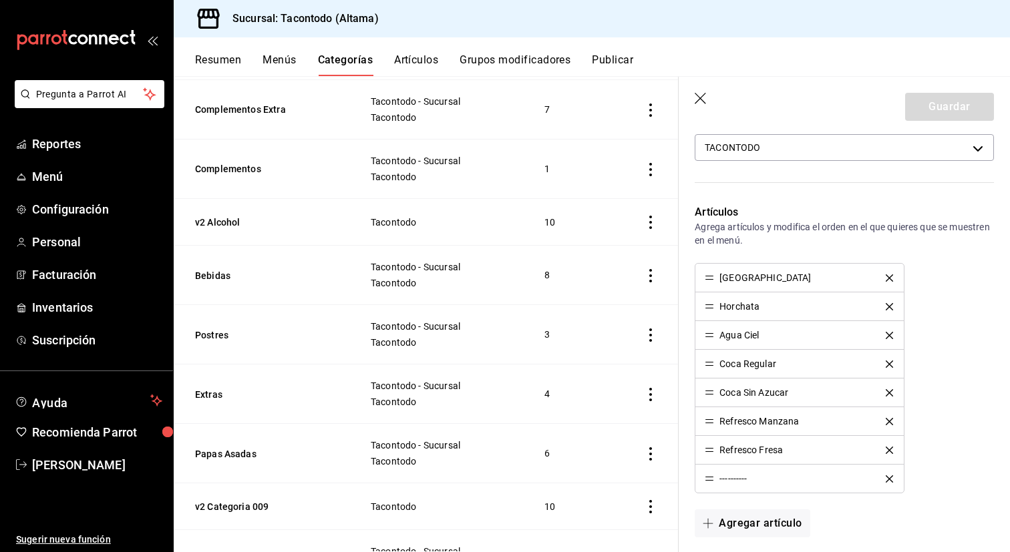
scroll to position [311, 0]
click at [315, 246] on th "Bebidas" at bounding box center [264, 275] width 180 height 59
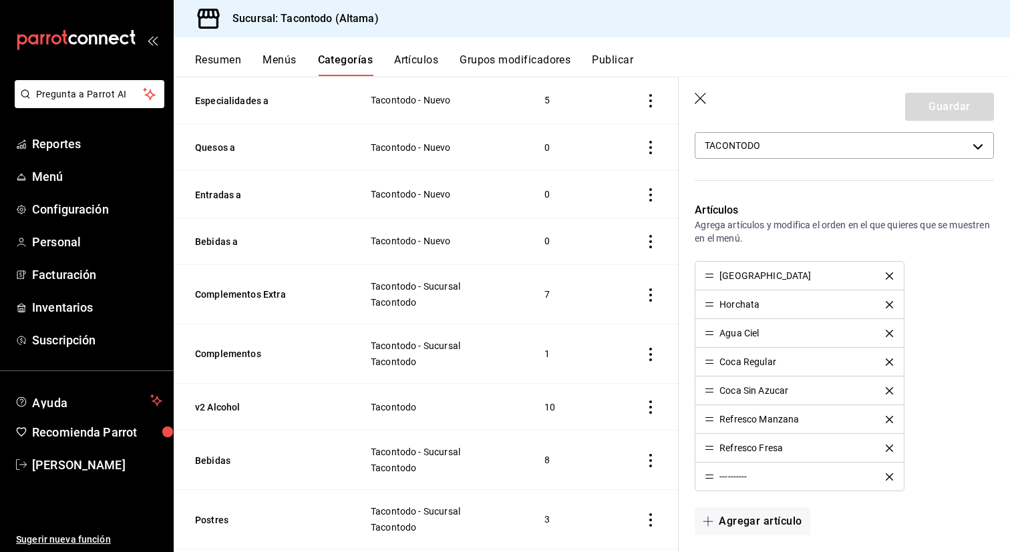
scroll to position [552, 0]
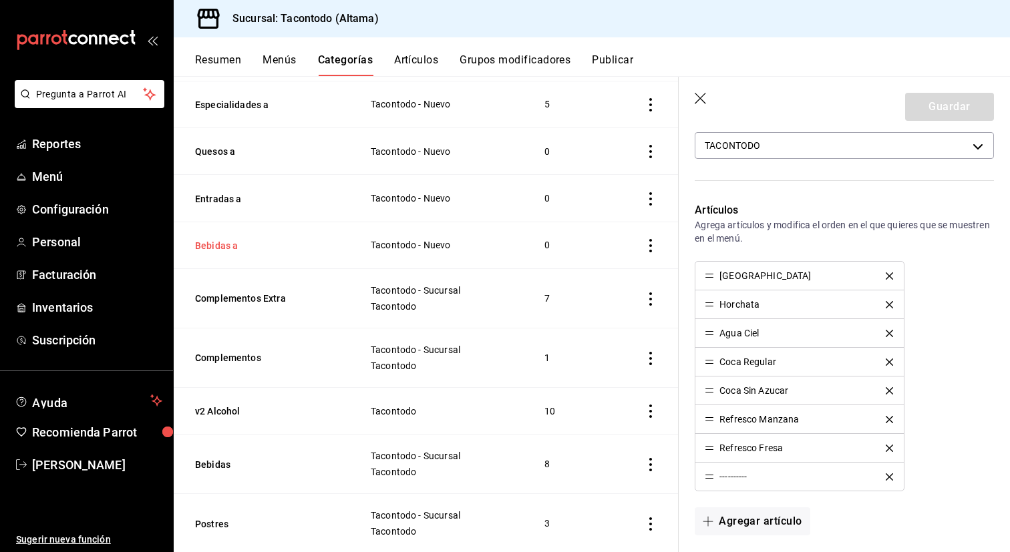
click at [228, 243] on button "Bebidas a" at bounding box center [262, 245] width 134 height 13
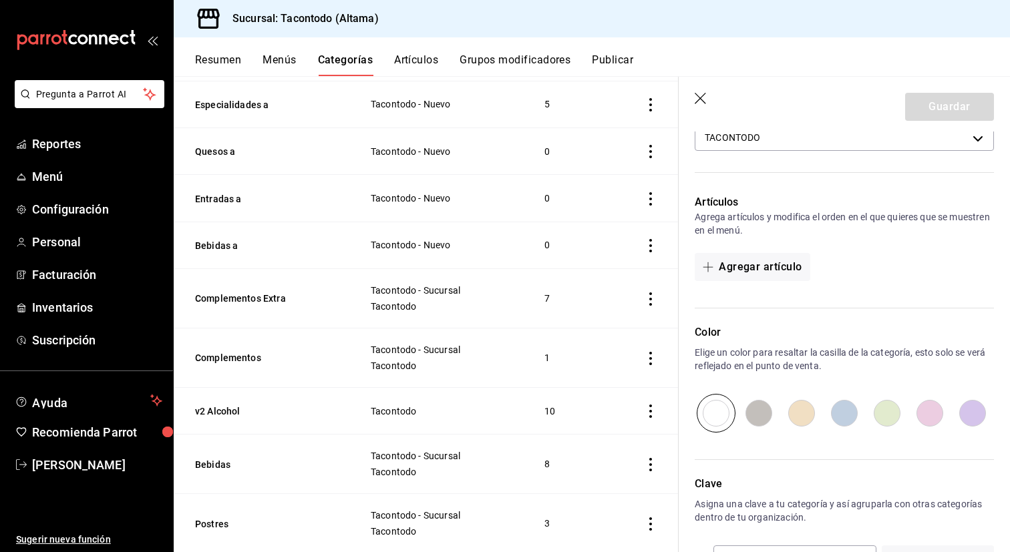
scroll to position [343, 0]
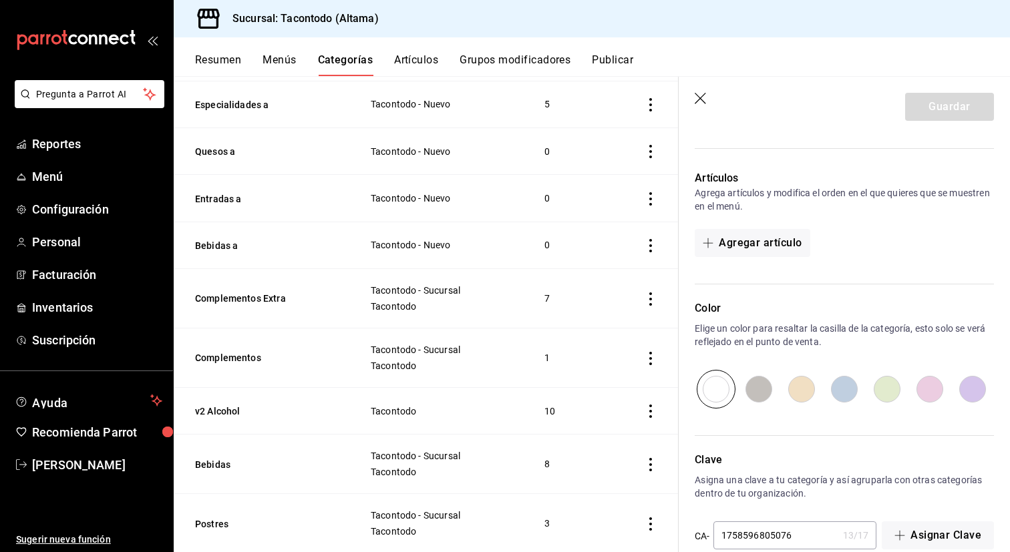
click at [743, 258] on div "Artículos Agrega artículos y modifica el orden en el que quieres que se muestre…" at bounding box center [835, 219] width 315 height 130
click at [755, 249] on button "Agregar artículo" at bounding box center [752, 243] width 115 height 28
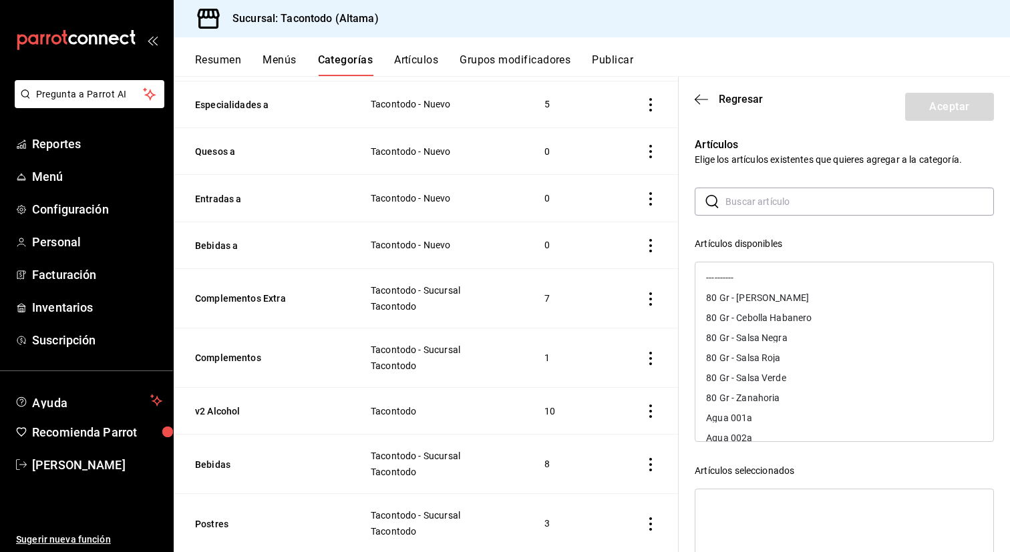
click at [764, 204] on input "text" at bounding box center [859, 201] width 268 height 27
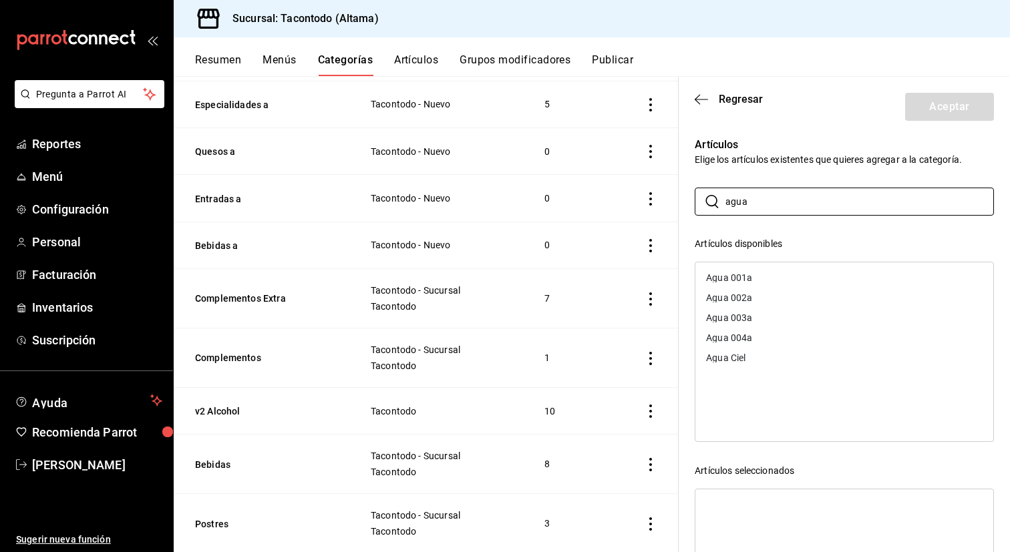
type input "agua"
click at [751, 278] on div "Agua 001a" at bounding box center [729, 277] width 46 height 9
click at [751, 278] on div "Agua 002a" at bounding box center [729, 277] width 46 height 9
click at [751, 278] on div "Agua 003a" at bounding box center [729, 277] width 46 height 9
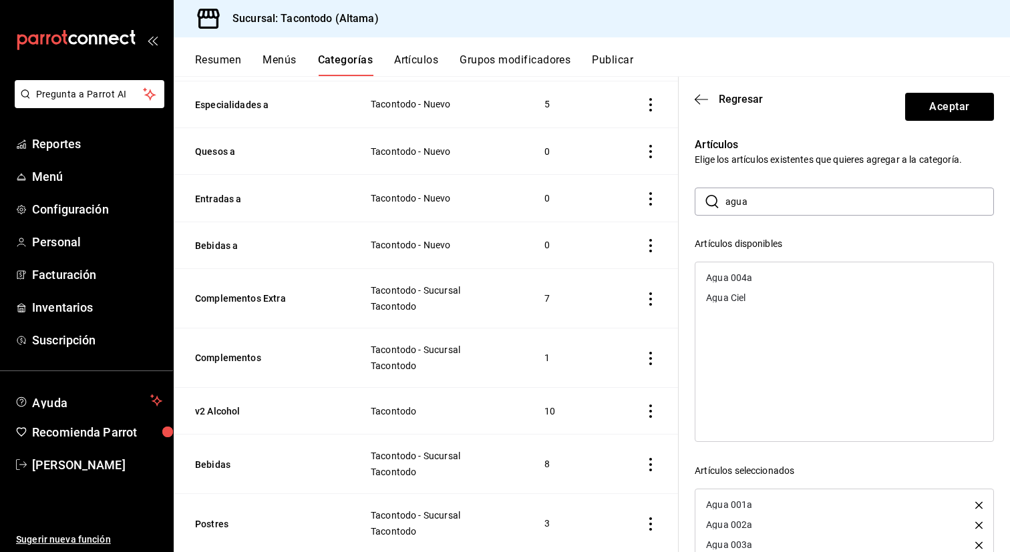
click at [751, 278] on div "Agua 004a" at bounding box center [729, 277] width 46 height 9
click at [389, 65] on div "Resumen Menús Categorías Artículos Grupos modificadores Publicar" at bounding box center [602, 64] width 815 height 23
click at [416, 60] on button "Artículos" at bounding box center [416, 64] width 44 height 23
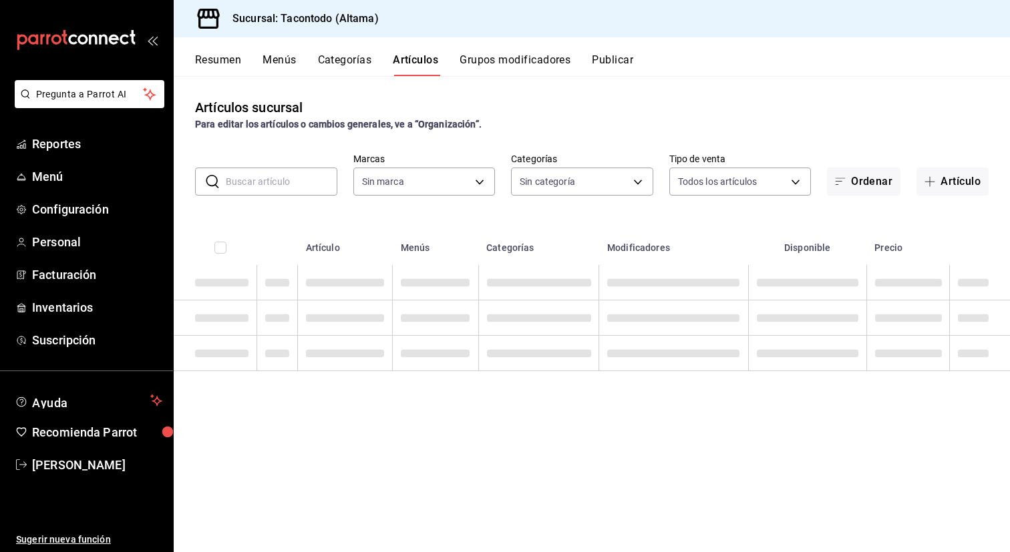
type input "56f755ab-7396-4f10-bb3c-049bffdbebb5"
type input "ea7f118b-53d1-4281-a9de-b1bc2d85afad,d6f6d3a0-bfff-472c-8696-873cdd87f005,46ab6…"
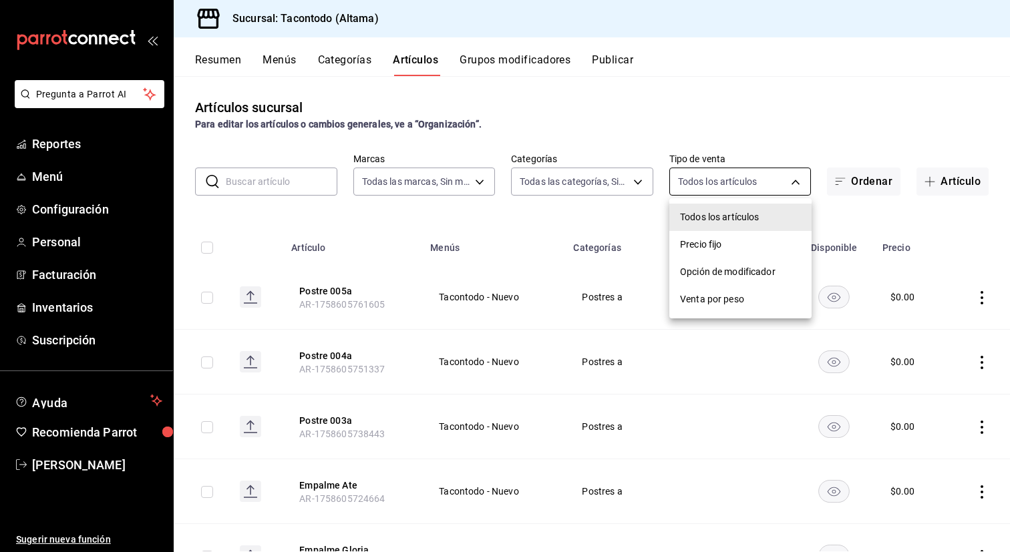
click at [803, 181] on body "Pregunta a Parrot AI Reportes Menú Configuración Personal Facturación Inventari…" at bounding box center [505, 276] width 1010 height 552
click at [861, 178] on div at bounding box center [505, 276] width 1010 height 552
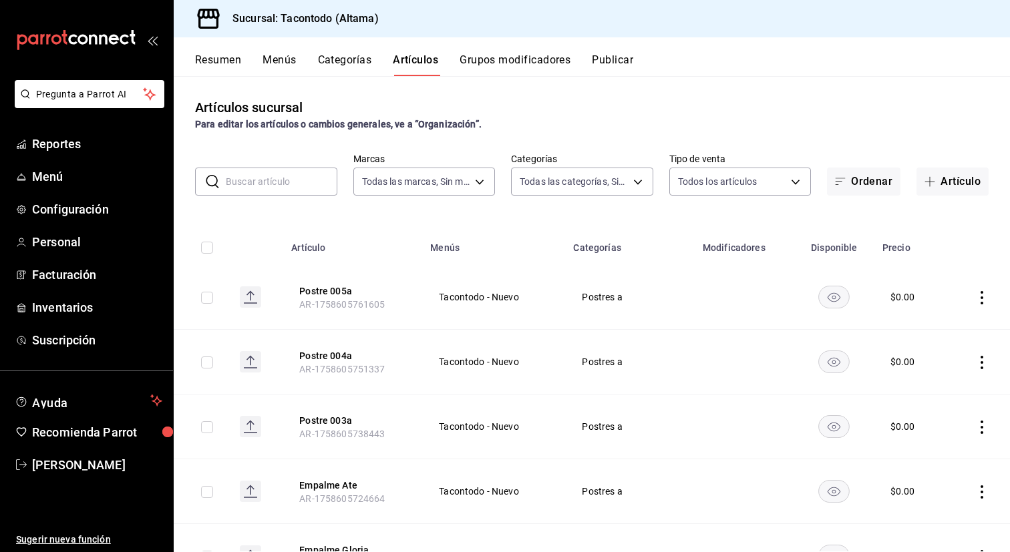
click at [861, 178] on button "Ordenar" at bounding box center [863, 182] width 73 height 28
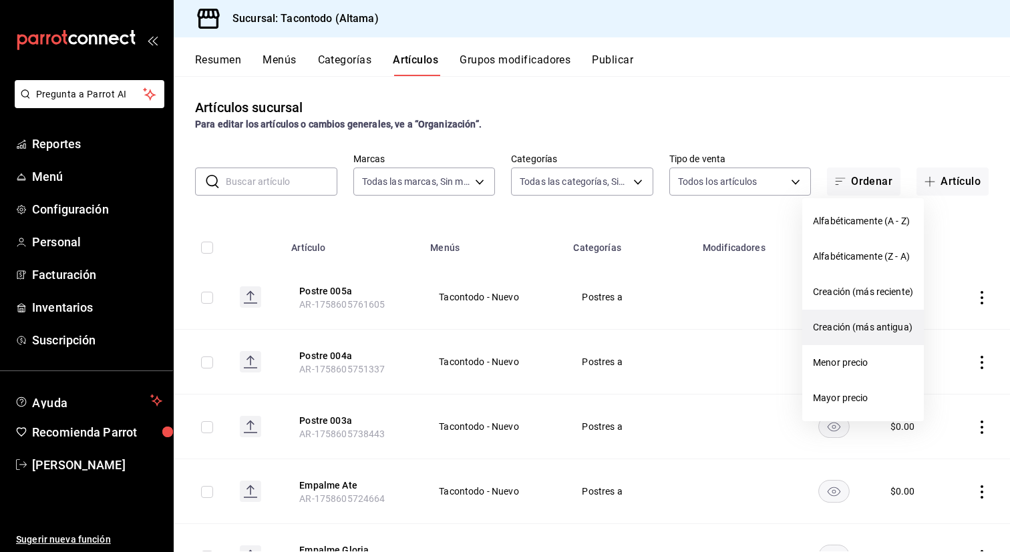
click at [894, 324] on span "Creación (más antigua)" at bounding box center [863, 328] width 100 height 14
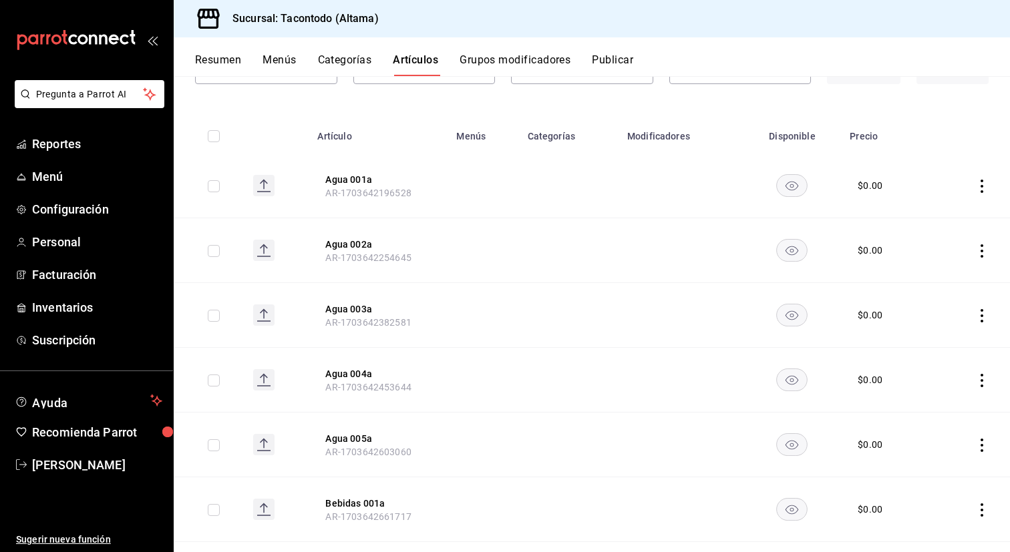
scroll to position [133, 0]
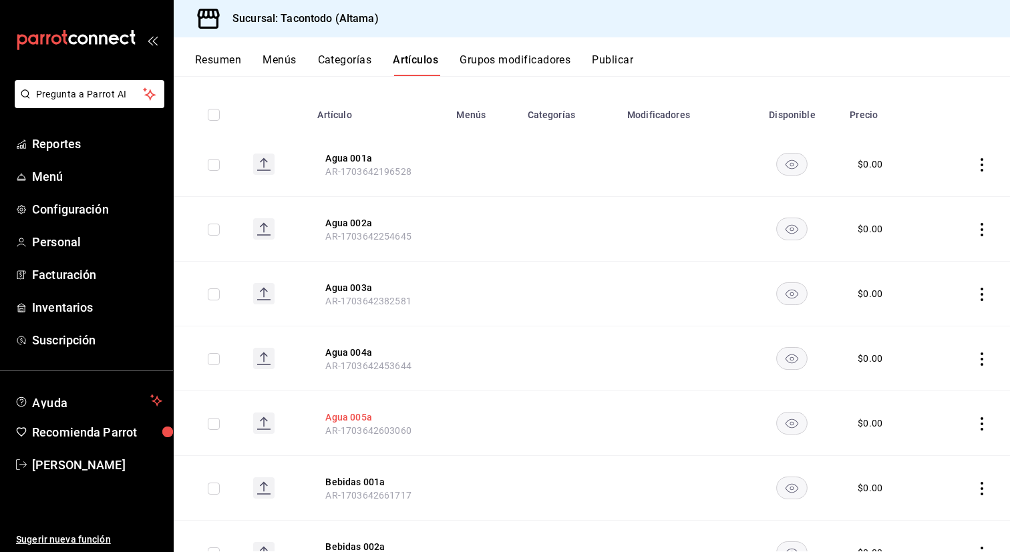
click at [363, 413] on button "Agua 005a" at bounding box center [378, 417] width 107 height 13
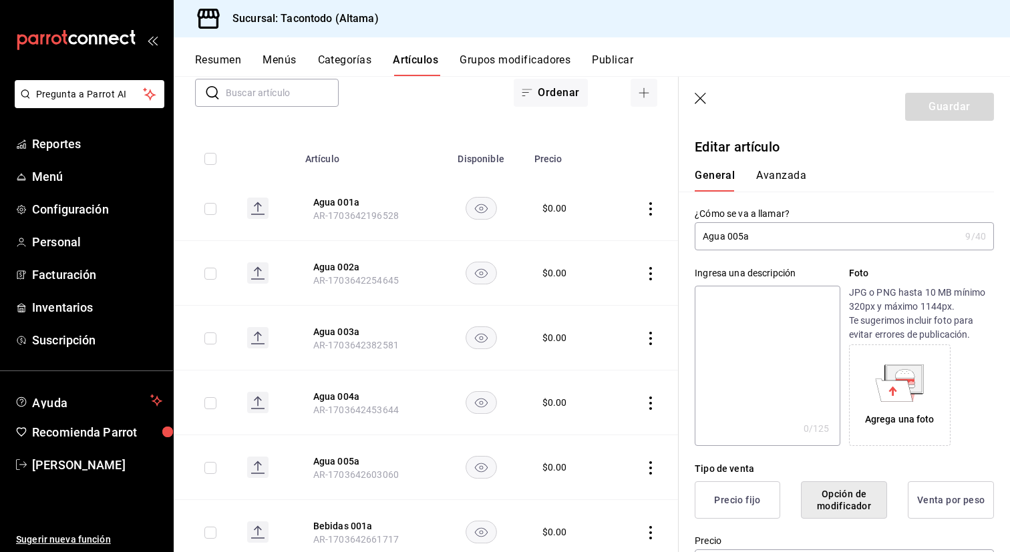
click at [725, 509] on button "Precio fijo" at bounding box center [737, 499] width 85 height 37
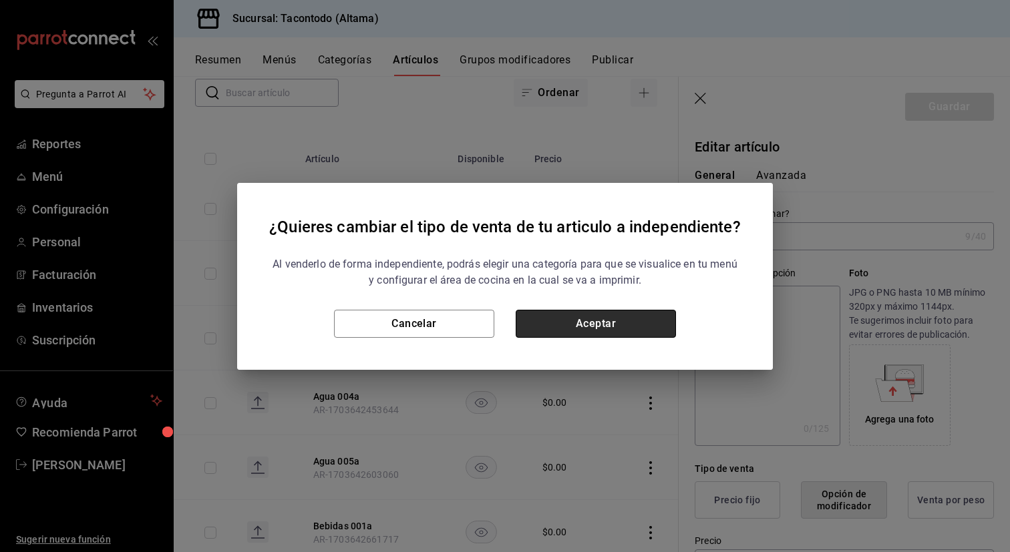
click at [647, 329] on button "Aceptar" at bounding box center [596, 324] width 160 height 28
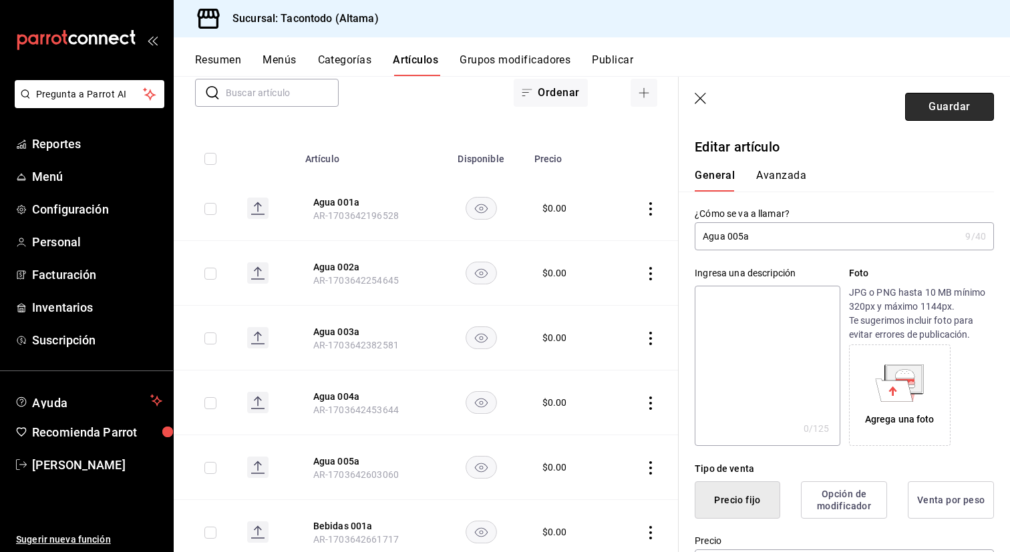
click at [924, 107] on button "Guardar" at bounding box center [949, 107] width 89 height 28
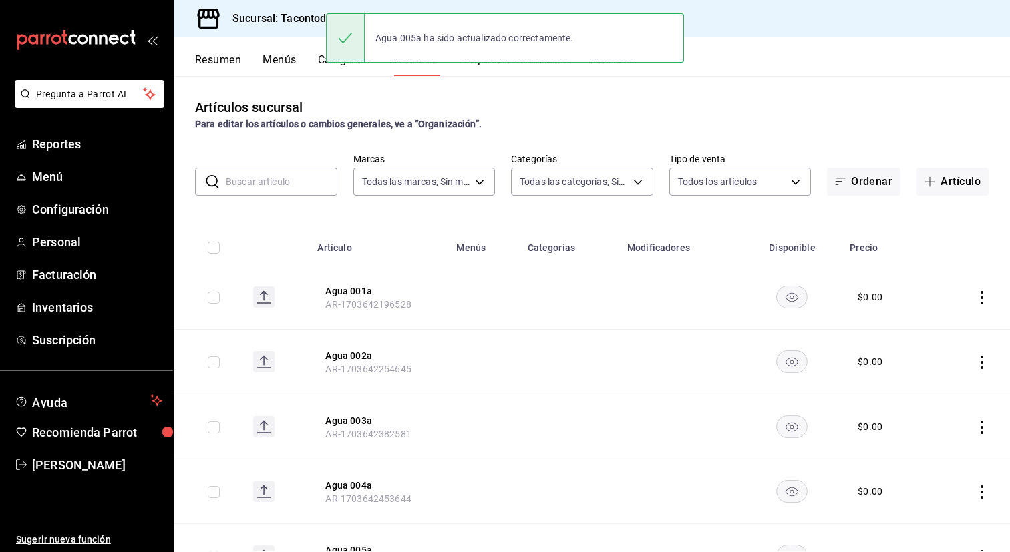
click at [336, 63] on div "Agua 005a ha sido actualizado correctamente." at bounding box center [505, 37] width 358 height 57
click at [332, 64] on div "Agua 005a ha sido actualizado correctamente." at bounding box center [505, 37] width 358 height 57
click at [325, 59] on button "Categorías" at bounding box center [345, 64] width 54 height 23
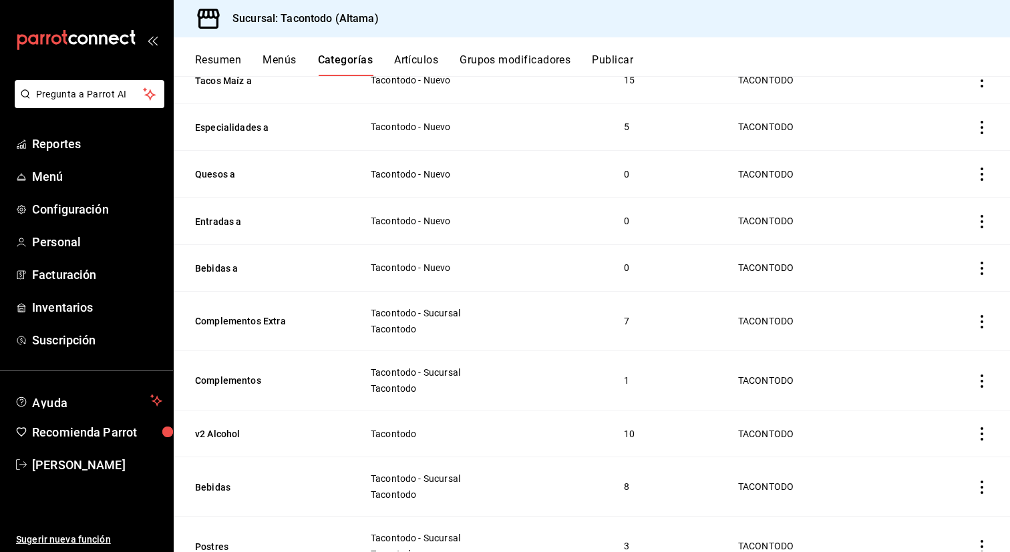
scroll to position [527, 0]
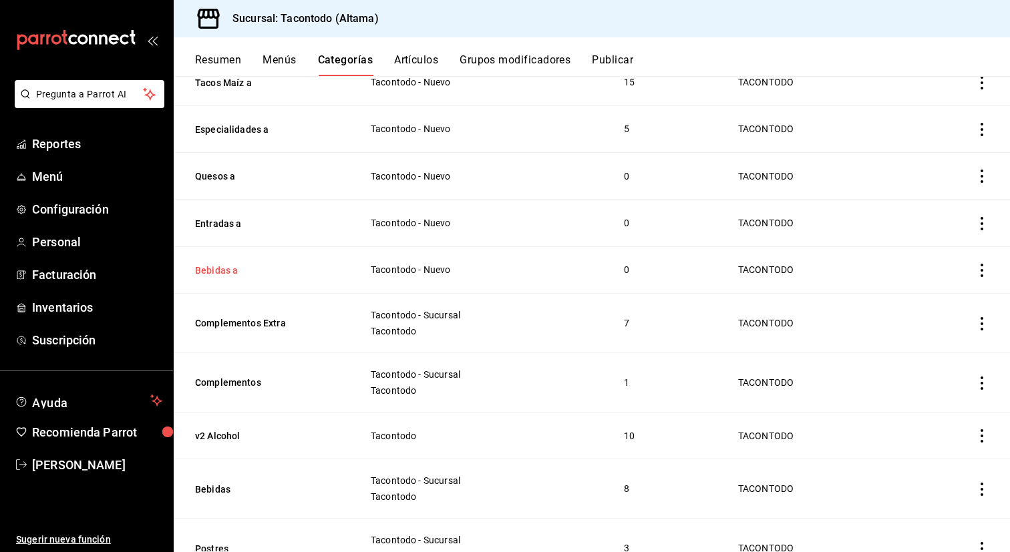
click at [219, 270] on button "Bebidas a" at bounding box center [262, 270] width 134 height 13
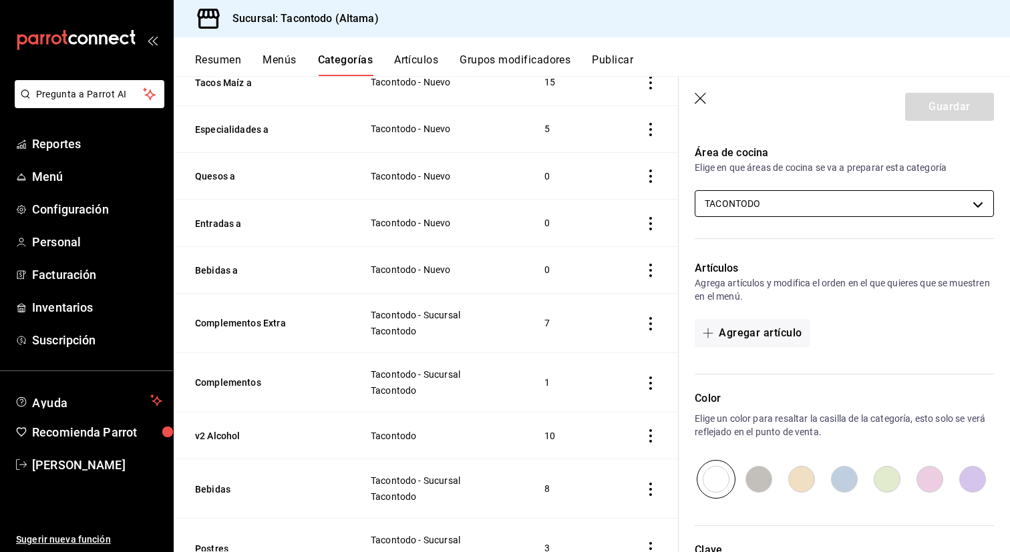
scroll to position [243, 0]
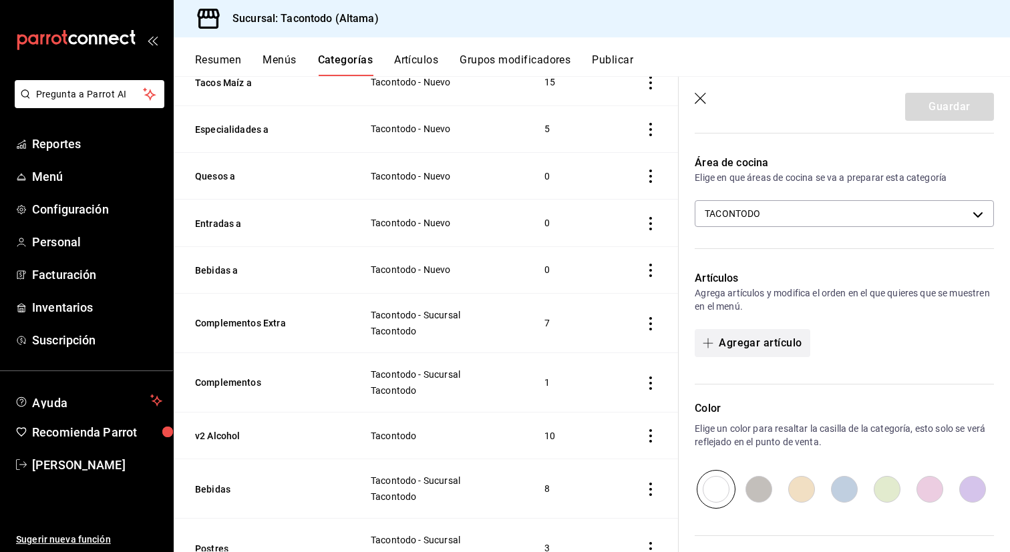
click at [769, 345] on button "Agregar artículo" at bounding box center [752, 343] width 115 height 28
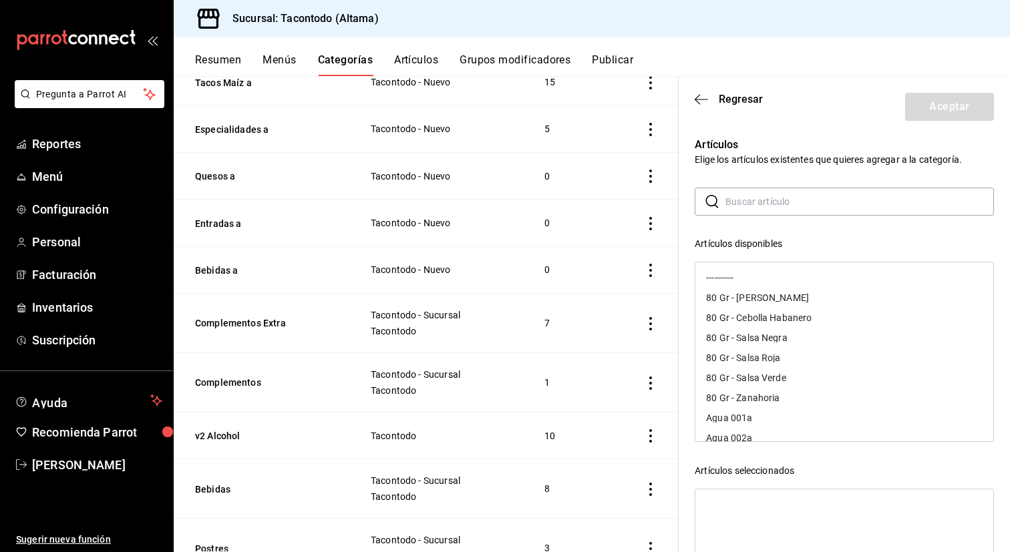
click at [783, 208] on input "text" at bounding box center [859, 201] width 268 height 27
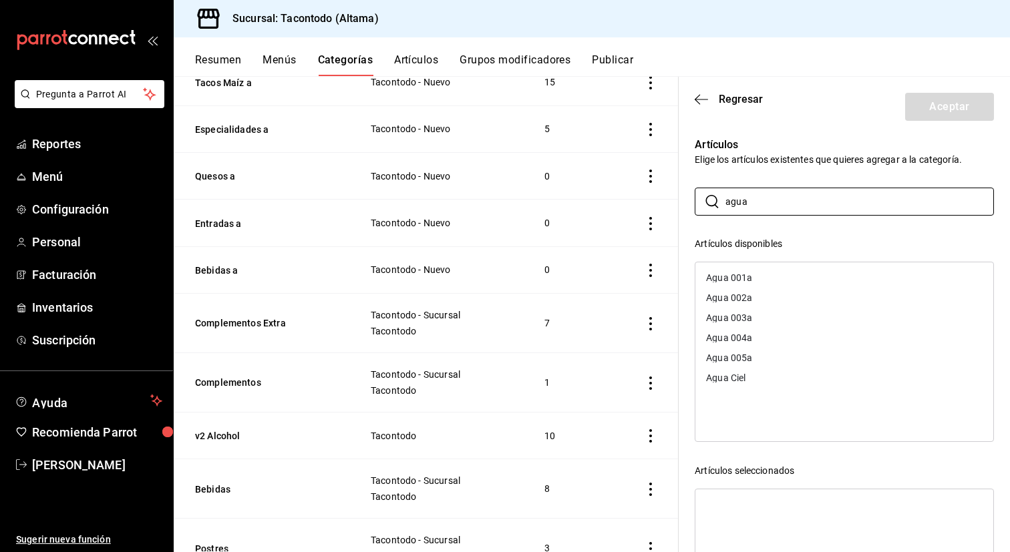
click at [775, 278] on div "Agua 001a" at bounding box center [844, 278] width 298 height 20
click at [775, 278] on div "Agua 002a" at bounding box center [844, 278] width 298 height 20
click at [775, 278] on div "Agua 003a" at bounding box center [844, 278] width 298 height 20
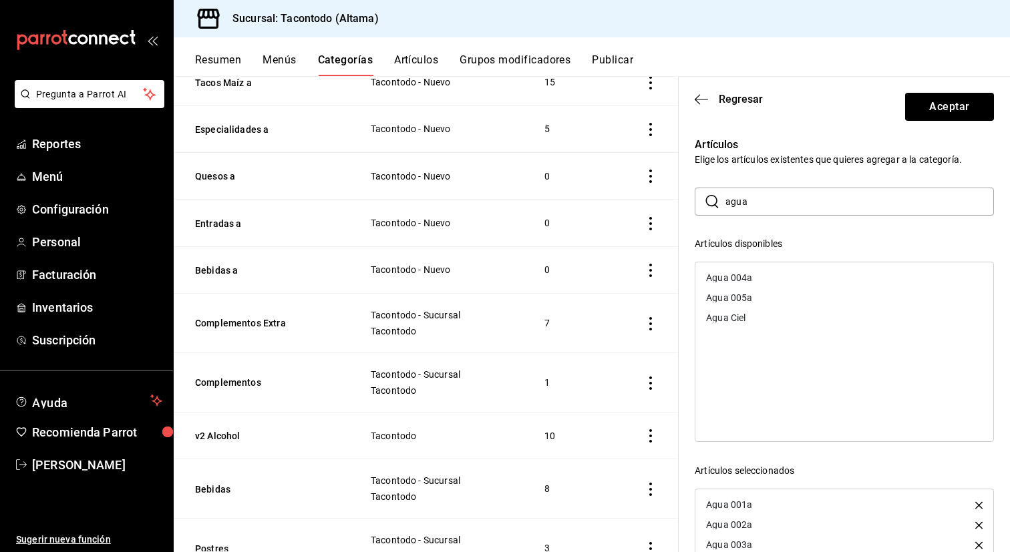
click at [775, 278] on div "Agua 004a" at bounding box center [844, 278] width 298 height 20
click at [775, 278] on div "Agua 005a" at bounding box center [844, 278] width 298 height 20
click at [775, 204] on input "agua" at bounding box center [859, 201] width 268 height 27
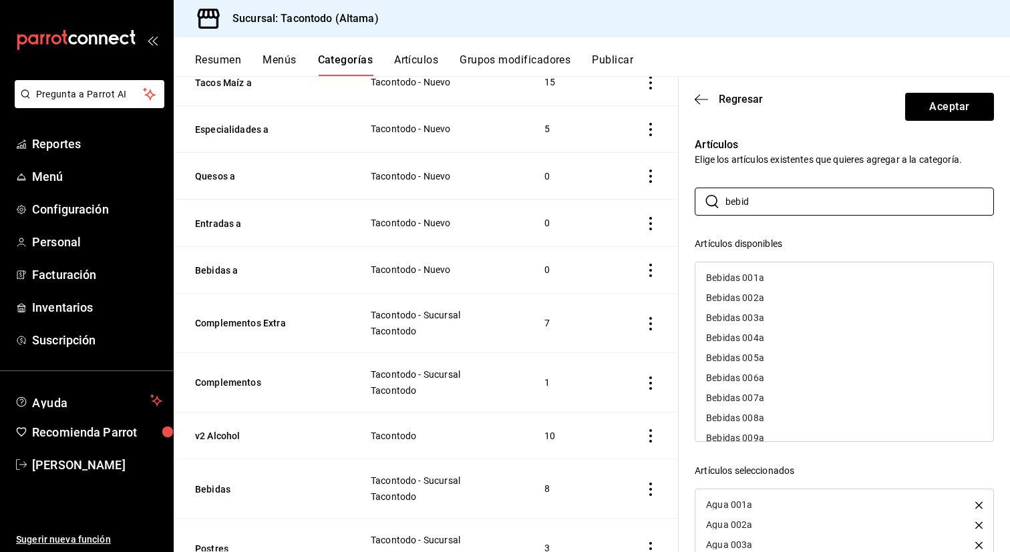
type input "bebid"
click at [741, 273] on div "Bebidas 001a" at bounding box center [735, 277] width 58 height 9
click at [741, 273] on div "Bebidas 002a" at bounding box center [735, 277] width 58 height 9
click at [741, 273] on div "Bebidas 003a" at bounding box center [735, 277] width 58 height 9
click at [741, 273] on div "Bebidas 004a" at bounding box center [735, 277] width 58 height 9
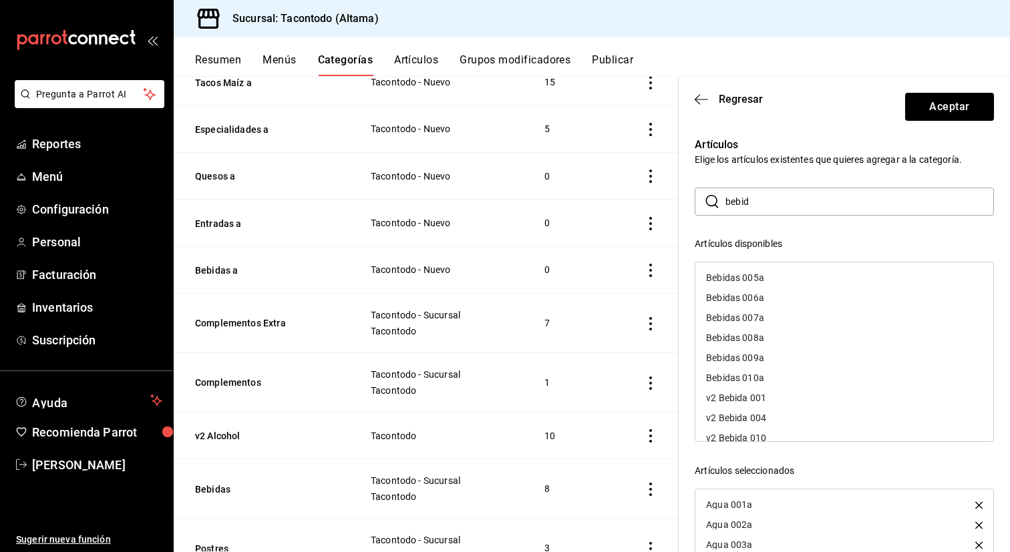
click at [741, 273] on div "Bebidas 005a" at bounding box center [735, 277] width 58 height 9
click at [741, 273] on div "Bebidas 006a" at bounding box center [735, 277] width 58 height 9
click at [741, 273] on div "Bebidas 007a" at bounding box center [735, 277] width 58 height 9
click at [741, 273] on div "Bebidas 008a" at bounding box center [735, 277] width 58 height 9
click at [741, 273] on div "Bebidas 009a" at bounding box center [735, 277] width 58 height 9
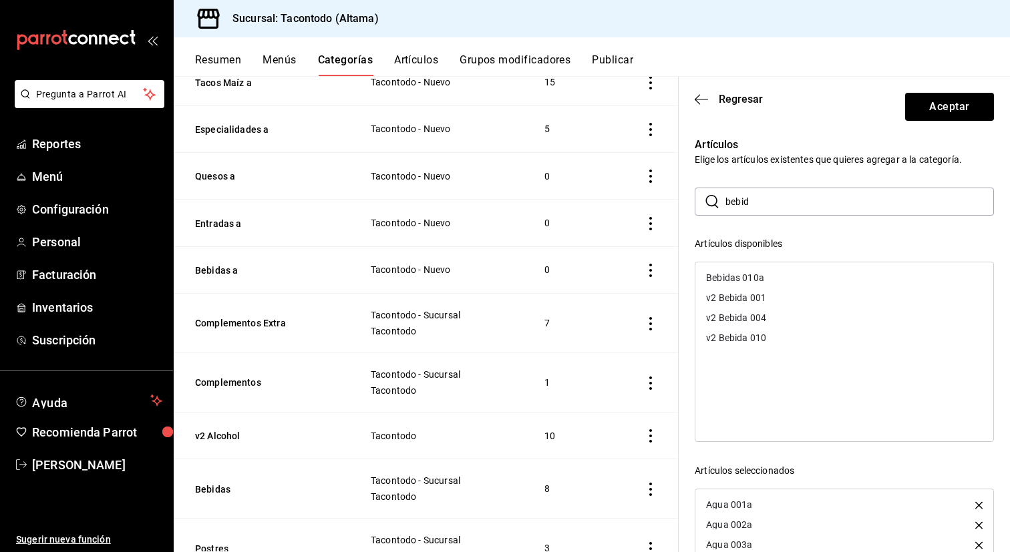
click at [741, 273] on div "Bebidas 010a" at bounding box center [735, 277] width 58 height 9
click at [932, 112] on button "Aceptar" at bounding box center [949, 107] width 89 height 28
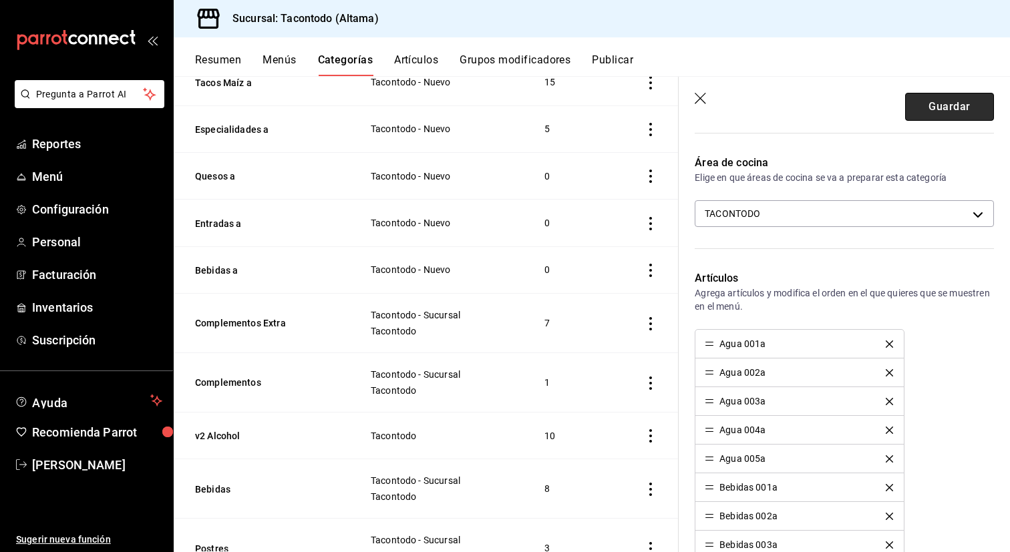
click at [934, 117] on button "Guardar" at bounding box center [949, 107] width 89 height 28
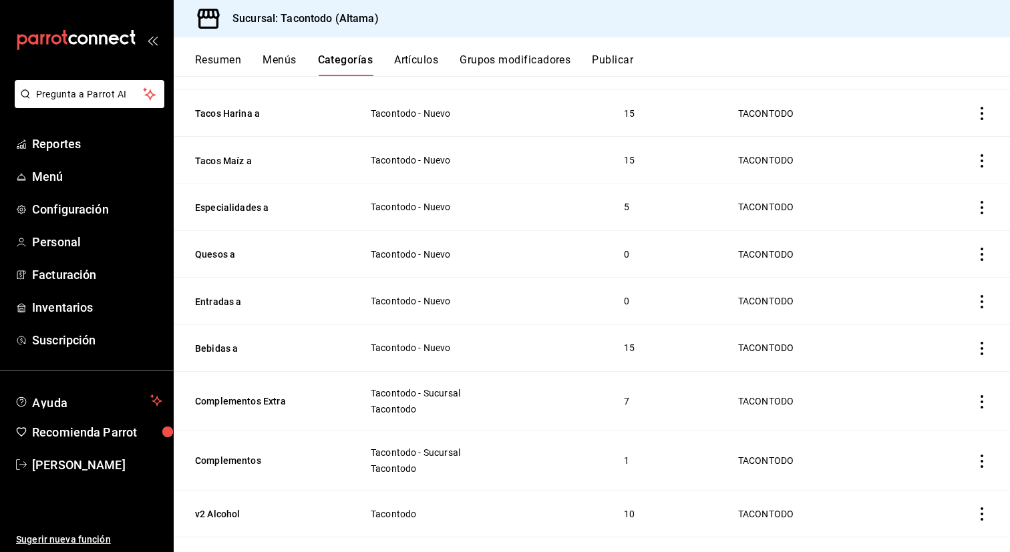
scroll to position [447, 0]
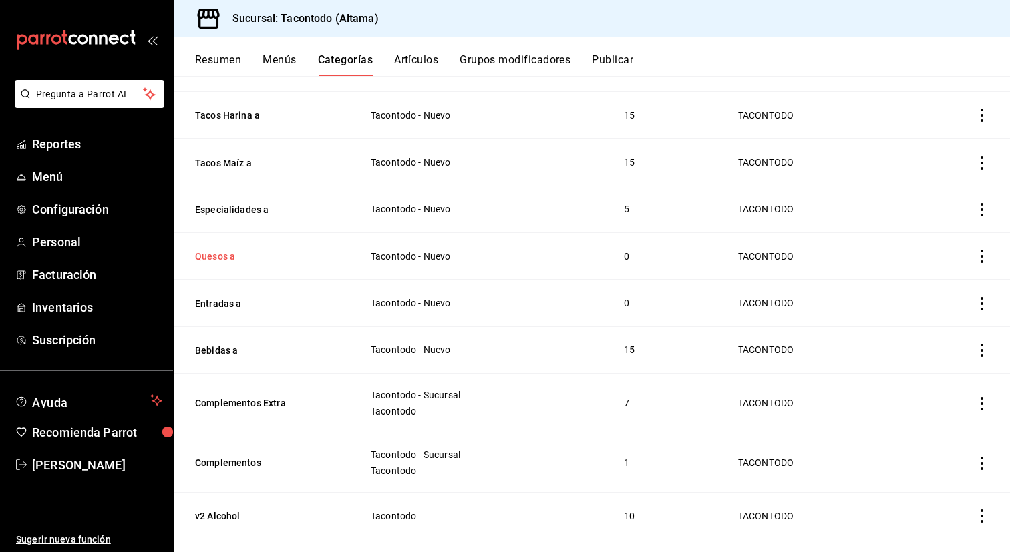
click at [230, 259] on button "Quesos a" at bounding box center [262, 256] width 134 height 13
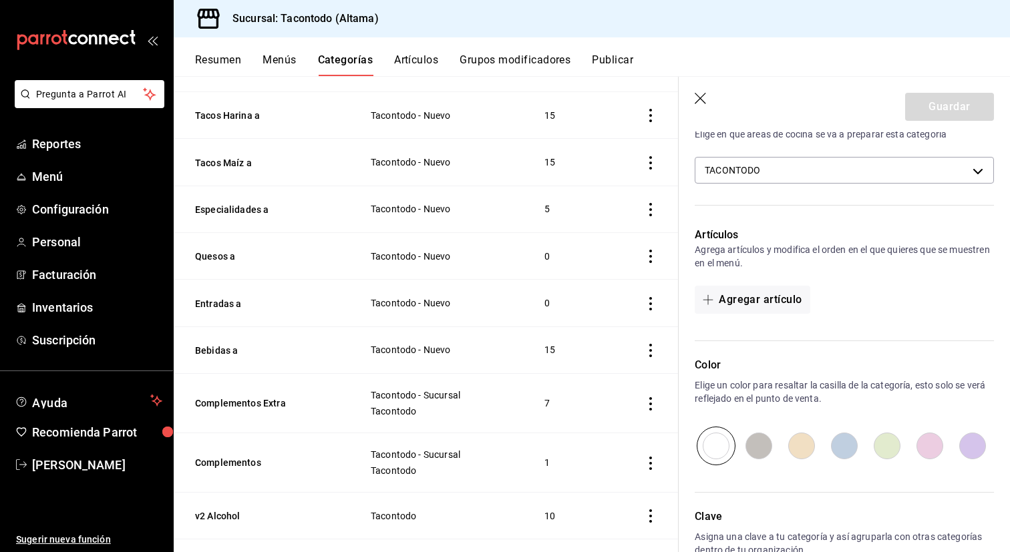
scroll to position [294, 0]
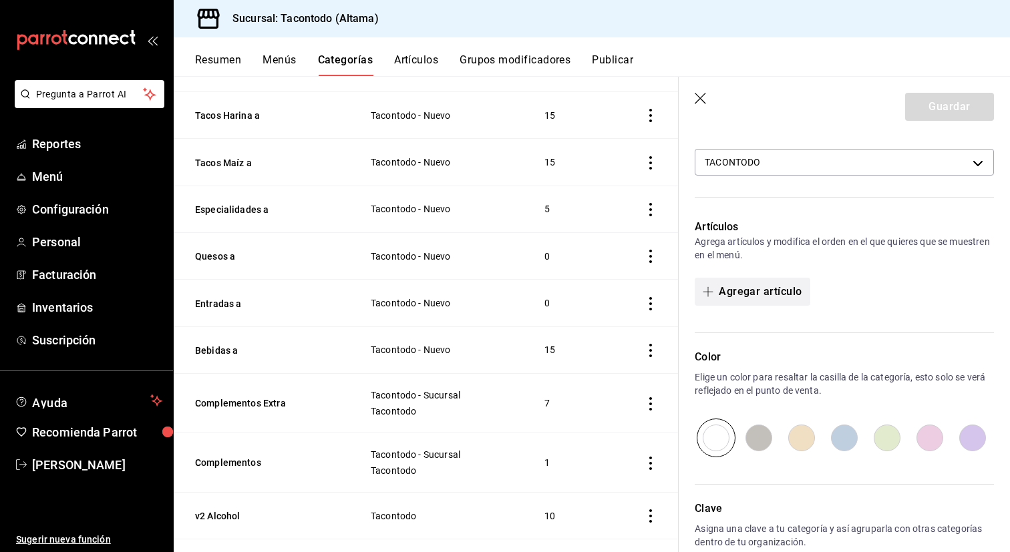
click at [779, 288] on button "Agregar artículo" at bounding box center [752, 292] width 115 height 28
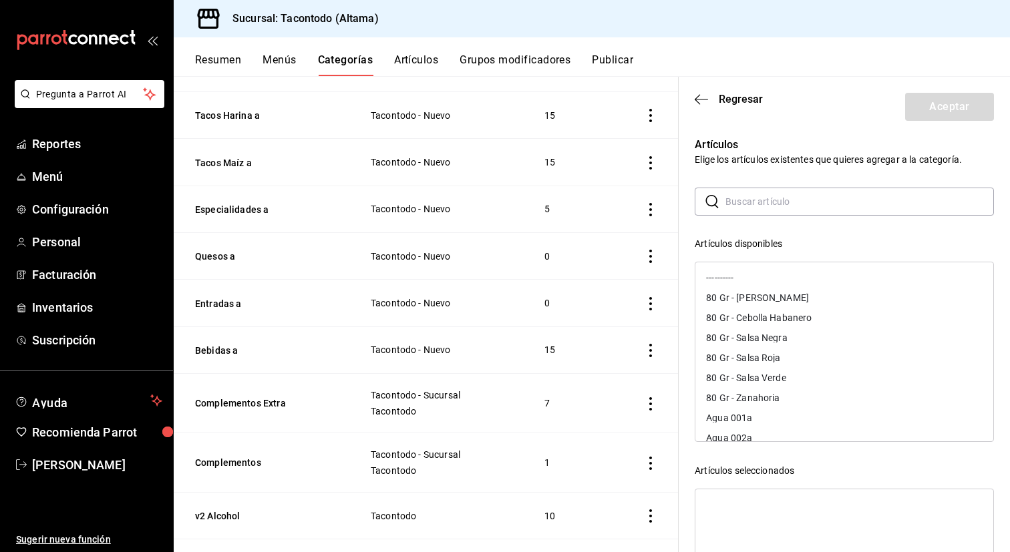
click at [774, 200] on input "text" at bounding box center [859, 201] width 268 height 27
type input "queso"
click at [781, 303] on div "Queso 001a" at bounding box center [844, 298] width 298 height 20
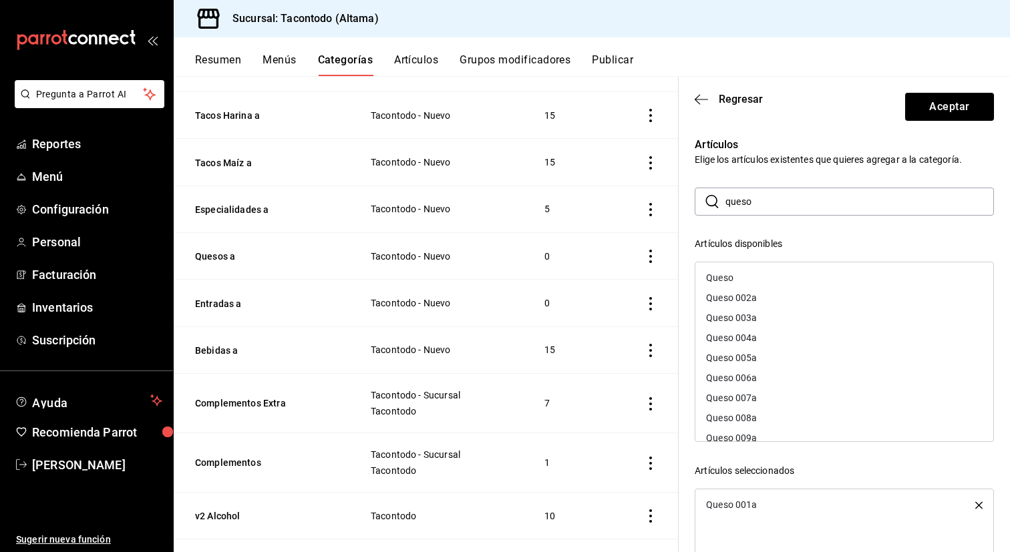
click at [781, 303] on div "Queso 002a" at bounding box center [844, 298] width 298 height 20
click at [781, 303] on div "Queso 003a" at bounding box center [844, 298] width 298 height 20
click at [781, 303] on div "Queso 004a" at bounding box center [844, 298] width 298 height 20
click at [781, 303] on div "Queso 005a" at bounding box center [844, 298] width 298 height 20
click at [781, 303] on div "Queso 006a" at bounding box center [844, 298] width 298 height 20
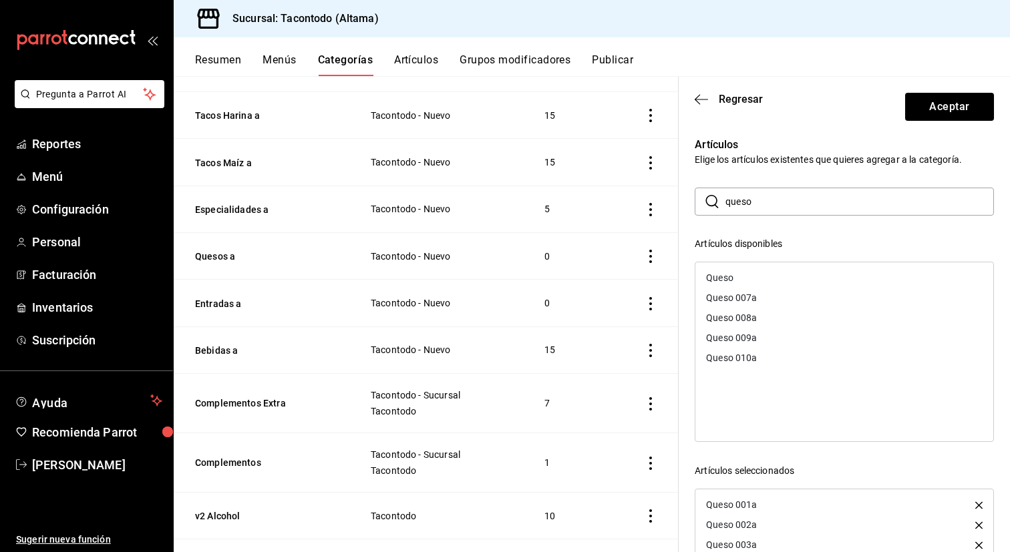
click at [781, 303] on div "Queso 007a" at bounding box center [844, 298] width 298 height 20
click at [781, 303] on div "Queso 008a" at bounding box center [844, 298] width 298 height 20
click at [781, 308] on div "Queso 009a" at bounding box center [844, 318] width 298 height 20
click at [781, 303] on div "Queso 010a" at bounding box center [844, 298] width 298 height 20
click at [940, 117] on button "Aceptar" at bounding box center [949, 107] width 89 height 28
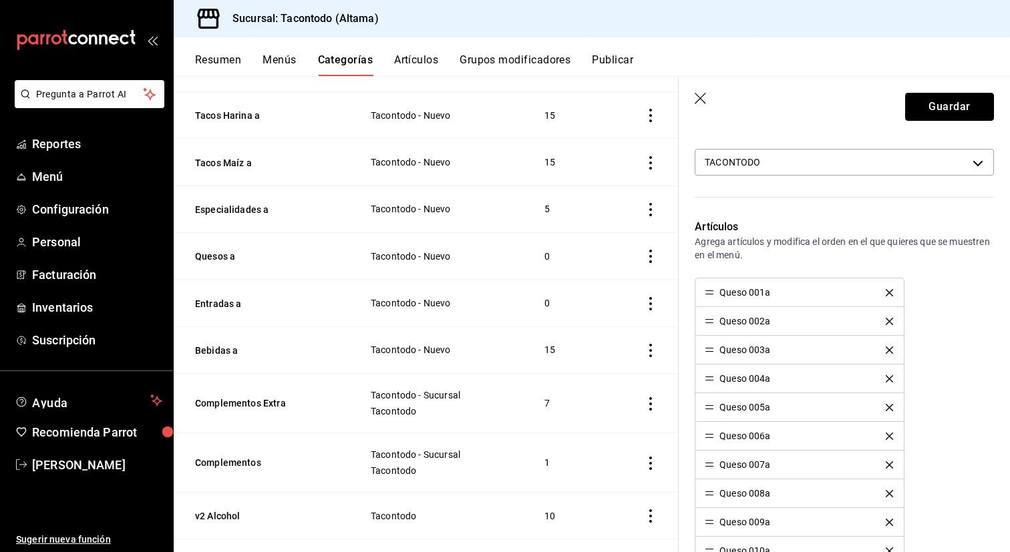
click at [940, 117] on button "Guardar" at bounding box center [949, 107] width 89 height 28
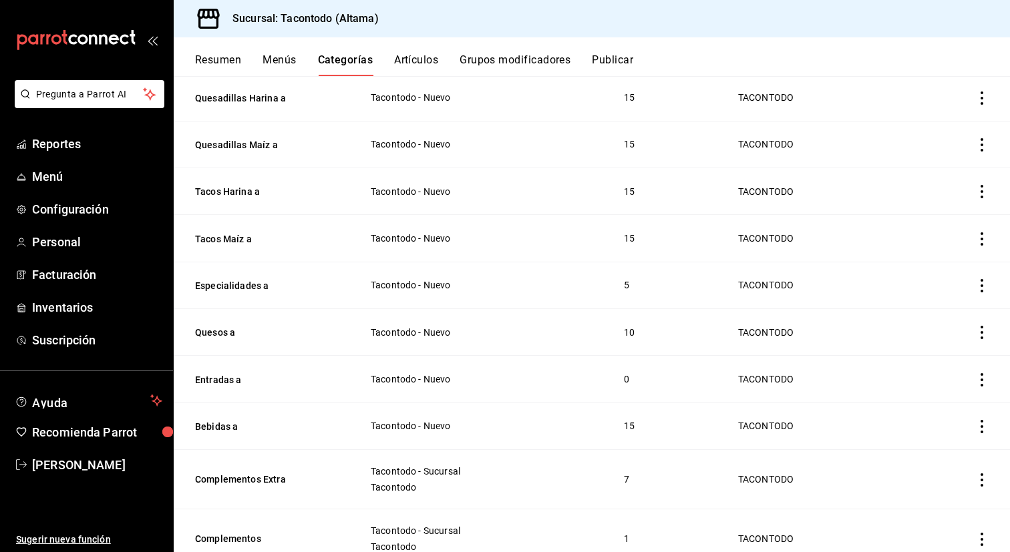
scroll to position [372, 0]
click at [214, 373] on button "Entradas a" at bounding box center [262, 378] width 134 height 13
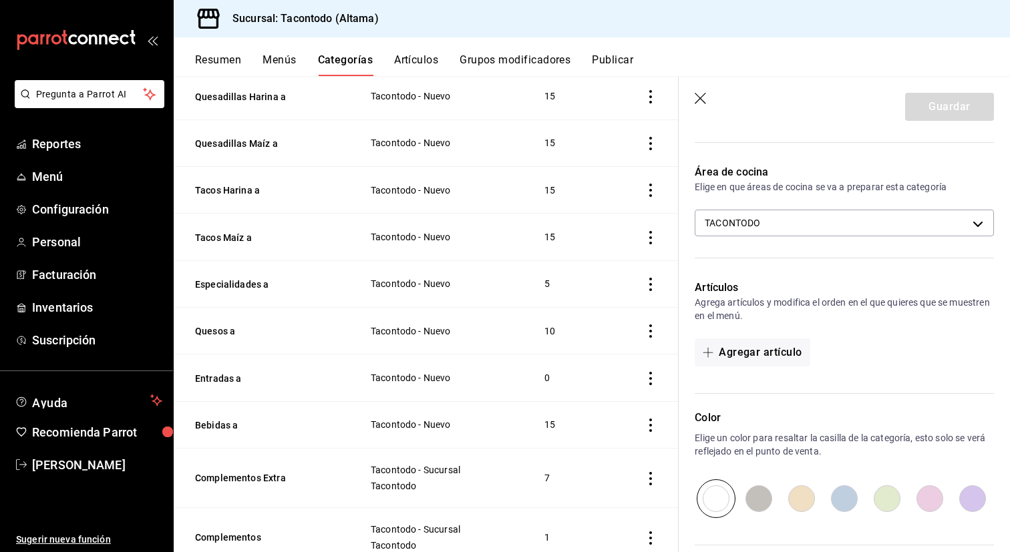
scroll to position [261, 0]
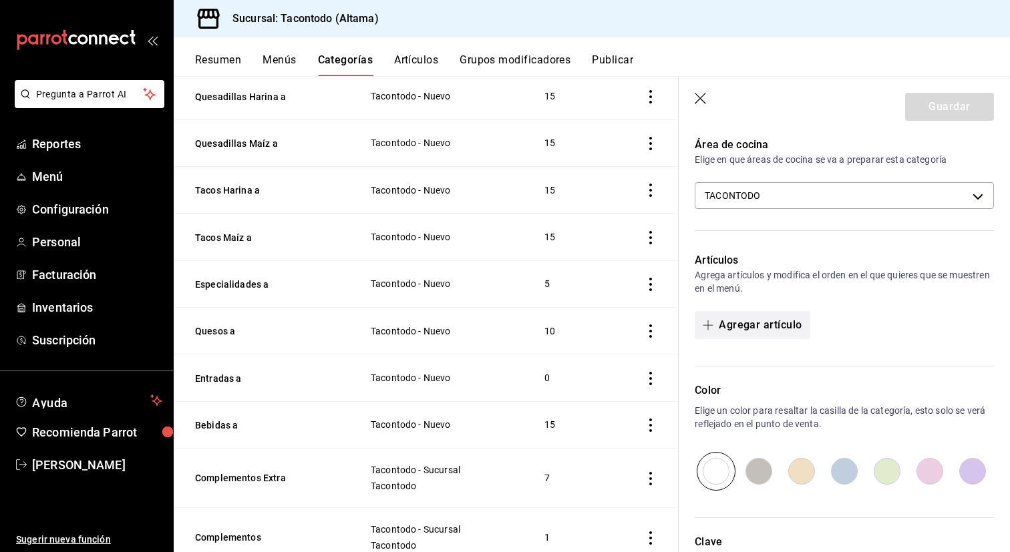
click at [747, 322] on button "Agregar artículo" at bounding box center [752, 325] width 115 height 28
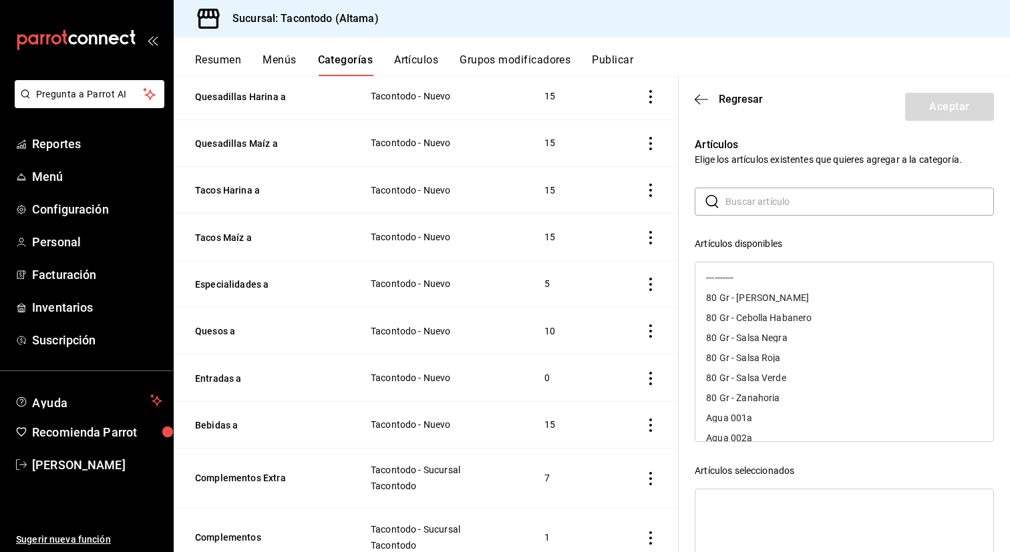
click at [769, 208] on input "text" at bounding box center [859, 201] width 268 height 27
click at [776, 201] on input "entrada" at bounding box center [859, 201] width 268 height 27
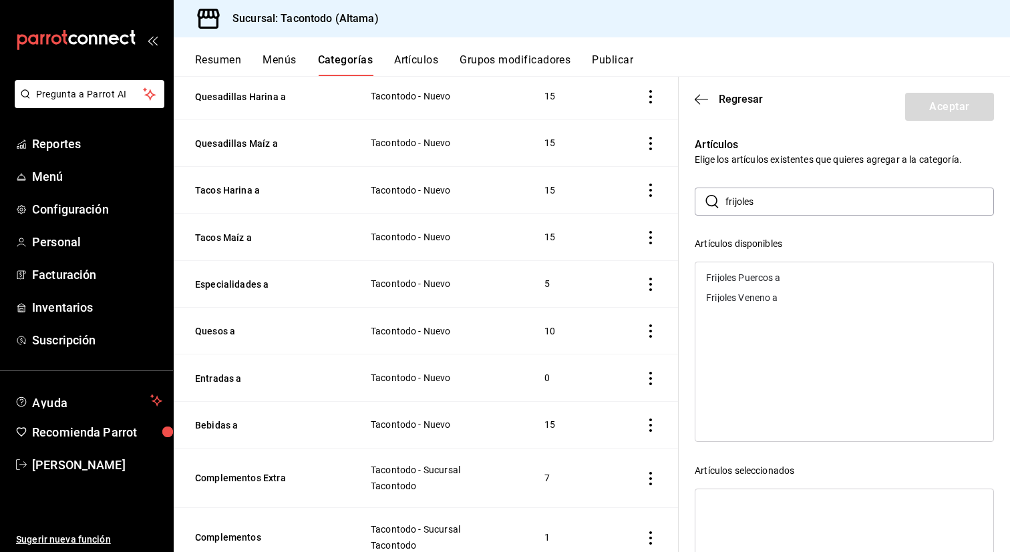
click at [767, 274] on div "Frijoles Puercos a" at bounding box center [743, 277] width 74 height 9
click at [767, 274] on div "Frijoles Veneno a" at bounding box center [741, 277] width 71 height 9
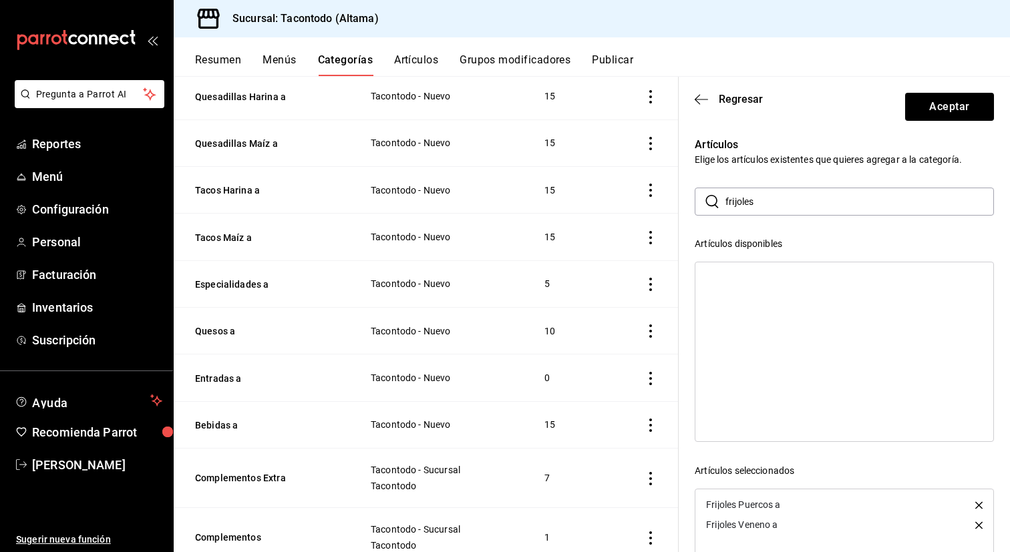
click at [767, 209] on input "frijoles" at bounding box center [859, 201] width 268 height 27
click at [739, 274] on div "Guacamole a" at bounding box center [733, 277] width 55 height 9
click at [754, 204] on input "guaca" at bounding box center [859, 201] width 268 height 27
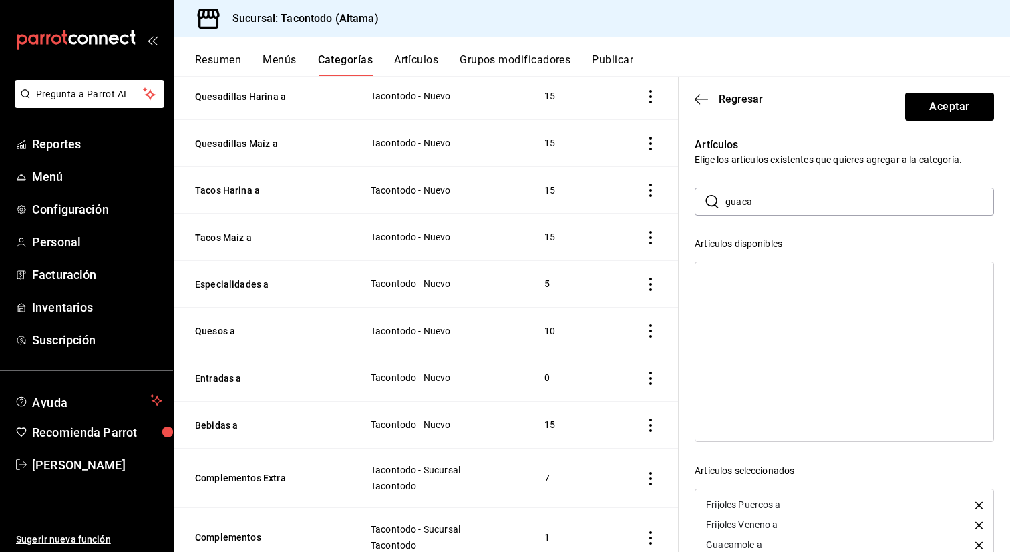
click at [754, 204] on input "guaca" at bounding box center [859, 201] width 268 height 27
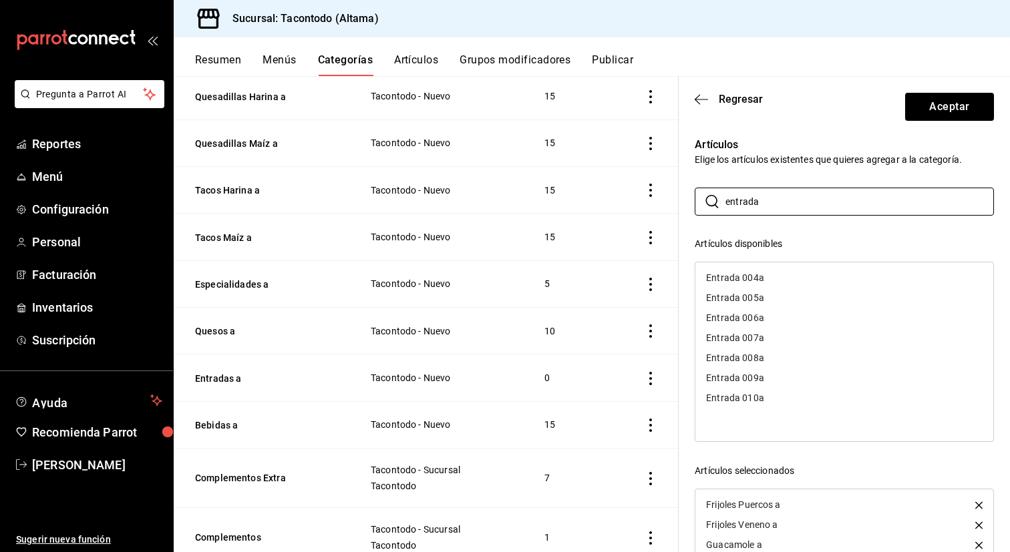
type input "entrada"
click at [747, 276] on div "Entrada 004a" at bounding box center [735, 277] width 58 height 9
click at [747, 276] on div "Entrada 005a" at bounding box center [735, 277] width 58 height 9
click at [747, 276] on div "Entrada 006a" at bounding box center [735, 277] width 58 height 9
click at [747, 276] on div "Entrada 007a" at bounding box center [735, 277] width 58 height 9
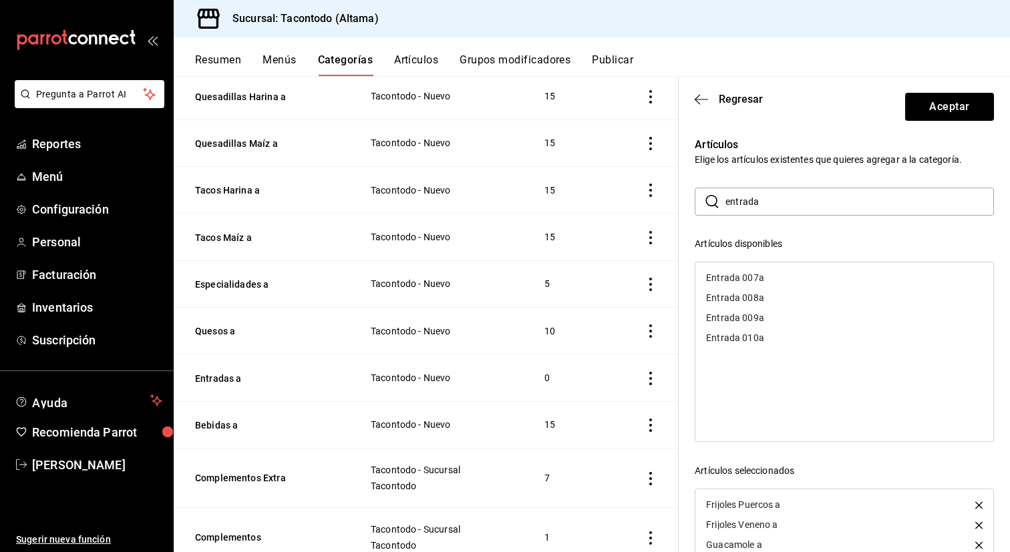
click at [747, 293] on div "Entrada 008a" at bounding box center [735, 297] width 58 height 9
click at [747, 276] on div "Entrada 009a" at bounding box center [735, 277] width 58 height 9
click at [747, 276] on div "Entrada 010a" at bounding box center [735, 277] width 58 height 9
click at [944, 108] on button "Aceptar" at bounding box center [949, 107] width 89 height 28
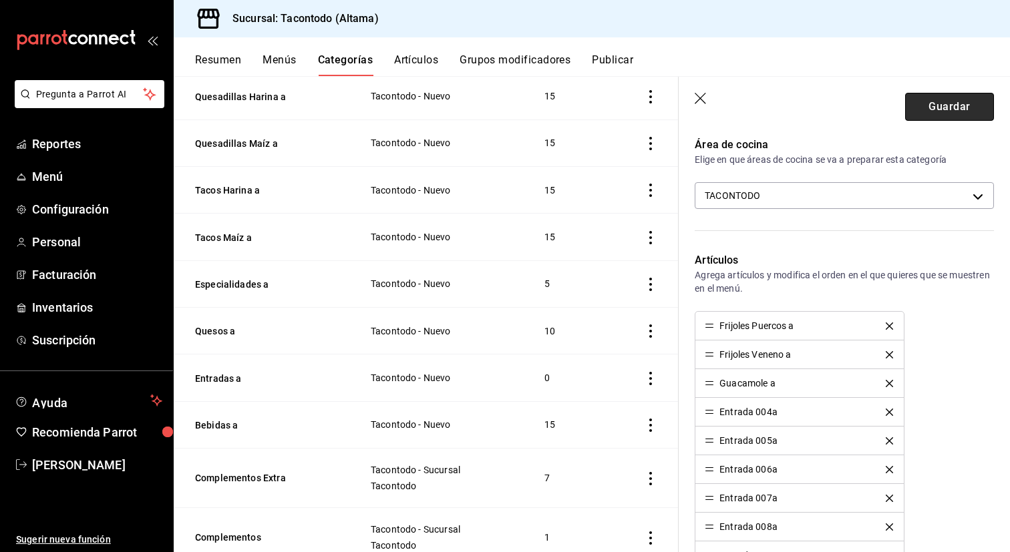
click at [945, 104] on button "Guardar" at bounding box center [949, 107] width 89 height 28
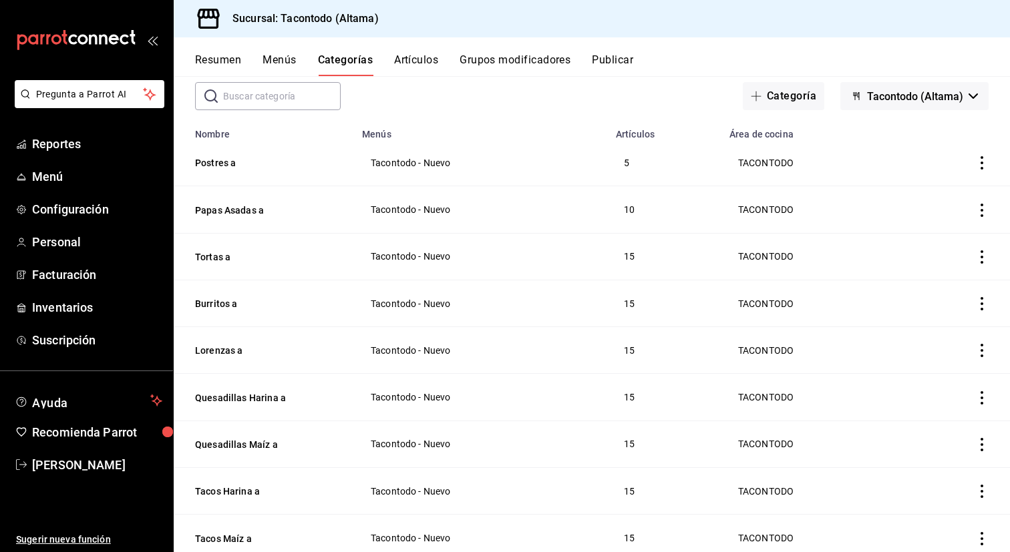
scroll to position [73, 0]
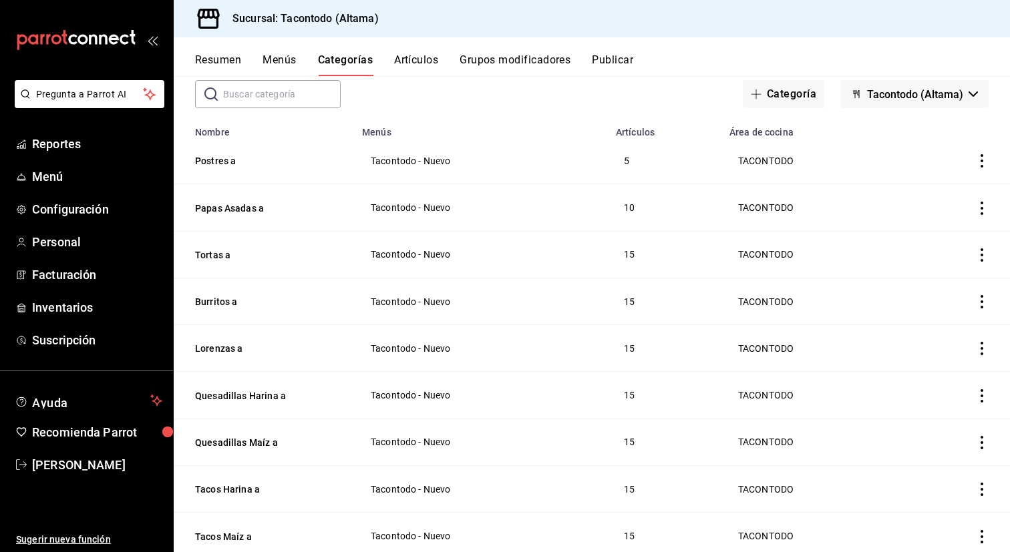
click at [707, 316] on td "15" at bounding box center [665, 301] width 114 height 47
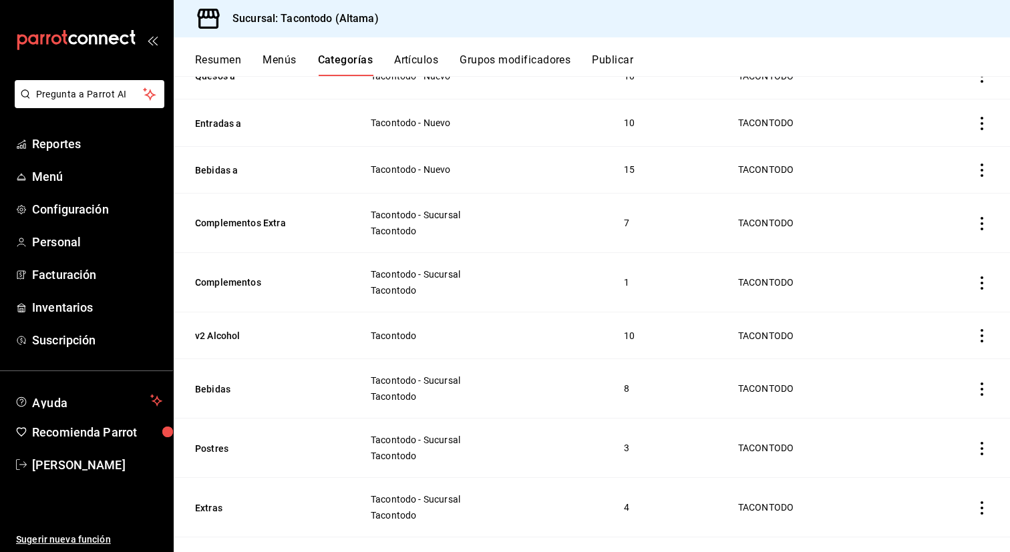
scroll to position [636, 0]
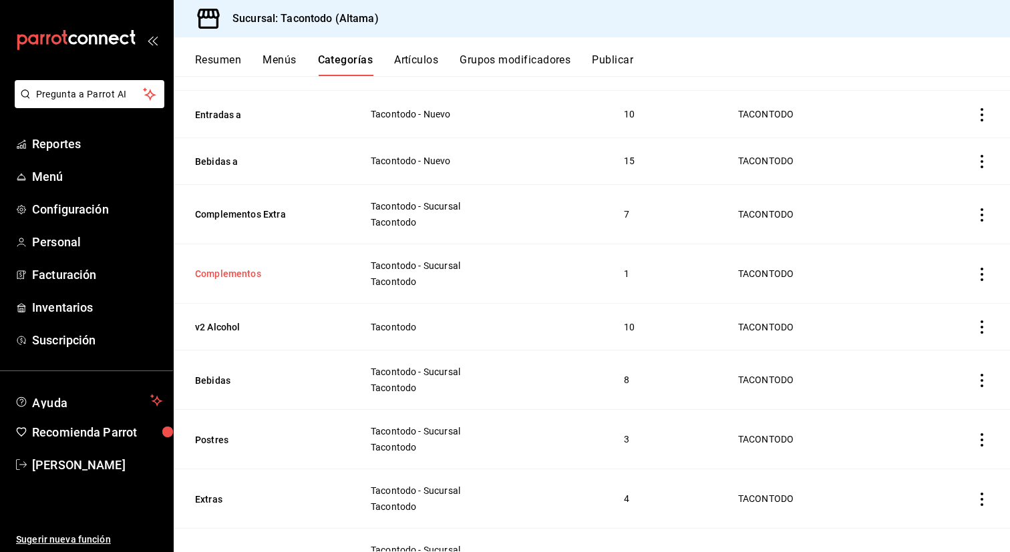
click at [238, 270] on button "Complementos" at bounding box center [262, 273] width 134 height 13
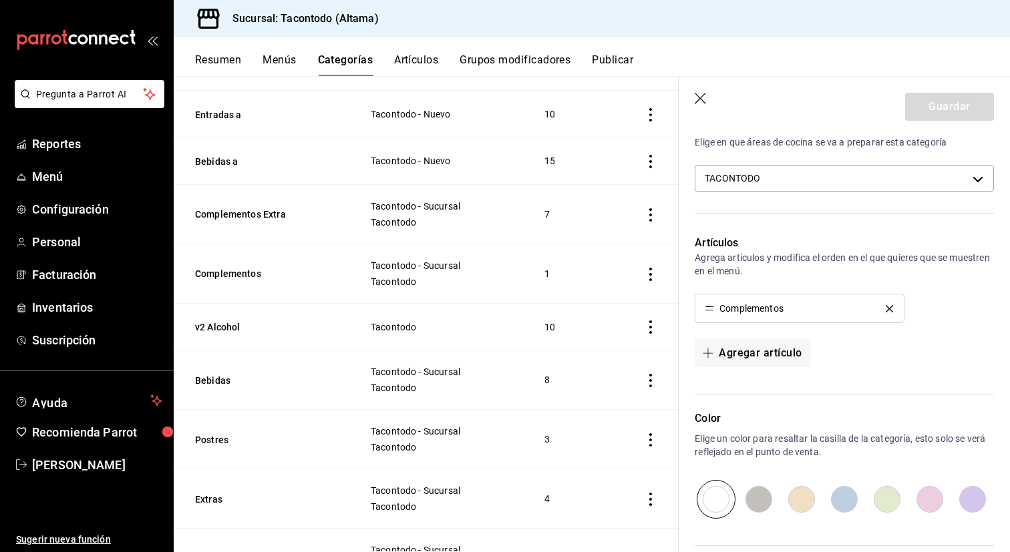
scroll to position [262, 0]
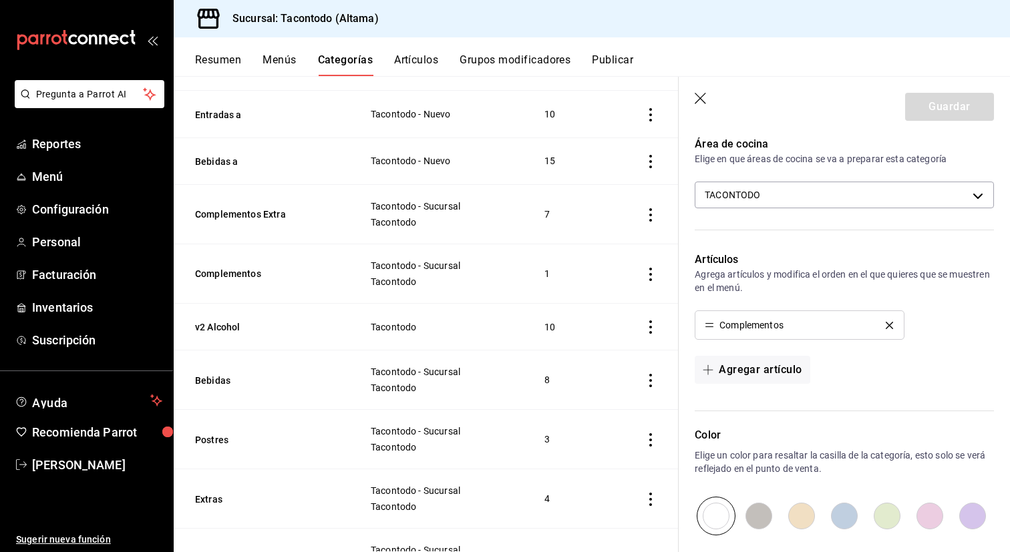
click at [701, 95] on icon "button" at bounding box center [701, 99] width 13 height 13
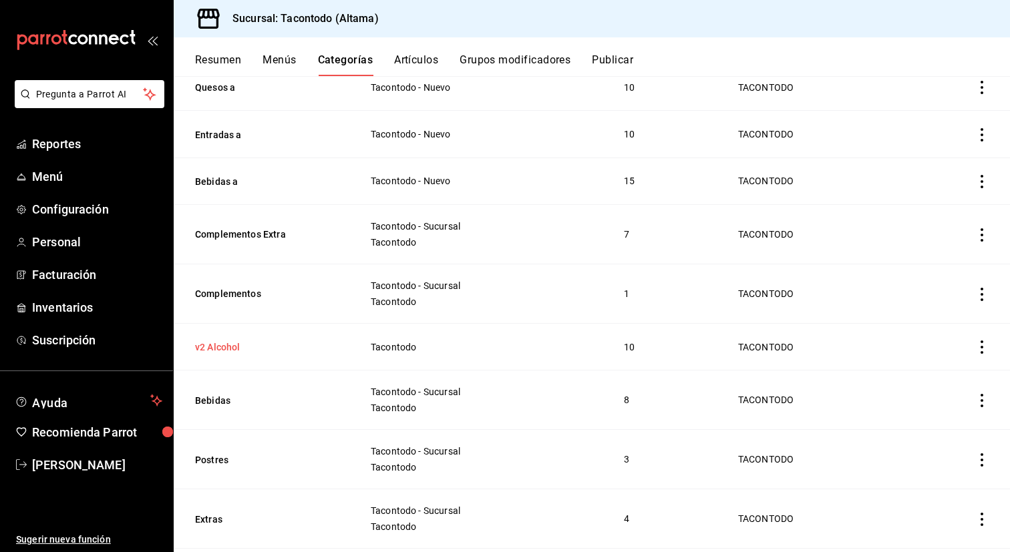
scroll to position [614, 0]
click at [260, 229] on button "Complementos Extra" at bounding box center [262, 235] width 134 height 13
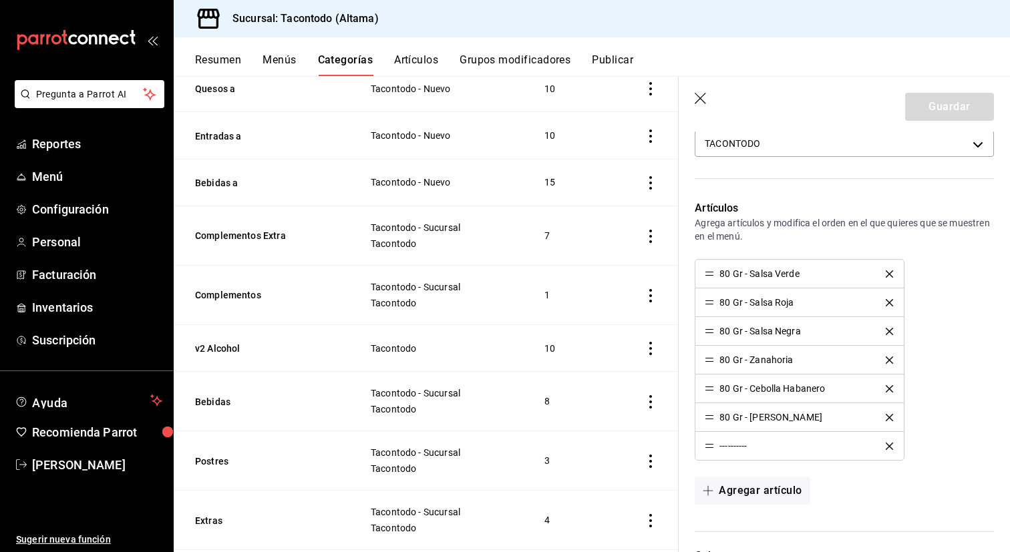
scroll to position [316, 0]
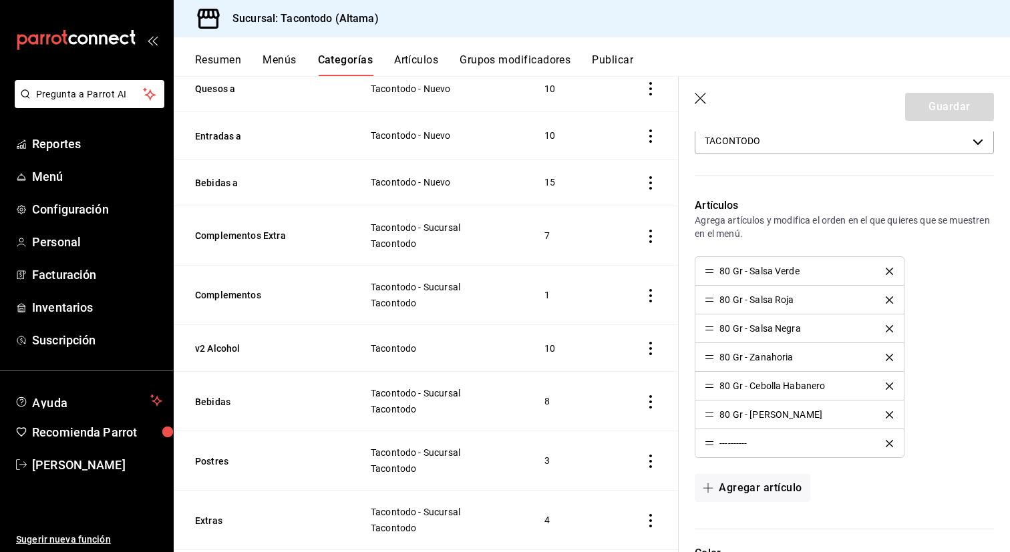
click at [697, 100] on icon "button" at bounding box center [701, 99] width 13 height 13
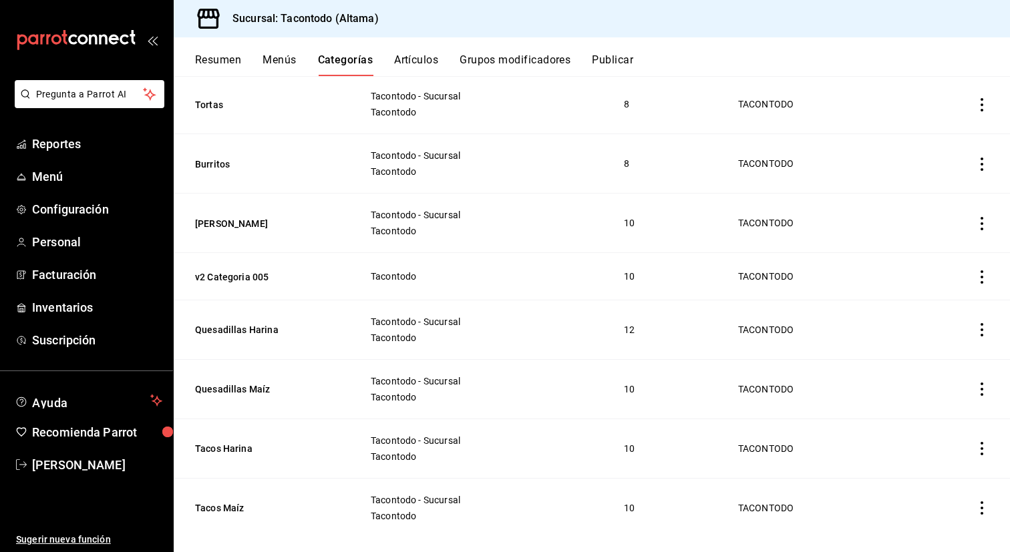
scroll to position [1209, 0]
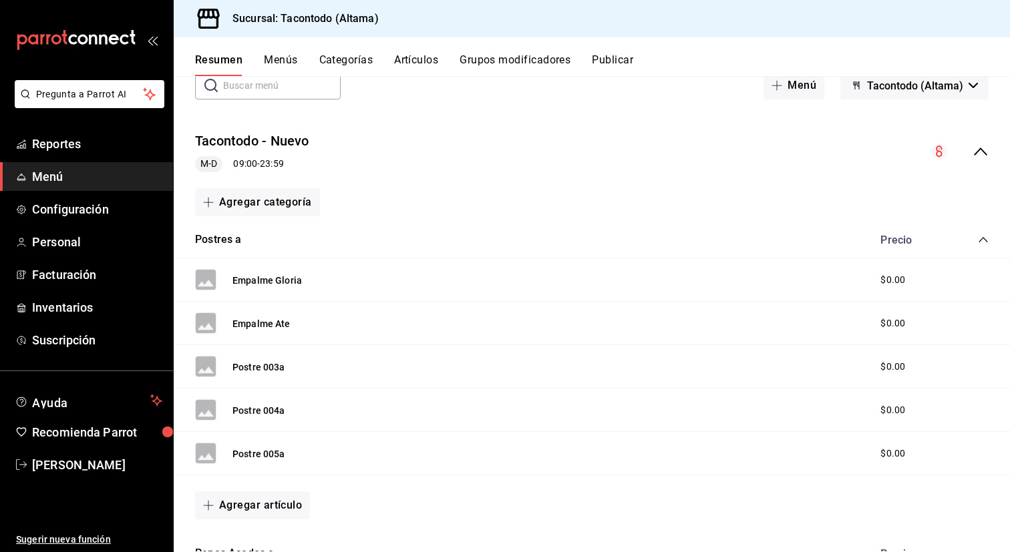
scroll to position [83, 0]
click at [981, 152] on icon "collapse-menu-row" at bounding box center [980, 150] width 16 height 16
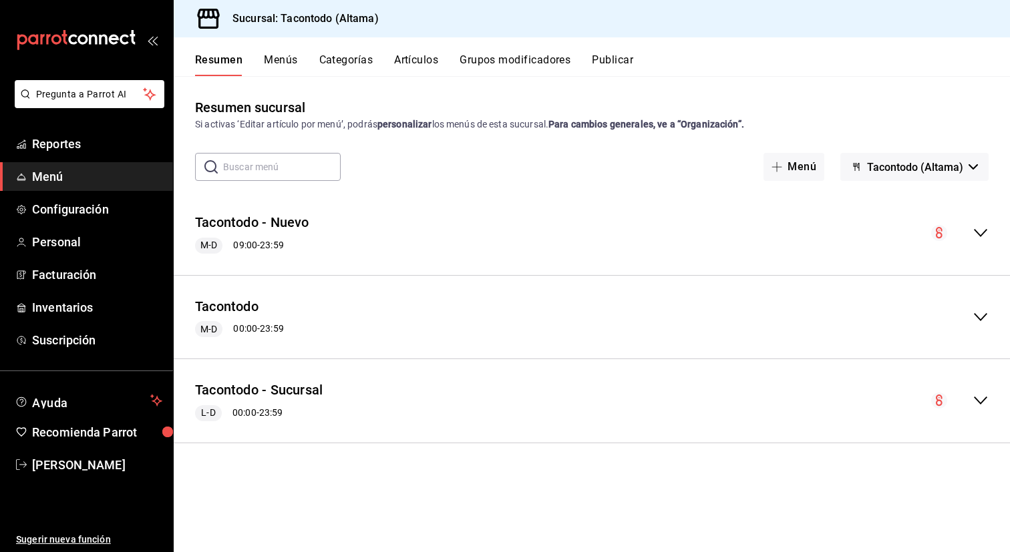
scroll to position [0, 0]
click at [984, 399] on icon "collapse-menu-row" at bounding box center [980, 401] width 13 height 8
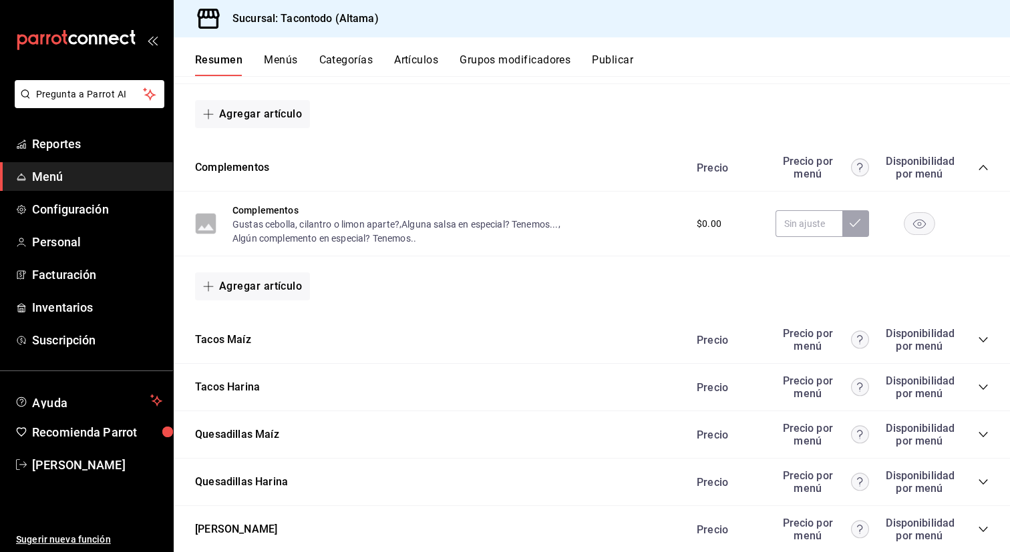
scroll to position [826, 0]
